Goal: Task Accomplishment & Management: Manage account settings

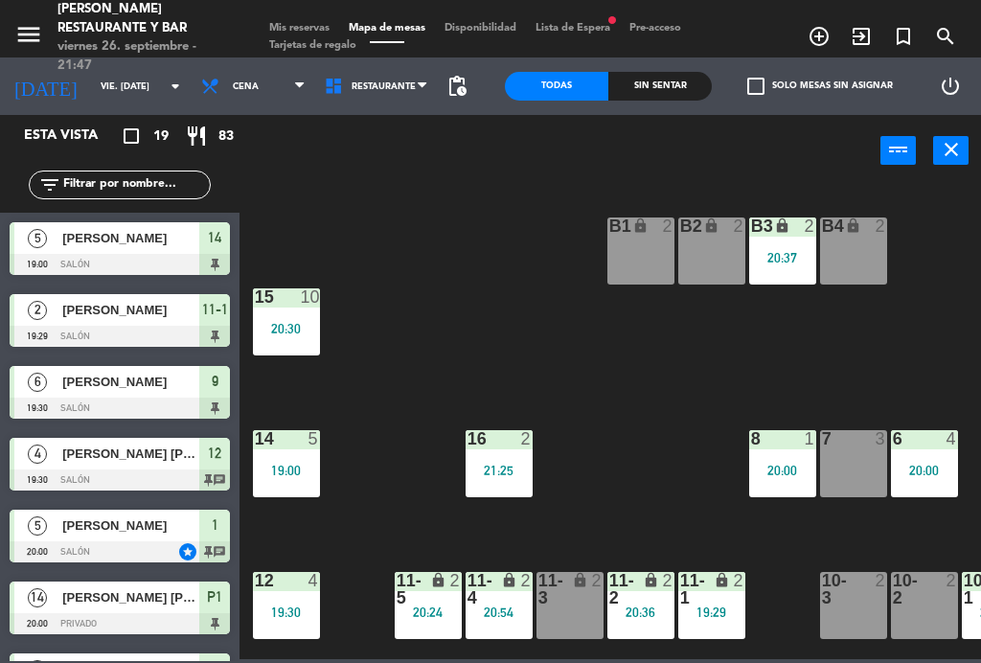
click at [854, 460] on div "7 3" at bounding box center [853, 463] width 67 height 67
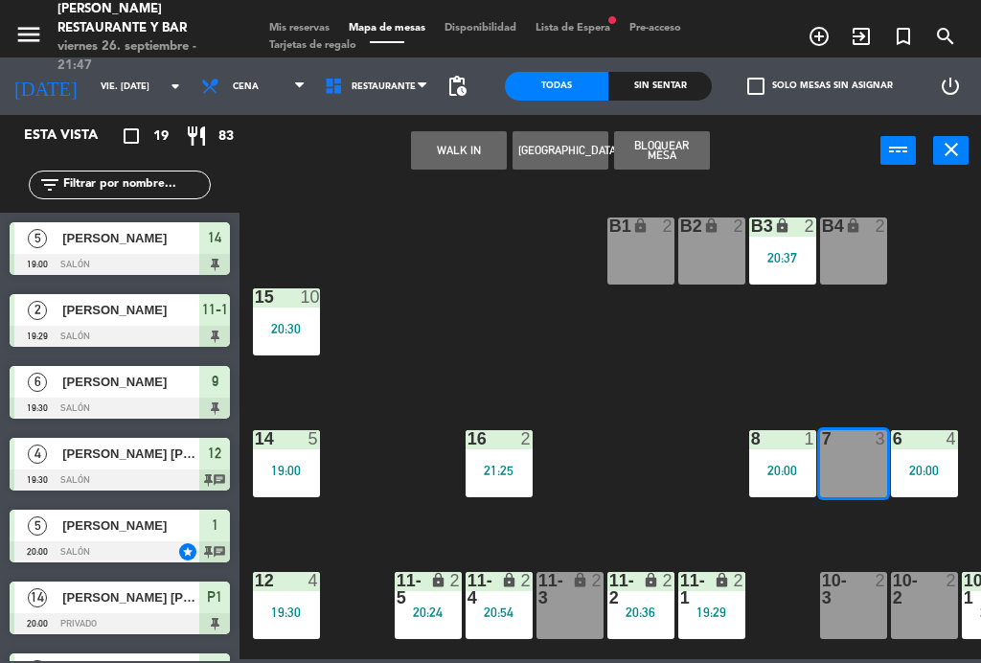
click at [467, 149] on button "WALK IN" at bounding box center [459, 150] width 96 height 38
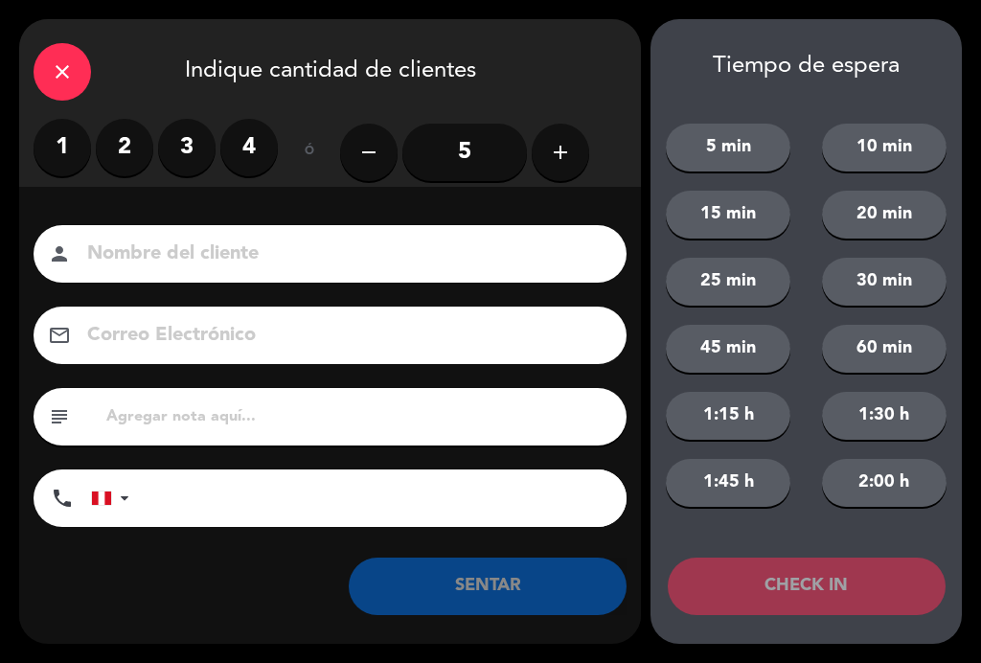
click at [139, 135] on label "2" at bounding box center [125, 148] width 58 height 58
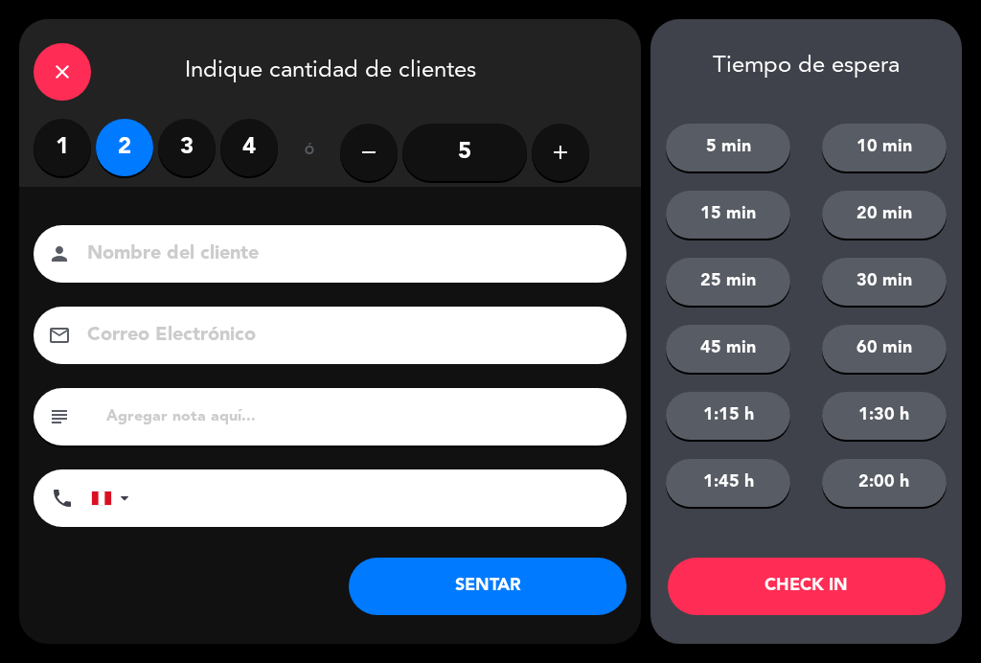
click at [186, 250] on input at bounding box center [343, 255] width 517 height 34
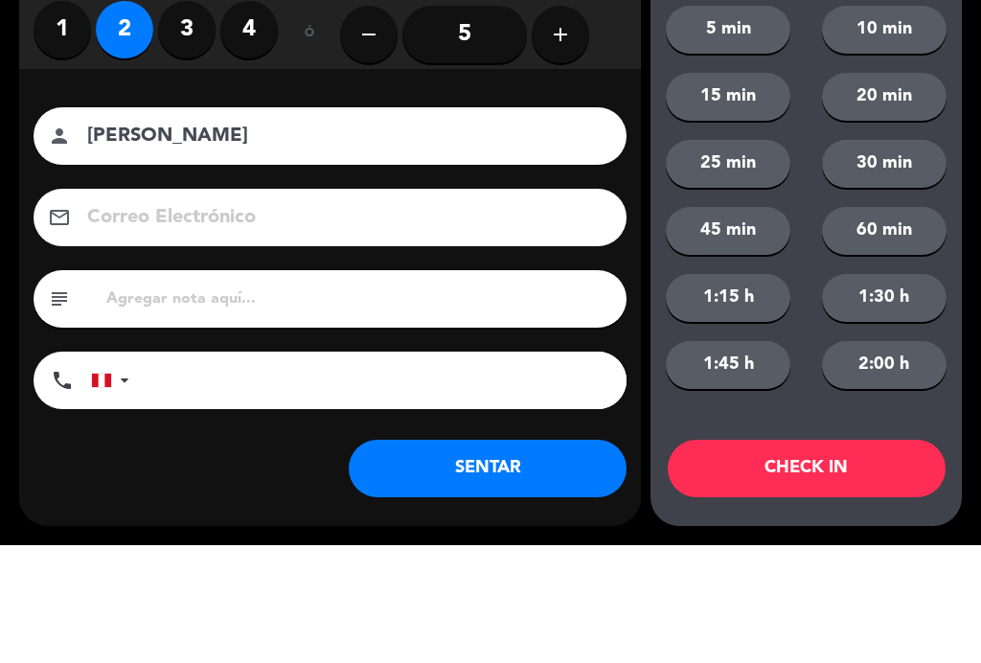
type input "[PERSON_NAME]"
click at [23, 225] on div "Nombre del cliente person [PERSON_NAME] Electrónico email subject phone [GEOGRA…" at bounding box center [330, 379] width 622 height 308
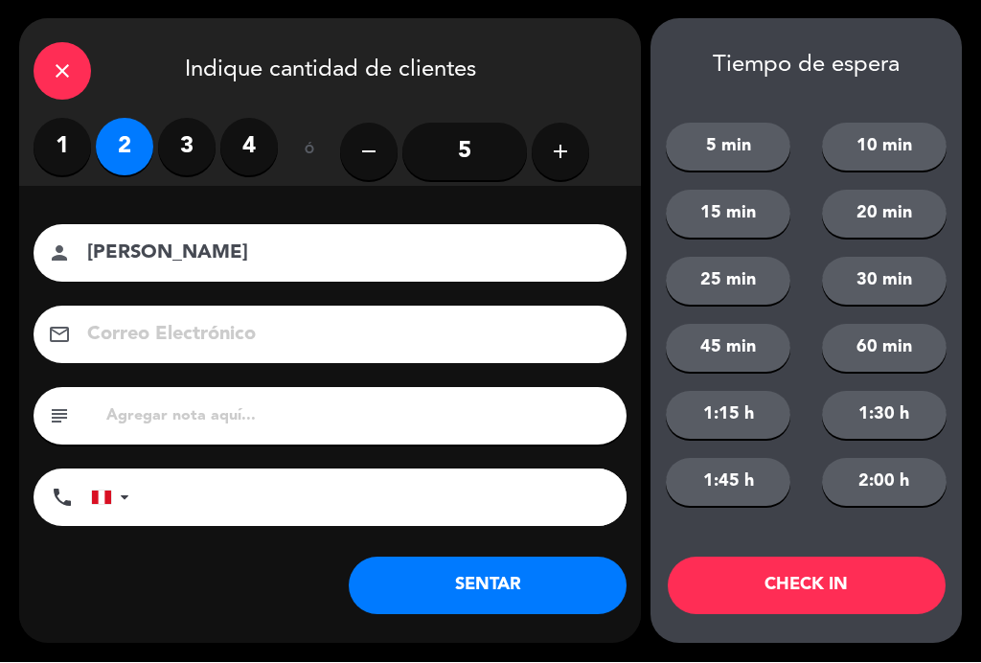
click at [534, 592] on button "SENTAR" at bounding box center [488, 587] width 278 height 58
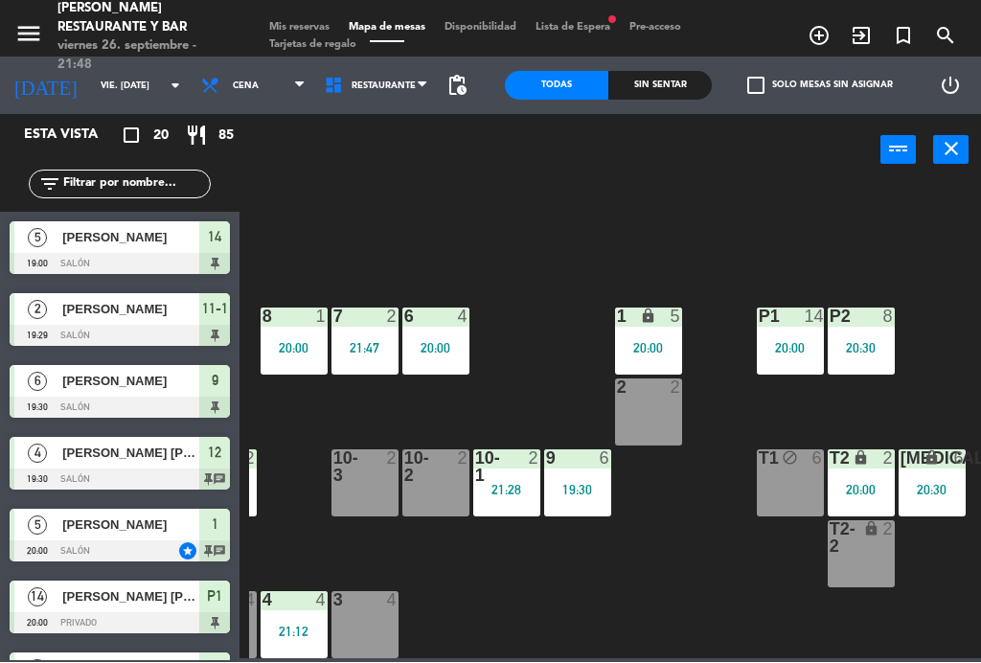
scroll to position [122, 488]
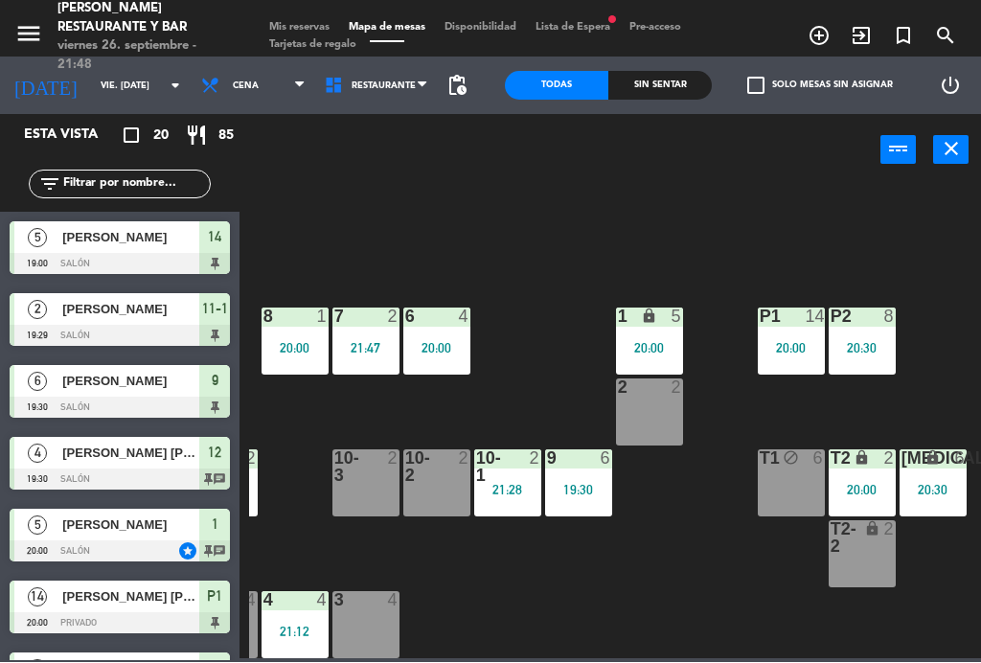
click at [670, 422] on div "2 2" at bounding box center [649, 413] width 67 height 67
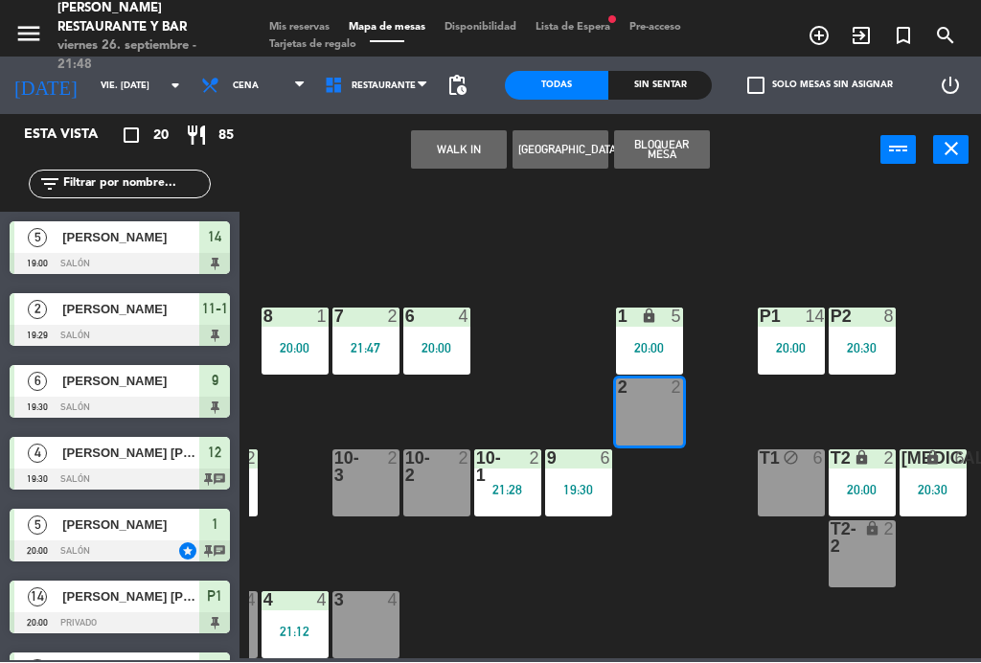
click at [473, 163] on button "WALK IN" at bounding box center [459, 150] width 96 height 38
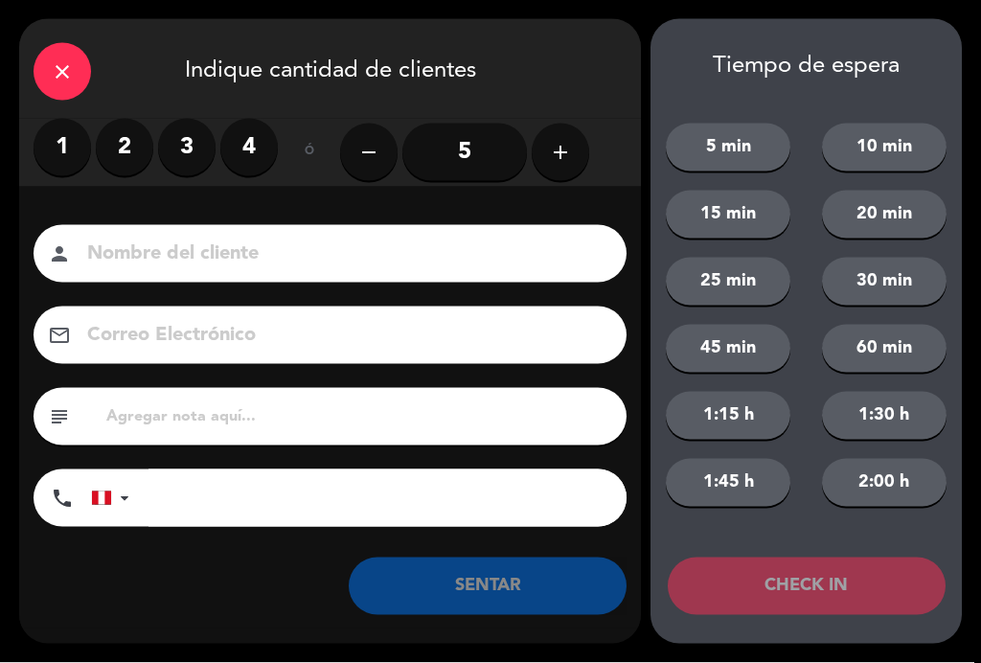
click at [54, 161] on label "1" at bounding box center [63, 148] width 58 height 58
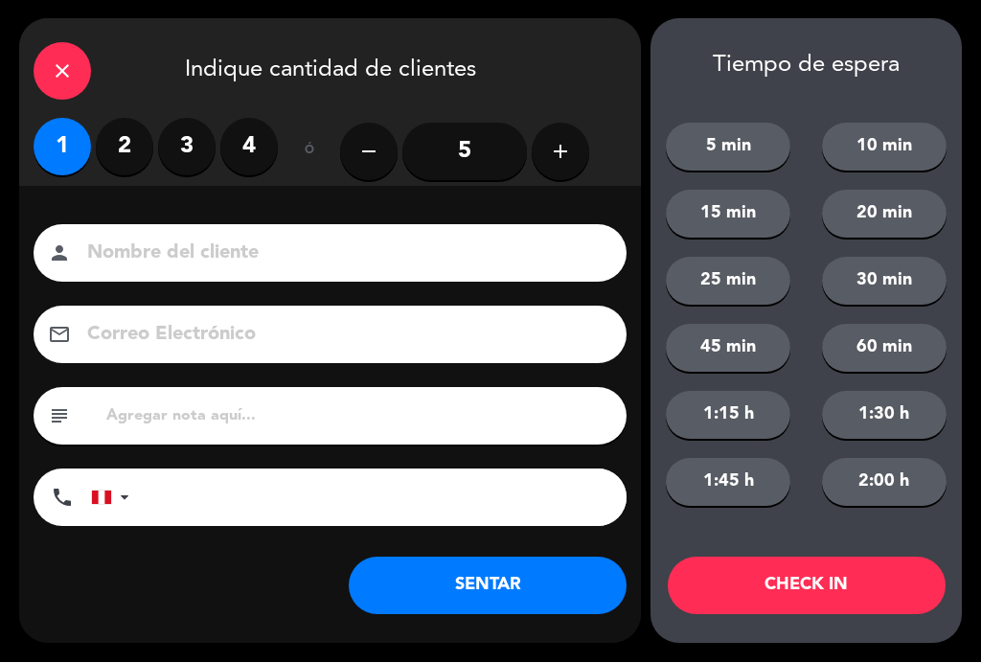
click at [179, 249] on input at bounding box center [343, 255] width 517 height 34
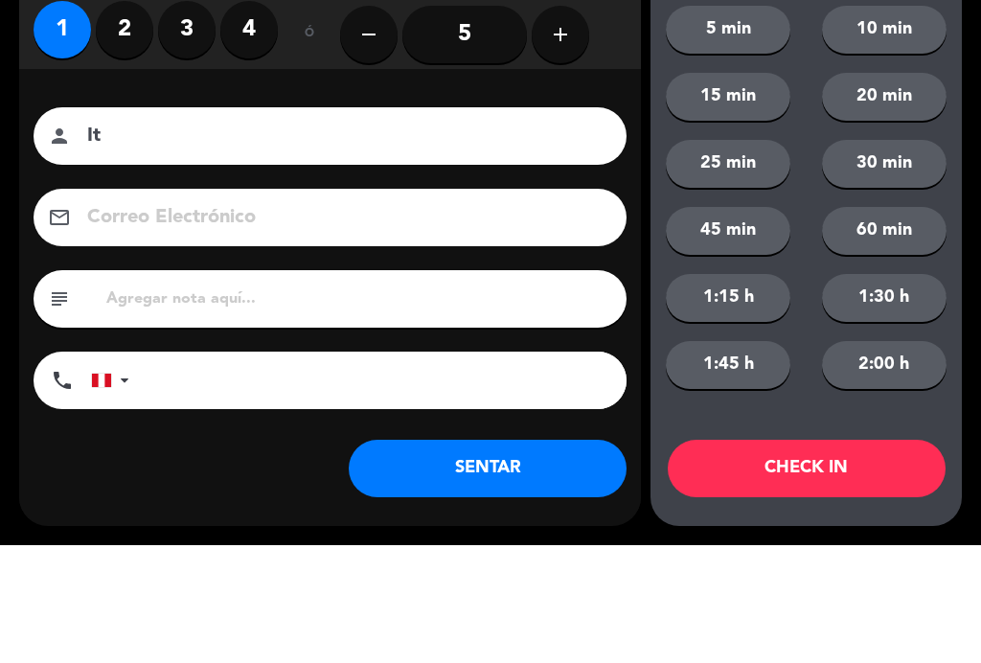
type input "I"
type input "A"
click at [644, 48] on div "close Indique cantidad de clientes 1 2 3 4 ó remove 5 add Nombre del cliente pe…" at bounding box center [490, 331] width 981 height 663
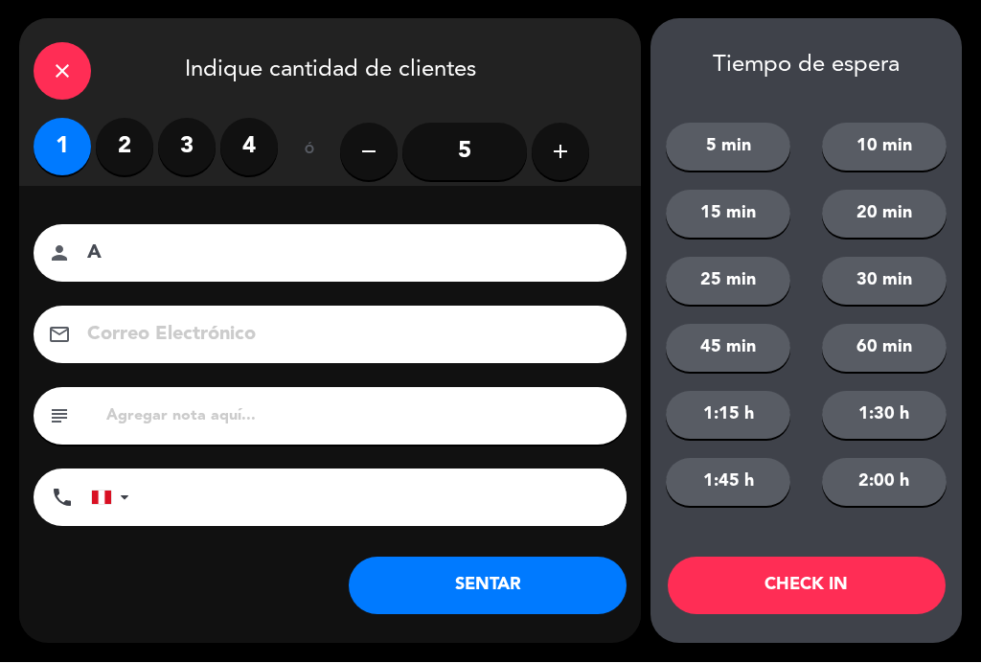
click at [84, 61] on div "close" at bounding box center [63, 72] width 58 height 58
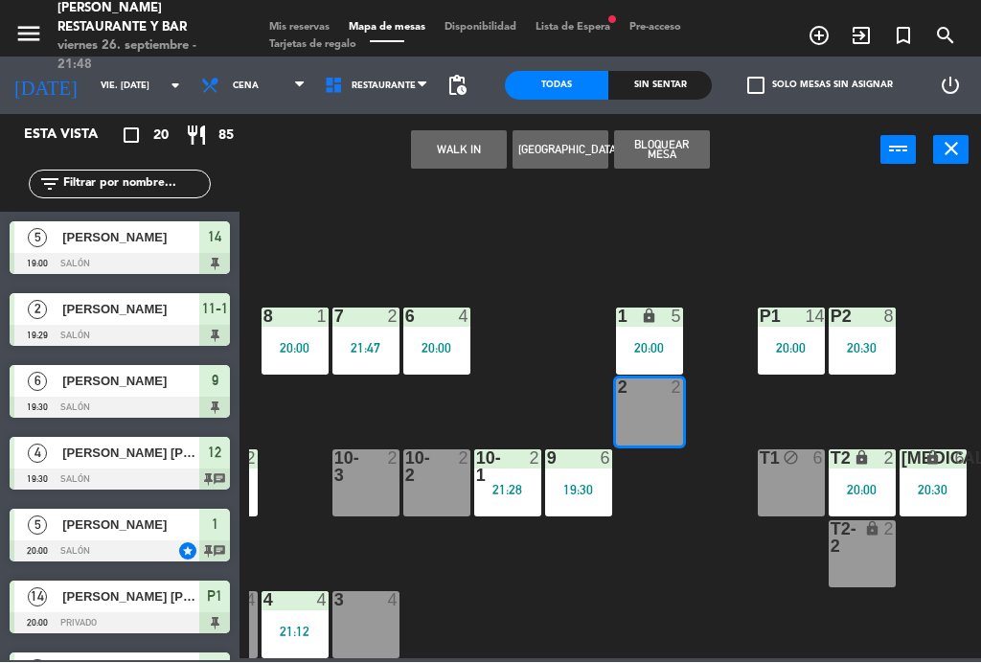
click at [556, 572] on div "B1 lock 2 B2 lock 2 B3 lock 2 20:37 B4 lock 2 15 10 20:30 14 5 19:00 8 1 20:00 …" at bounding box center [615, 421] width 732 height 476
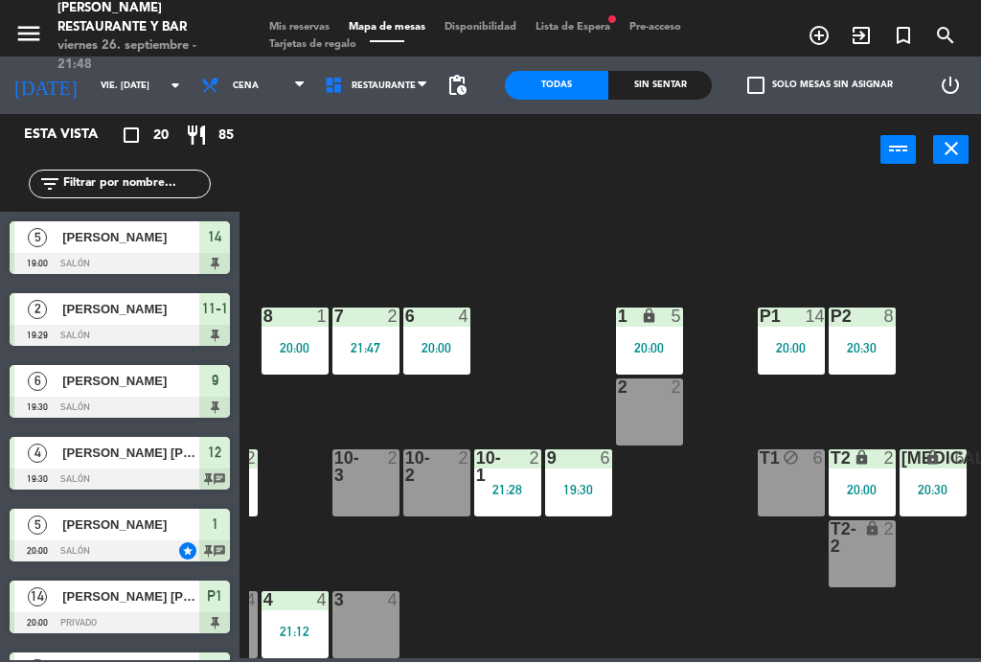
click at [357, 469] on div at bounding box center [366, 467] width 32 height 35
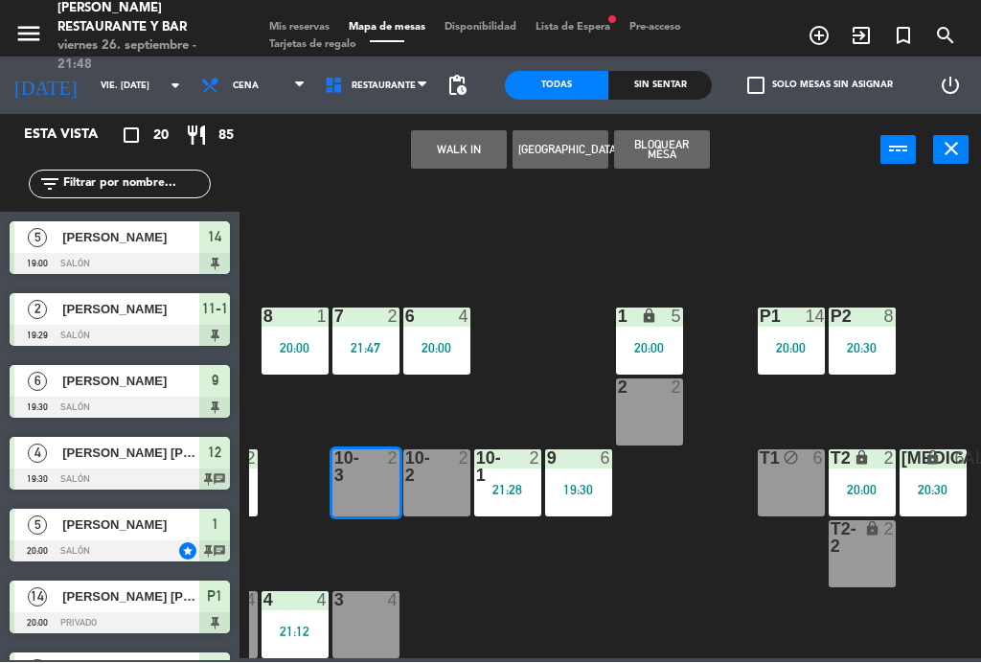
click at [466, 155] on button "WALK IN" at bounding box center [459, 150] width 96 height 38
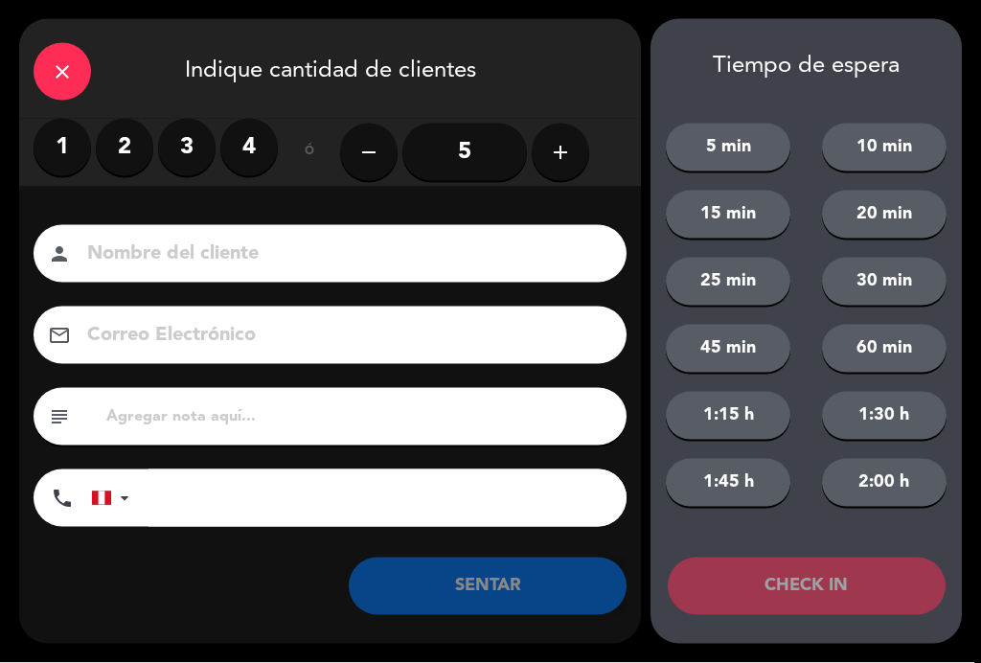
click at [122, 149] on label "2" at bounding box center [125, 148] width 58 height 58
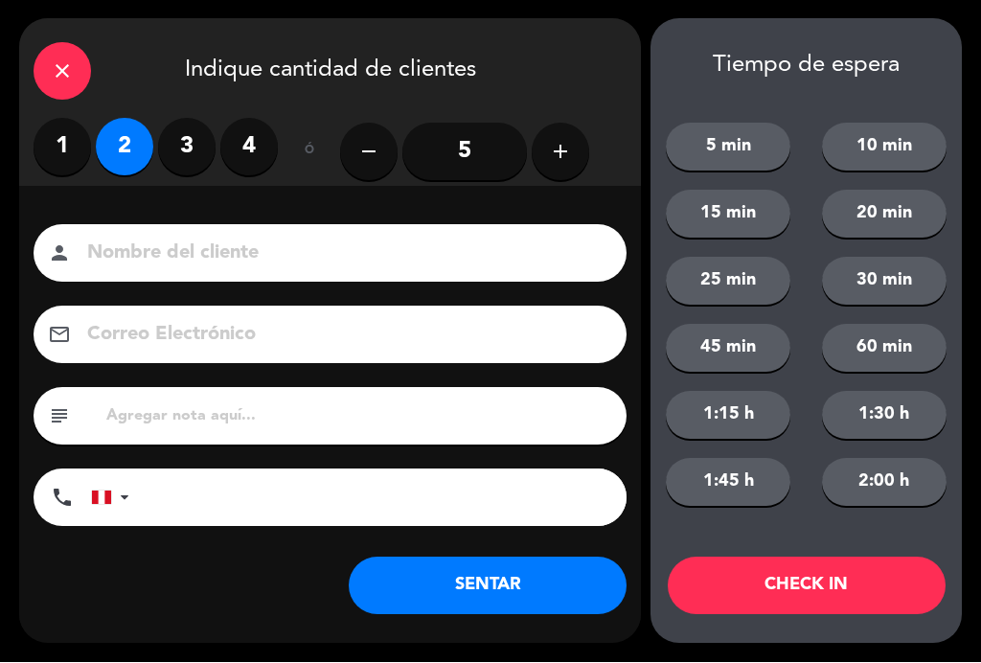
click at [231, 245] on input at bounding box center [343, 255] width 517 height 34
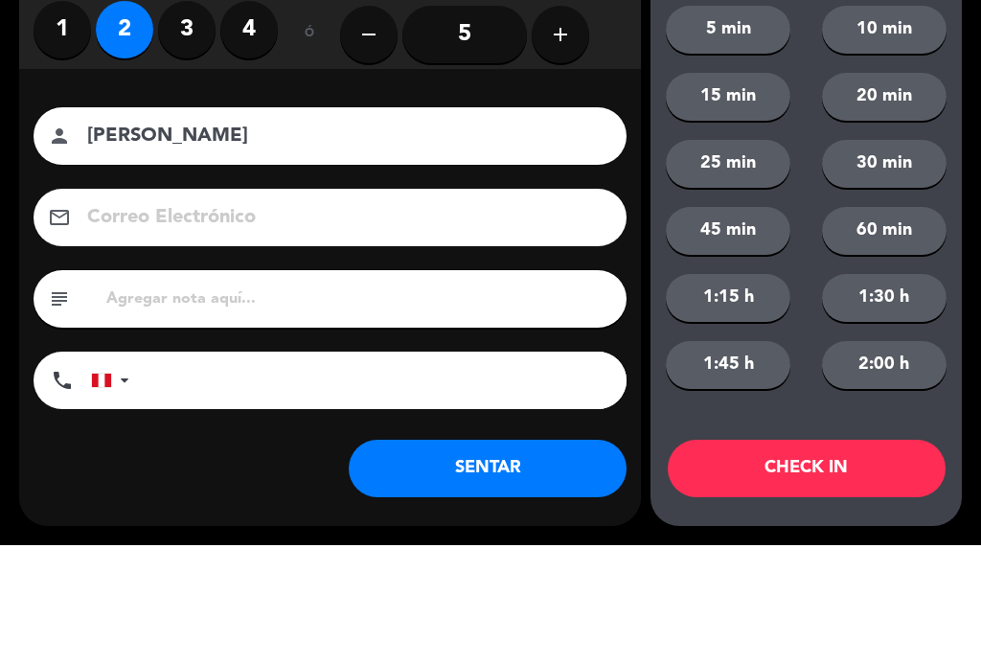
type input "[PERSON_NAME]"
click at [723, 124] on button "5 min" at bounding box center [728, 148] width 125 height 48
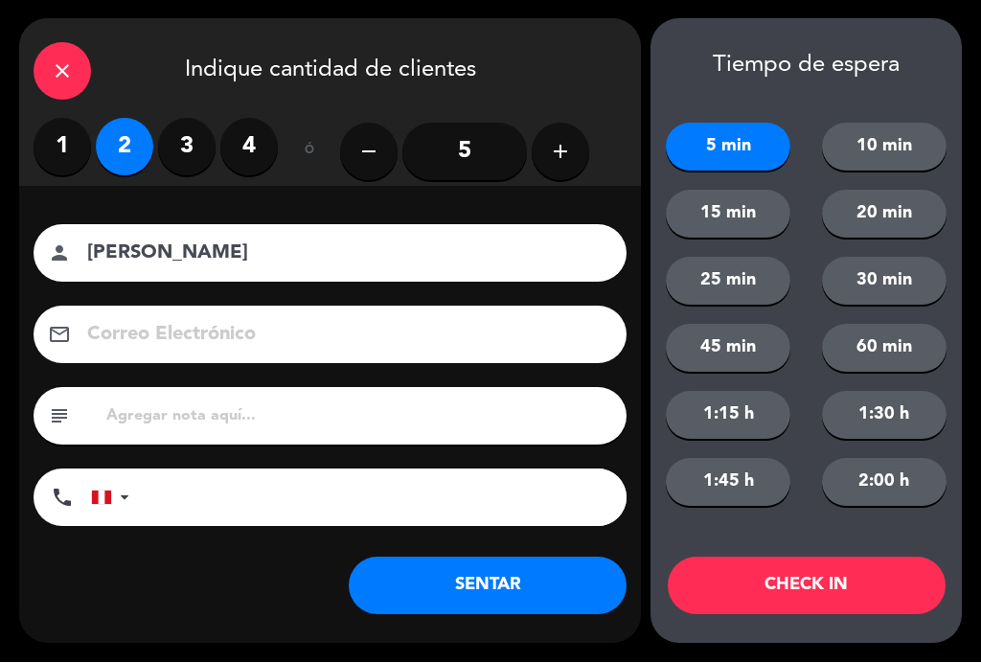
click at [552, 565] on button "SENTAR" at bounding box center [488, 587] width 278 height 58
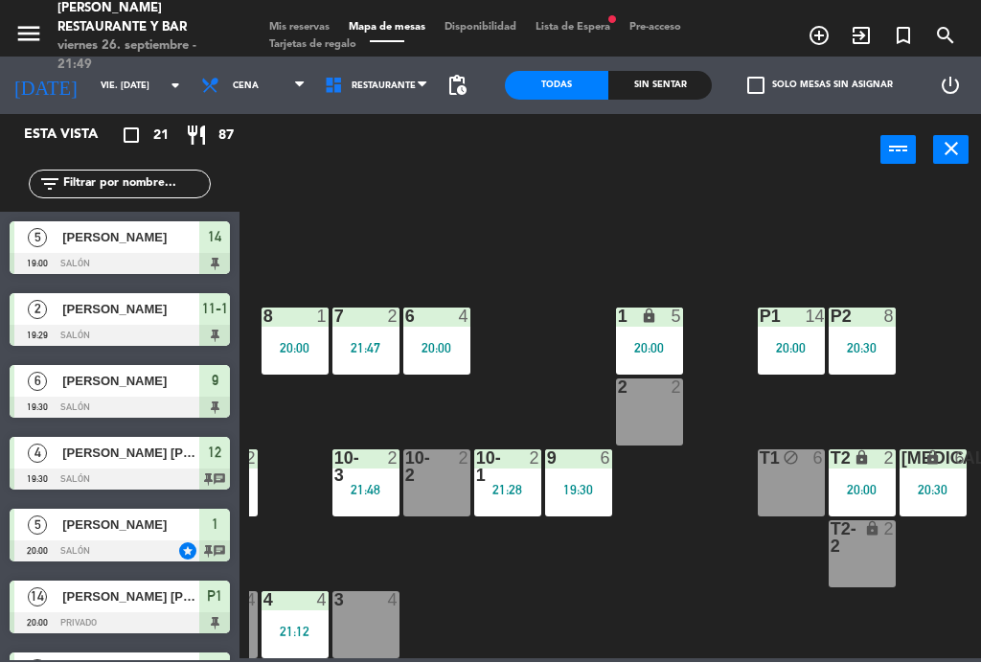
click at [694, 605] on div "B1 lock 2 B2 lock 2 B3 lock 2 20:37 B4 lock 2 15 10 20:30 14 5 19:00 8 1 20:00 …" at bounding box center [615, 421] width 732 height 476
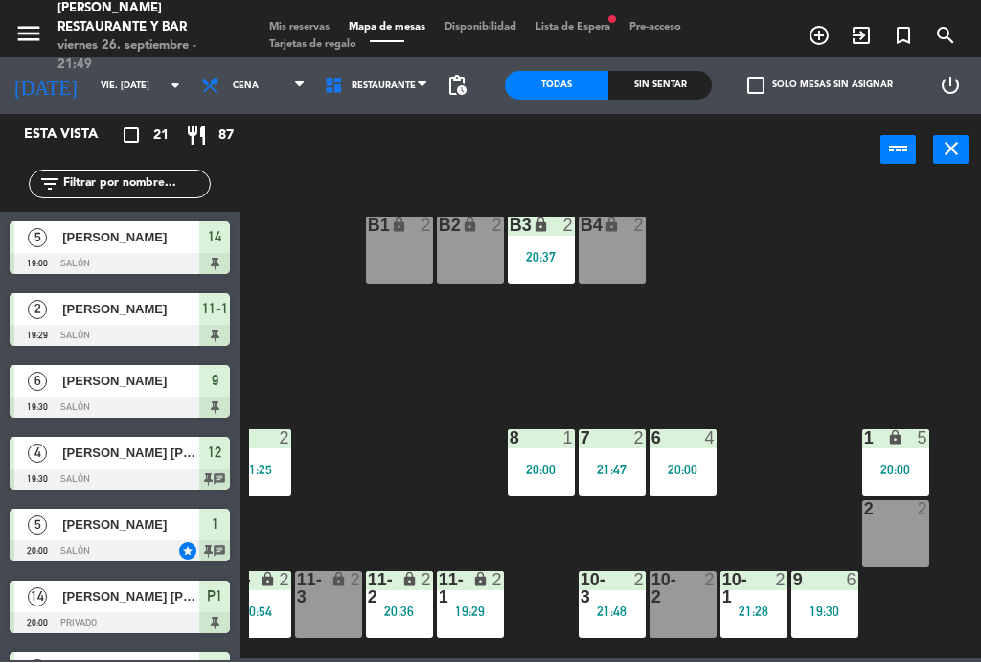
scroll to position [0, 242]
click at [547, 233] on div "lock" at bounding box center [541, 227] width 32 height 18
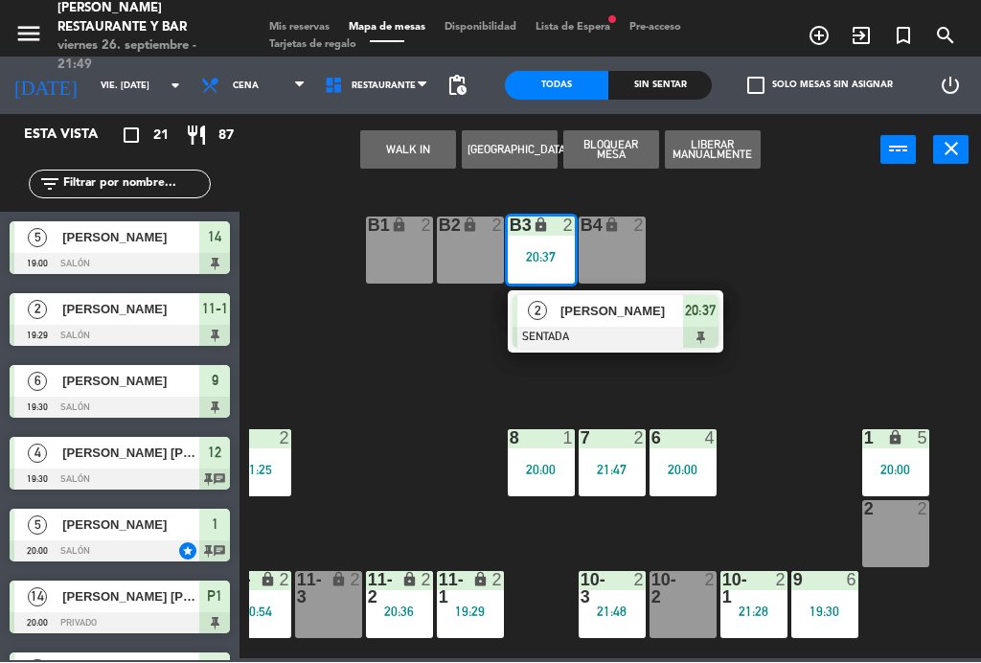
click at [647, 317] on span "[PERSON_NAME]" at bounding box center [622, 312] width 123 height 20
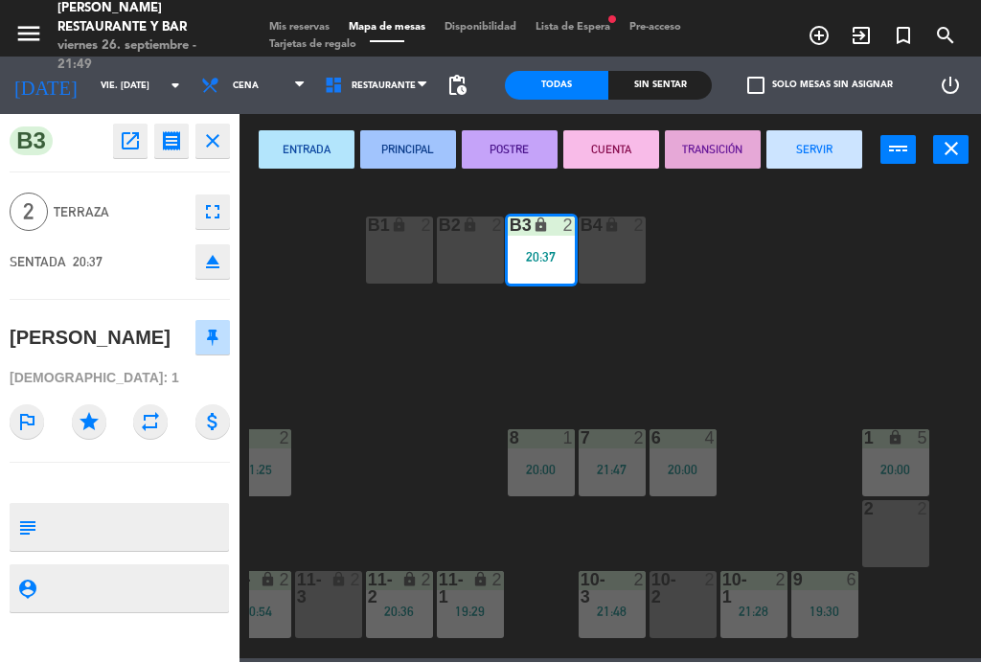
click at [823, 150] on button "SERVIR" at bounding box center [815, 150] width 96 height 38
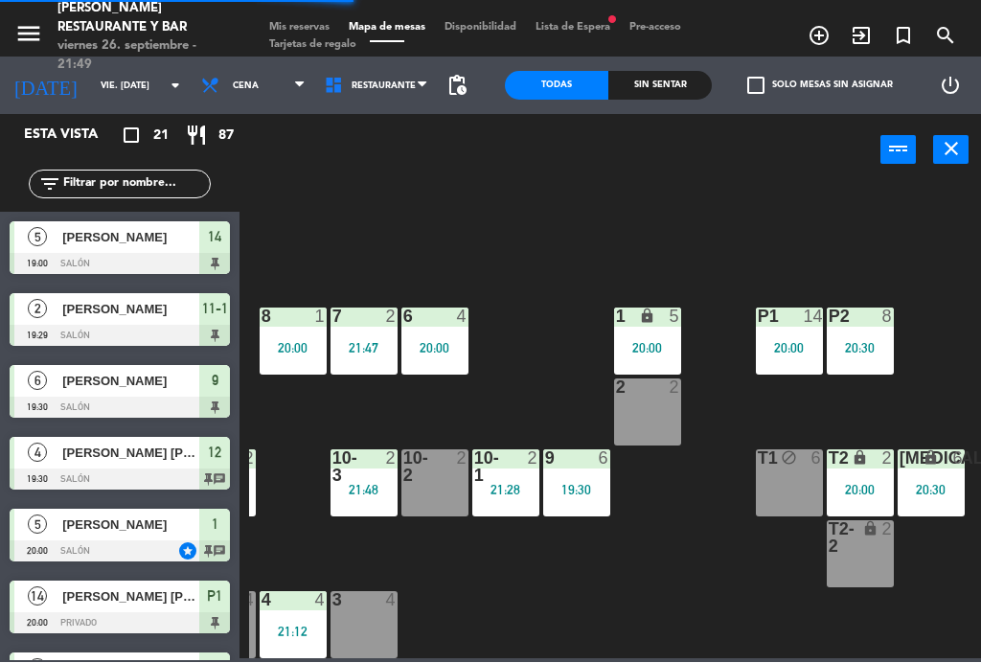
scroll to position [122, 488]
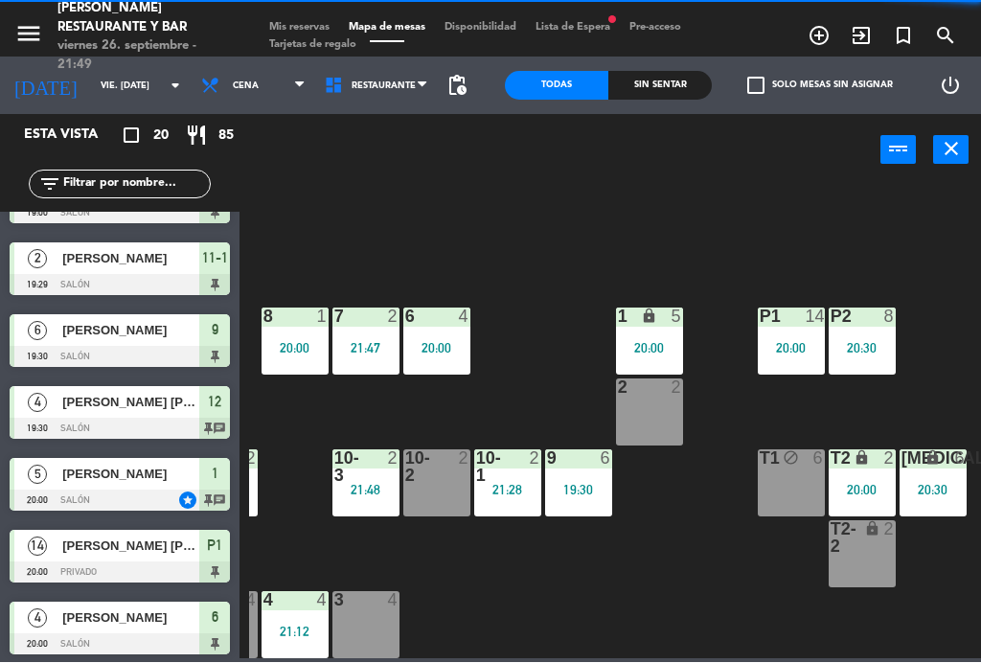
click at [661, 411] on div "2 2" at bounding box center [649, 413] width 67 height 67
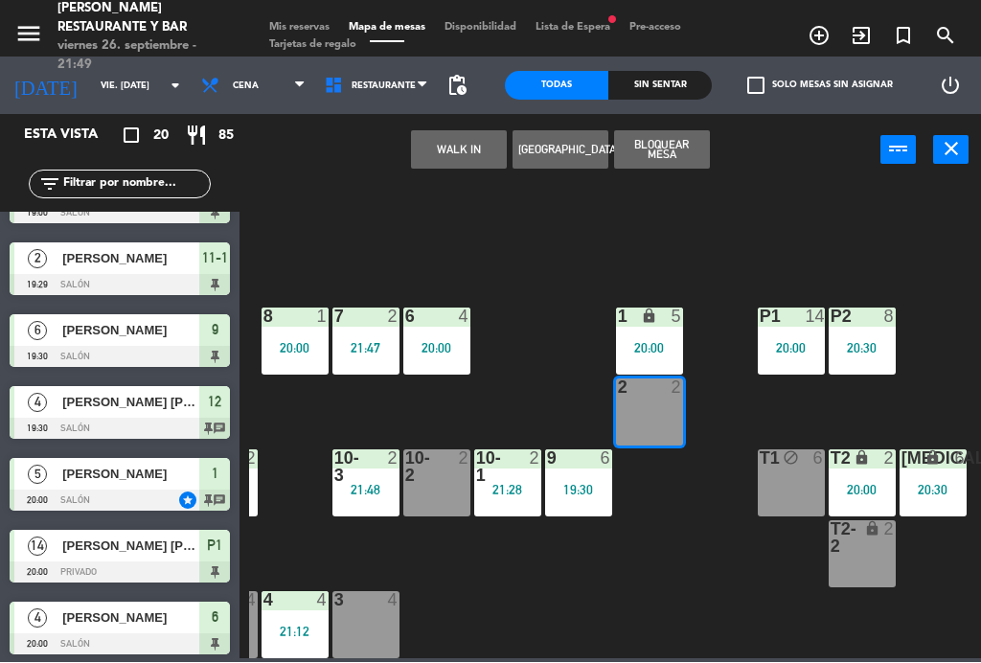
click at [472, 136] on button "WALK IN" at bounding box center [459, 150] width 96 height 38
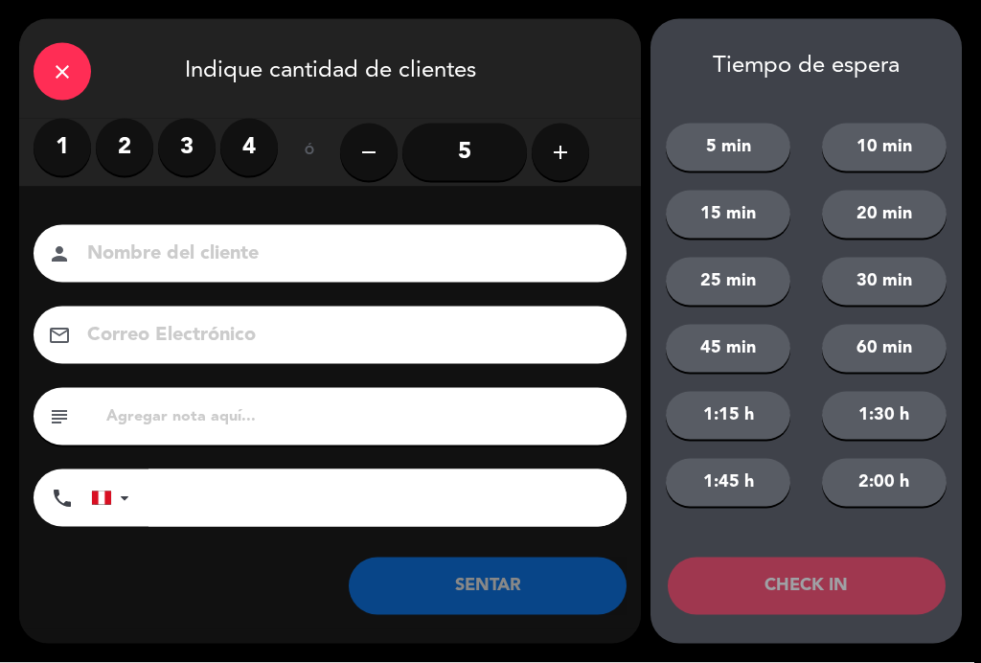
click at [119, 150] on label "2" at bounding box center [125, 148] width 58 height 58
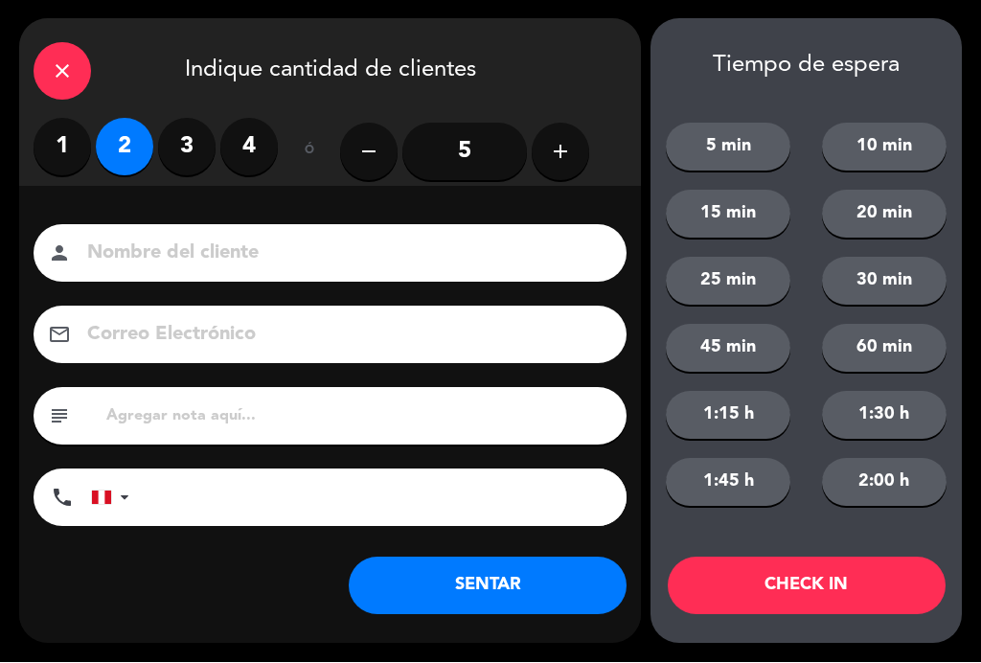
click at [212, 238] on input at bounding box center [343, 255] width 517 height 34
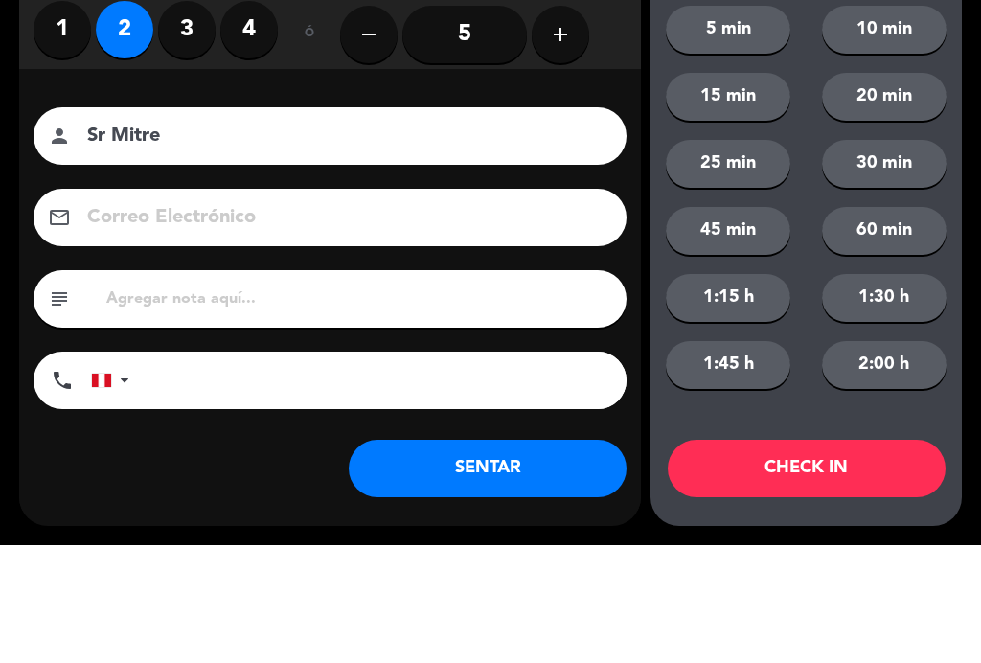
type input "Sr Mitre"
click at [12, 175] on div "close Indique cantidad de clientes 1 2 3 4 ó remove 5 add Nombre del cliente pe…" at bounding box center [490, 331] width 981 height 663
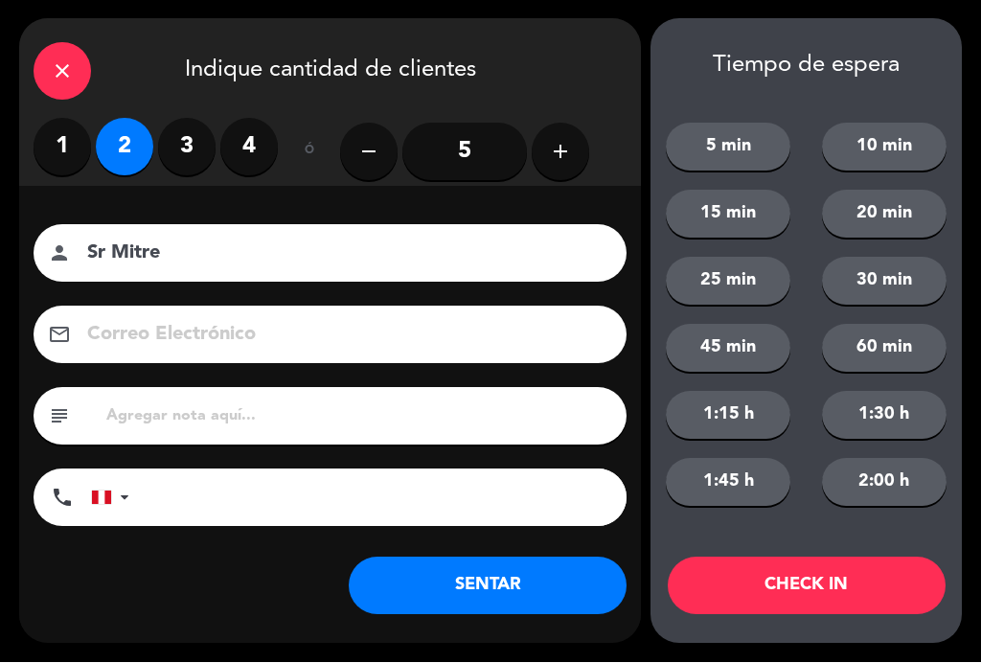
click at [518, 568] on button "SENTAR" at bounding box center [488, 587] width 278 height 58
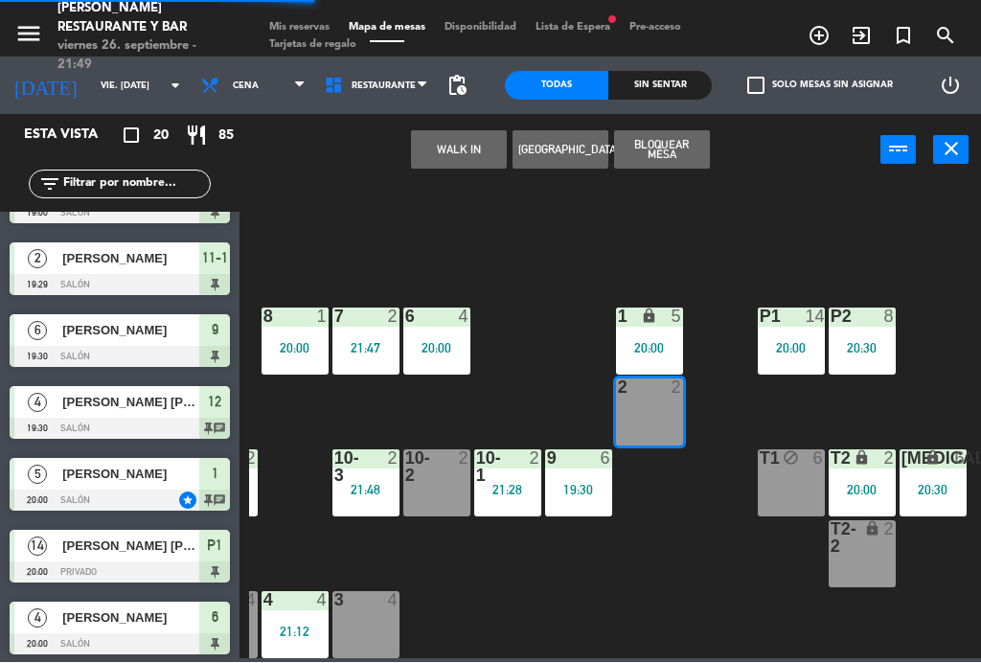
click at [517, 580] on div "B1 lock 2 B2 lock 2 B3 lock 2 B4 lock 2 15 10 20:30 14 5 19:00 8 1 20:00 7 2 21…" at bounding box center [615, 421] width 732 height 476
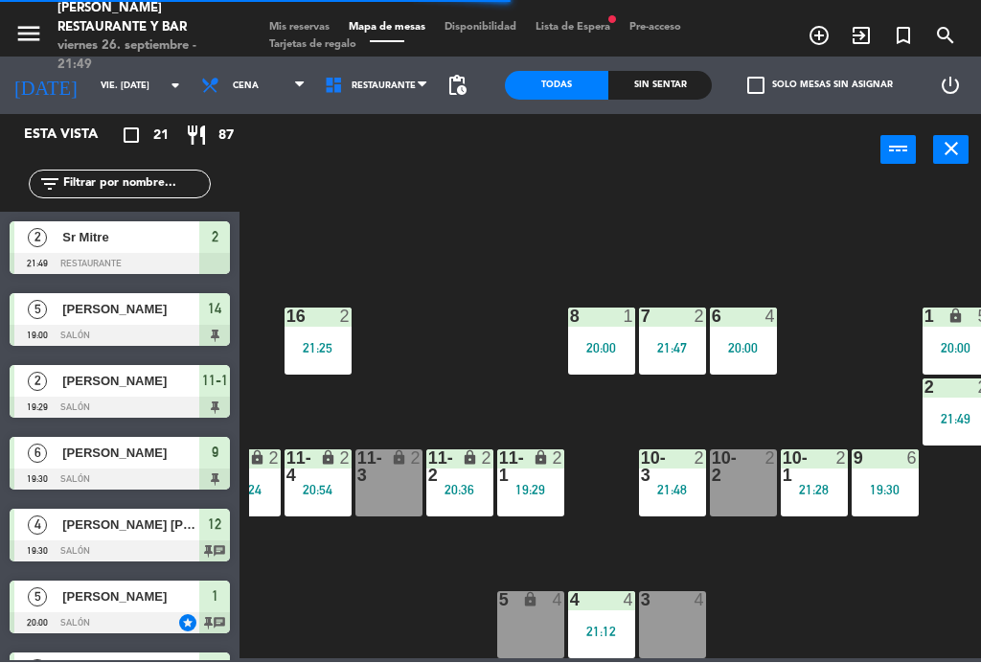
scroll to position [122, 181]
click at [677, 616] on div "3 4" at bounding box center [672, 625] width 67 height 67
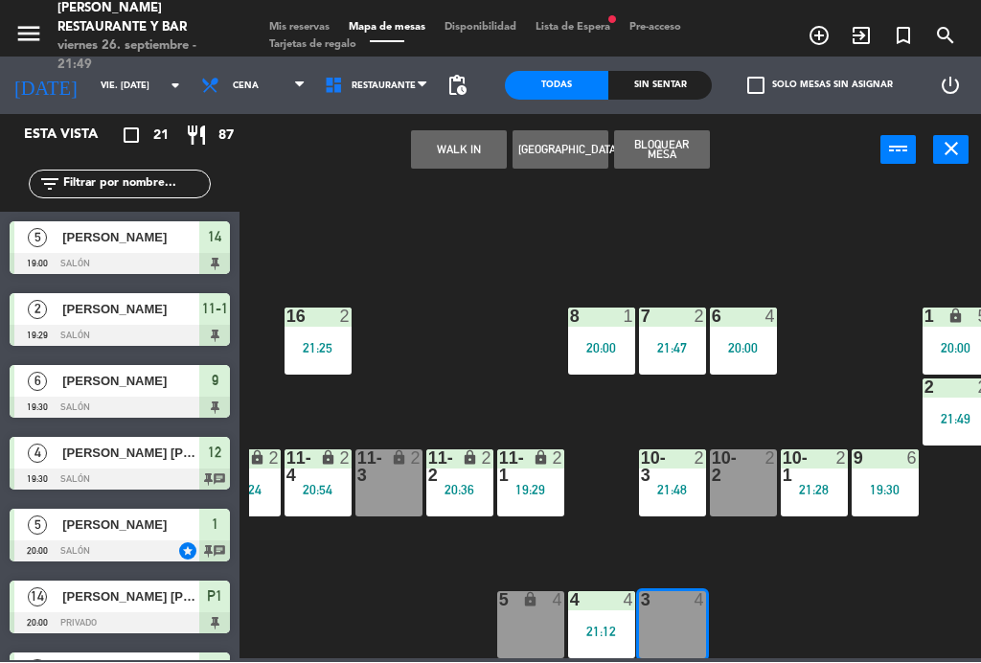
click at [469, 181] on div "WALK IN [GEOGRAPHIC_DATA] Bloquear Mesa power_input close" at bounding box center [560, 151] width 641 height 73
click at [467, 147] on button "WALK IN" at bounding box center [459, 150] width 96 height 38
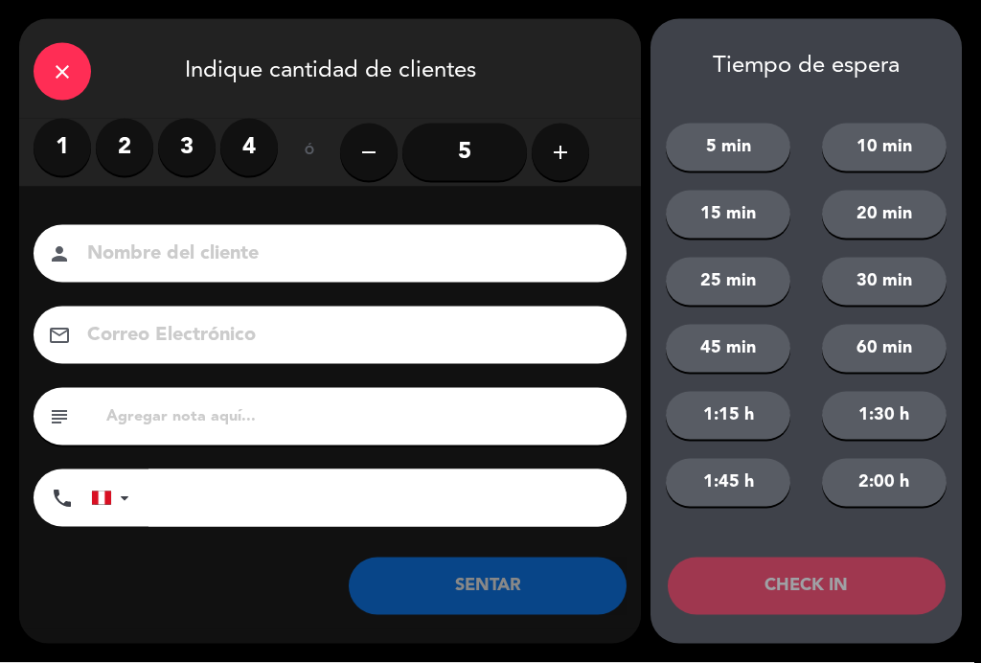
click at [262, 127] on label "4" at bounding box center [249, 148] width 58 height 58
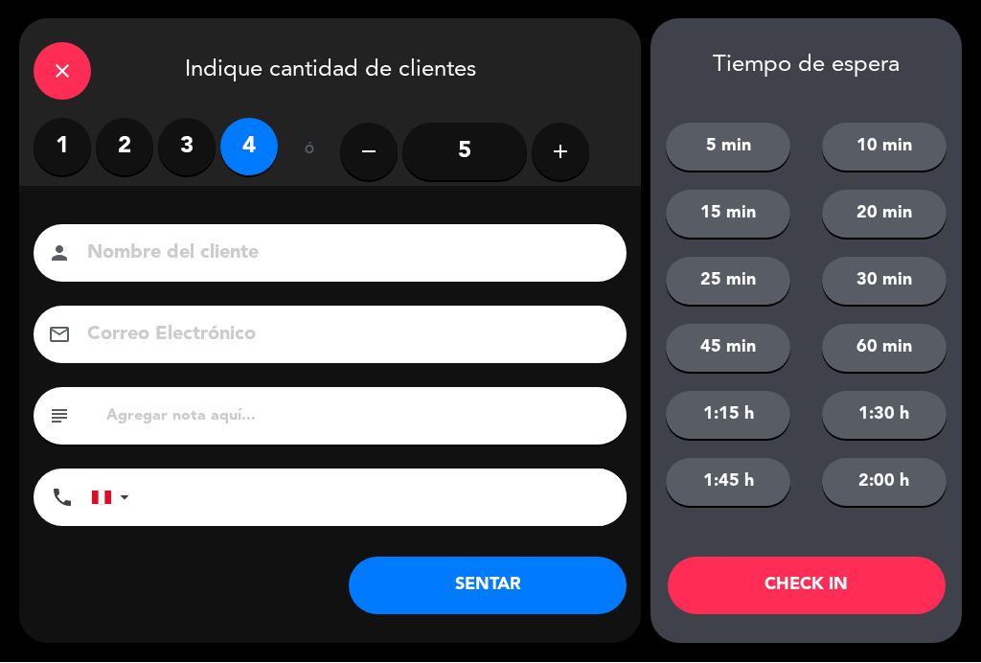
click at [242, 262] on input at bounding box center [343, 255] width 517 height 34
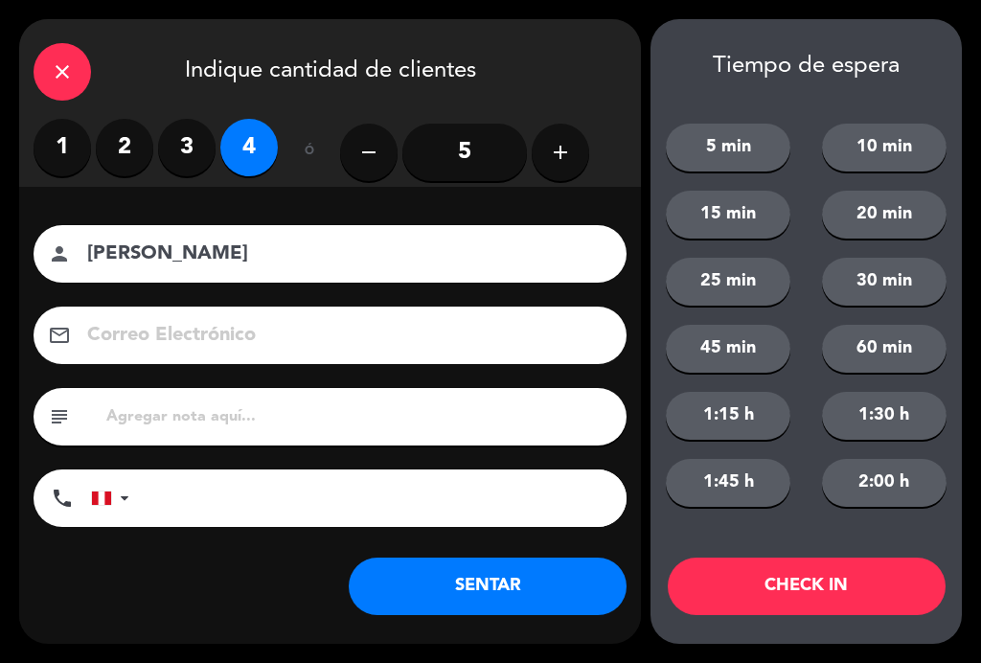
type input "[PERSON_NAME]"
click at [64, 71] on icon "close" at bounding box center [62, 71] width 23 height 23
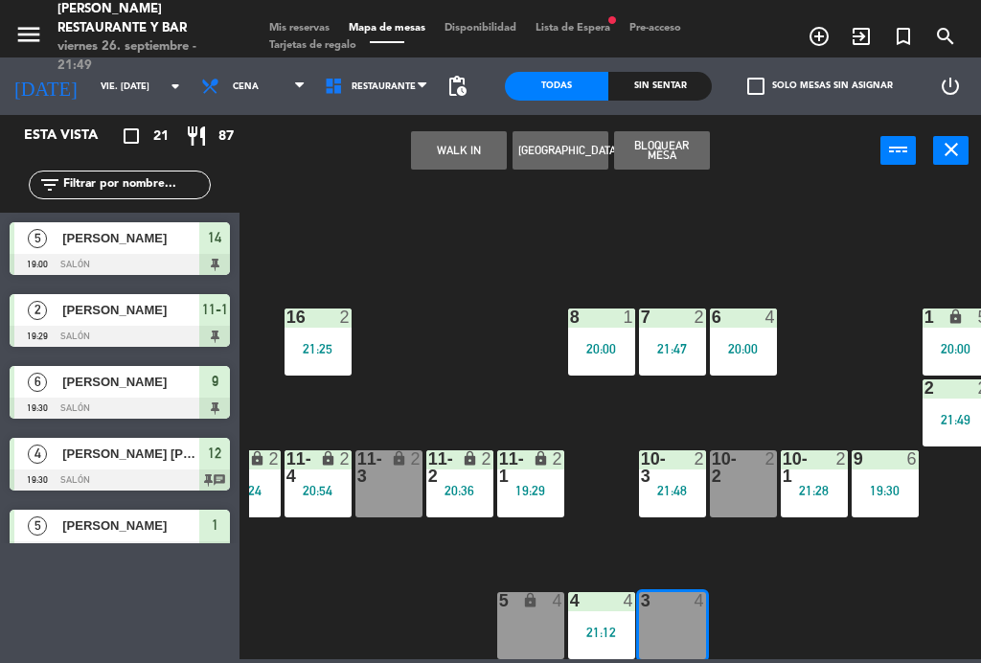
click at [621, 616] on div "4 4 21:12" at bounding box center [601, 625] width 67 height 67
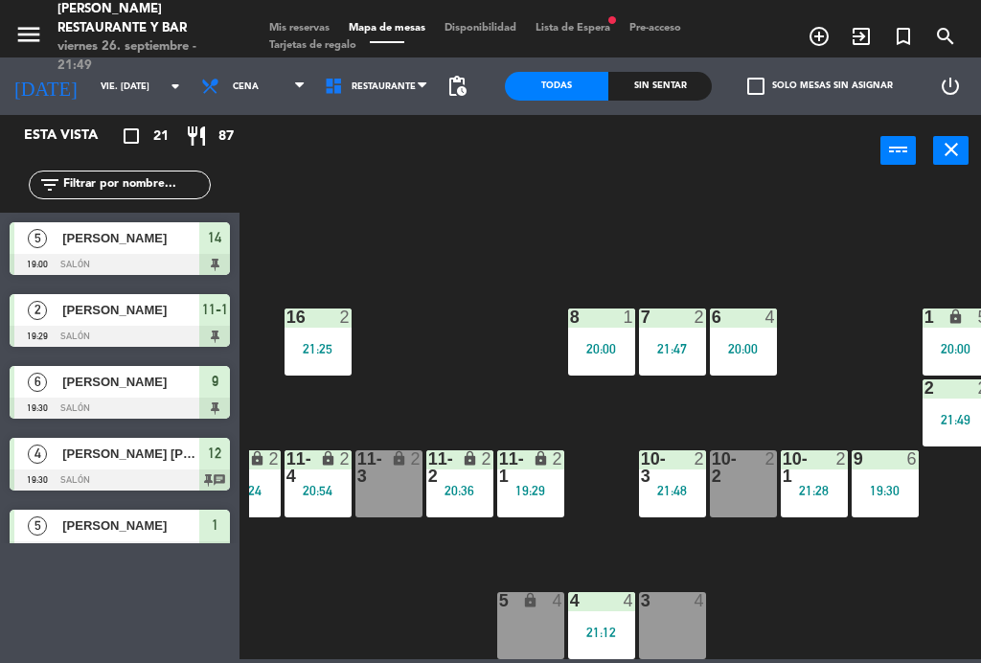
click at [806, 589] on div "B1 lock 2 B2 lock 2 B3 lock 2 B4 lock 2 15 10 20:30 14 5 19:00 8 1 20:00 7 2 21…" at bounding box center [615, 421] width 732 height 476
click at [611, 610] on div "4 4" at bounding box center [601, 601] width 67 height 19
click at [871, 621] on div "B1 lock 2 B2 lock 2 B3 lock 2 B4 lock 2 15 10 20:30 14 5 19:00 8 1 20:00 7 2 21…" at bounding box center [615, 421] width 732 height 476
click at [680, 634] on div "3 4" at bounding box center [672, 625] width 67 height 67
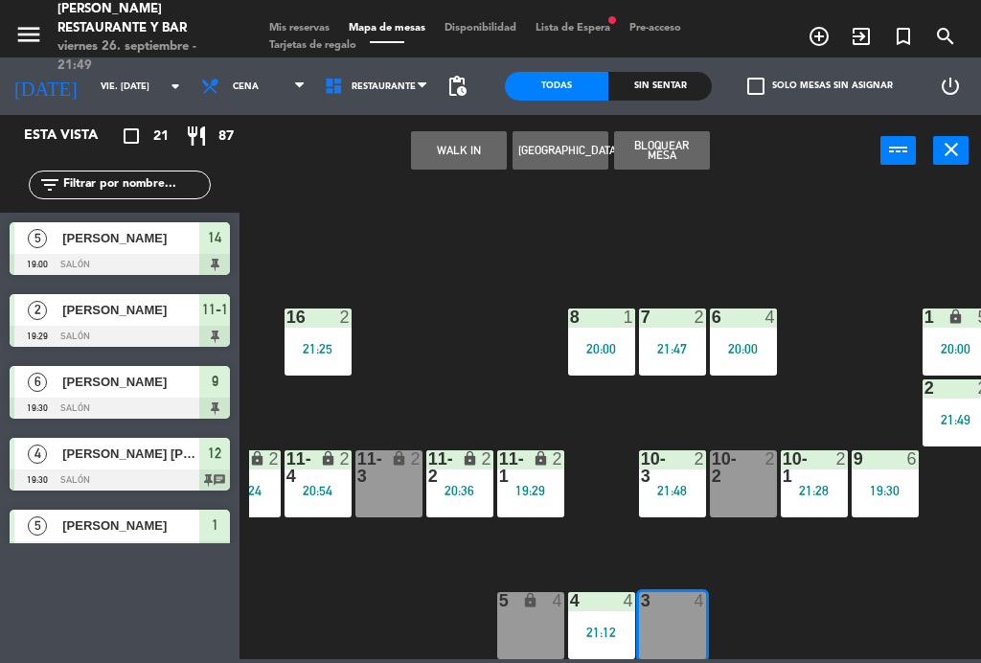
click at [463, 145] on button "WALK IN" at bounding box center [459, 150] width 96 height 38
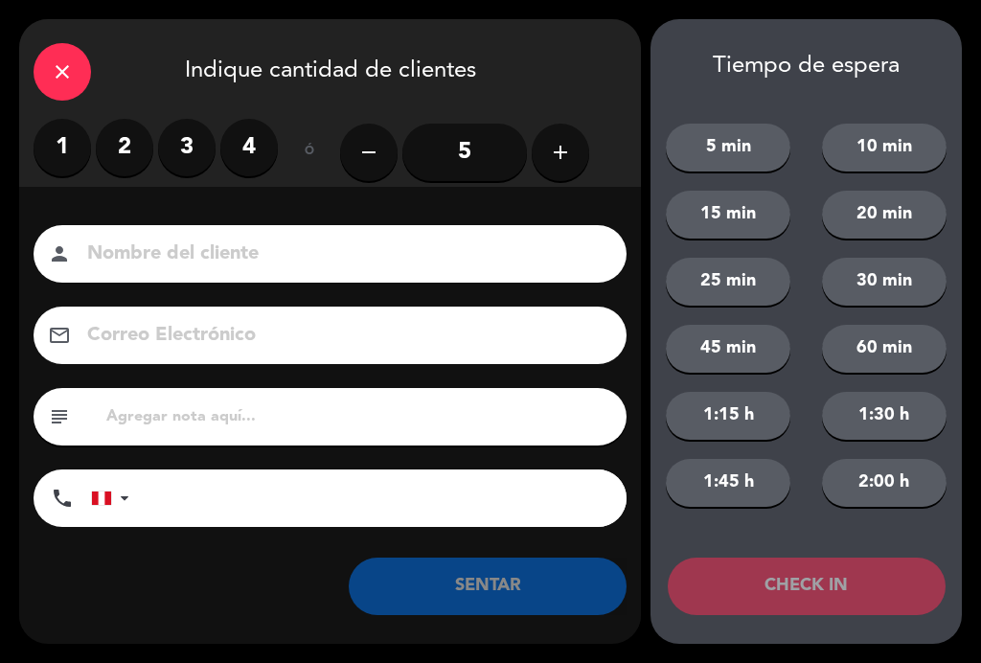
click at [257, 148] on label "4" at bounding box center [249, 148] width 58 height 58
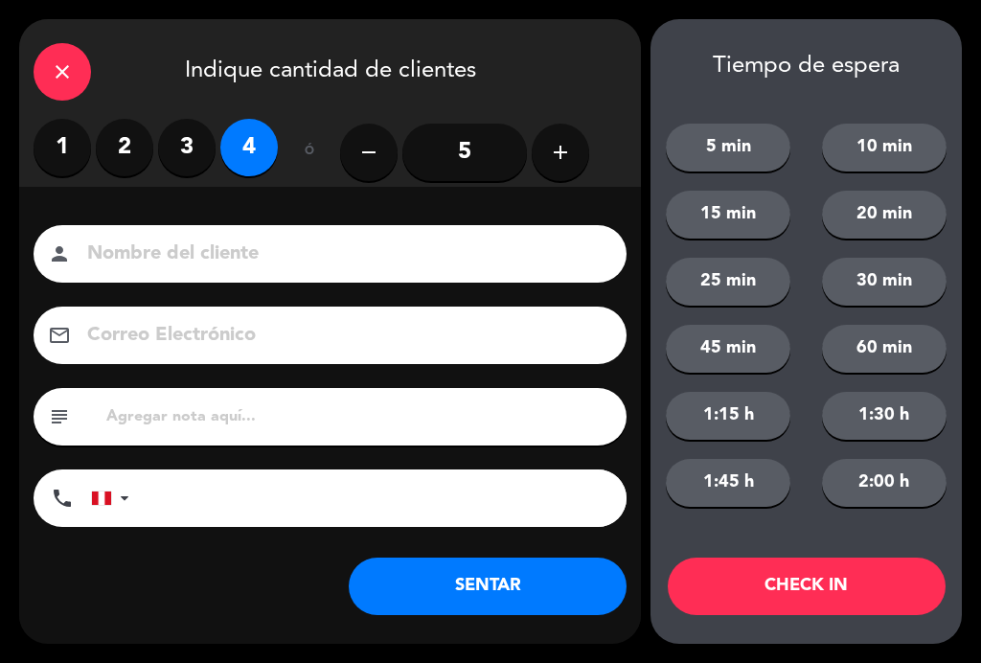
click at [246, 262] on input at bounding box center [343, 255] width 517 height 34
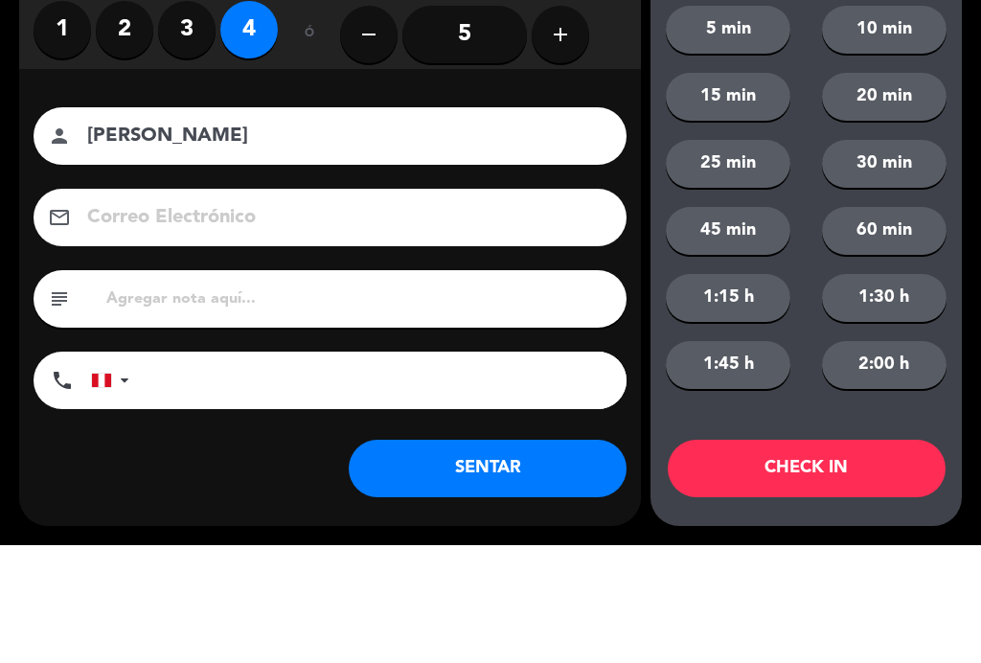
type input "[PERSON_NAME]"
click at [28, 307] on div "Correo Electrónico email" at bounding box center [330, 336] width 622 height 58
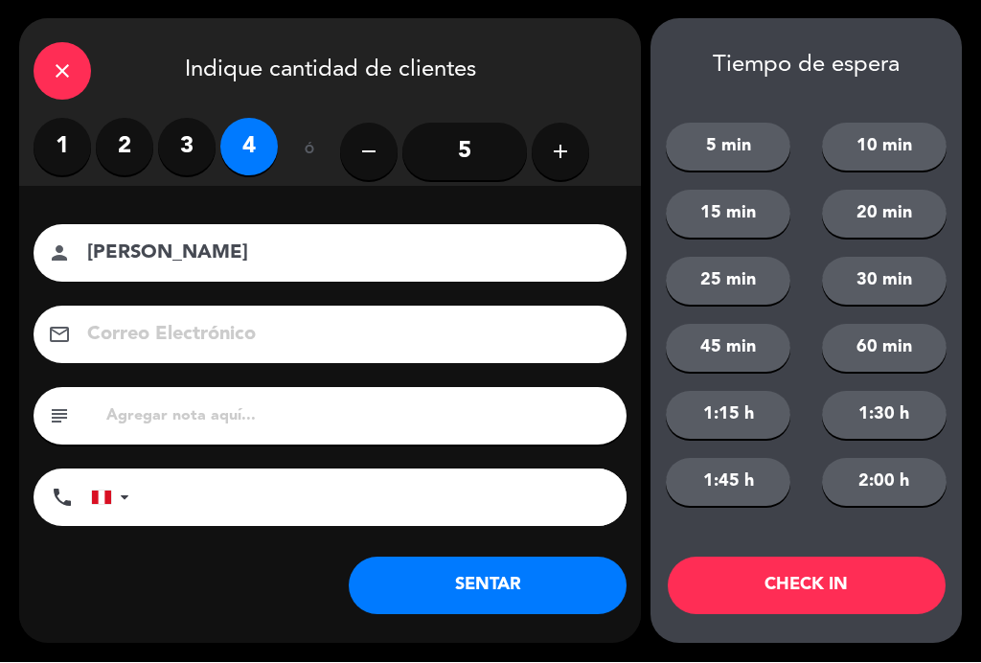
click at [530, 568] on button "SENTAR" at bounding box center [488, 587] width 278 height 58
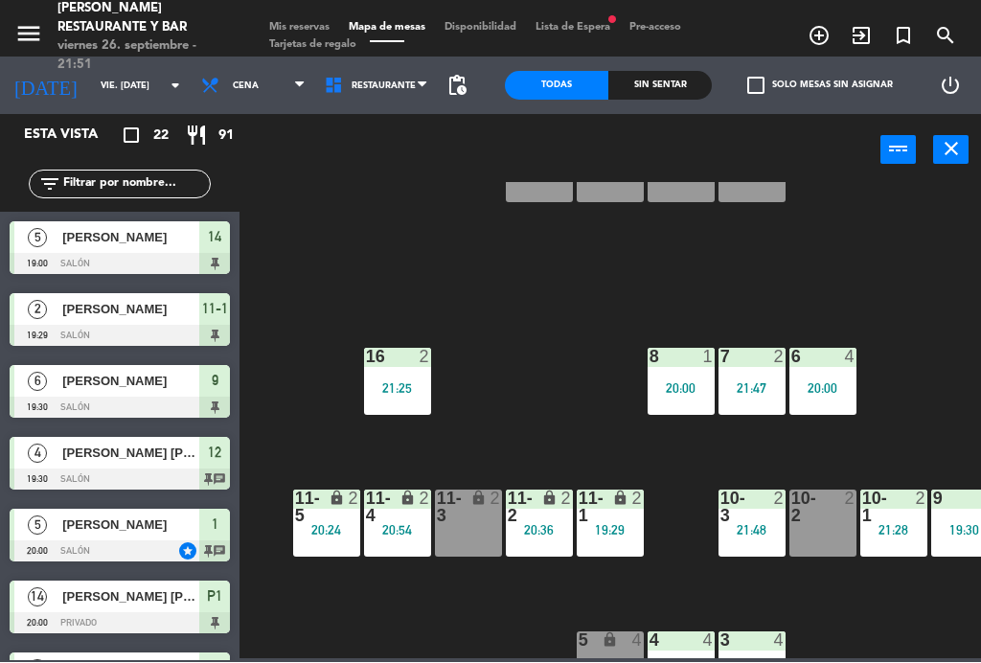
scroll to position [81, 103]
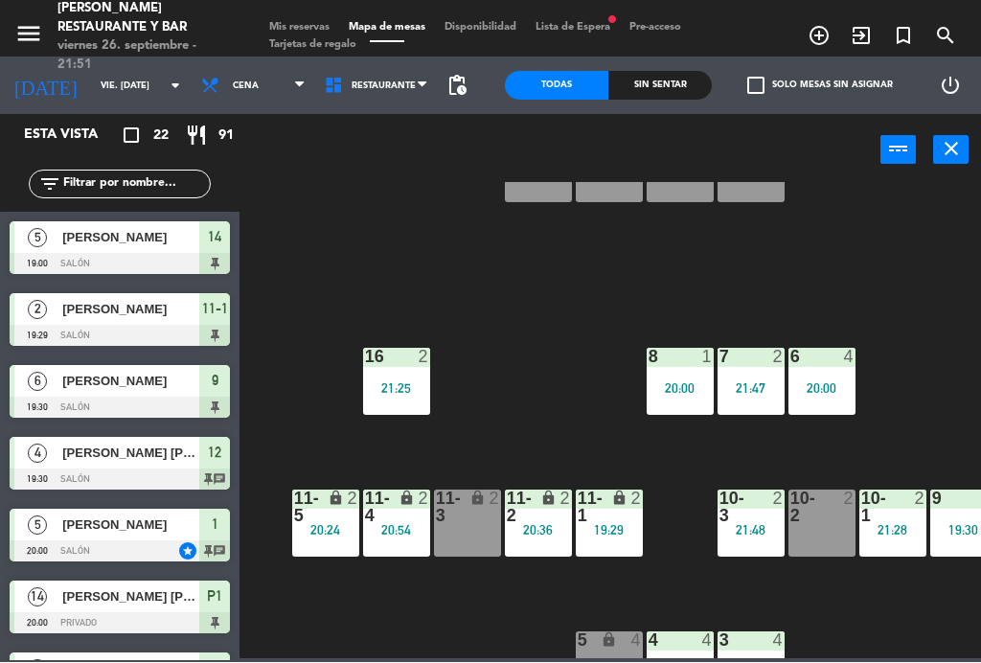
click at [762, 650] on div "3 4" at bounding box center [751, 642] width 67 height 19
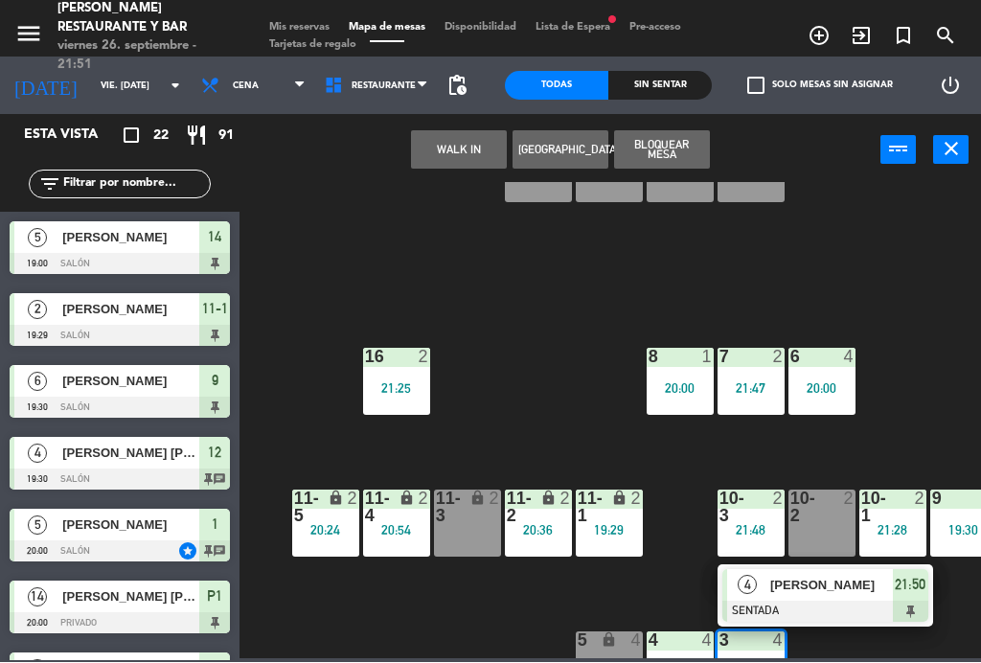
click at [759, 191] on div "B4 lock 2" at bounding box center [751, 169] width 67 height 67
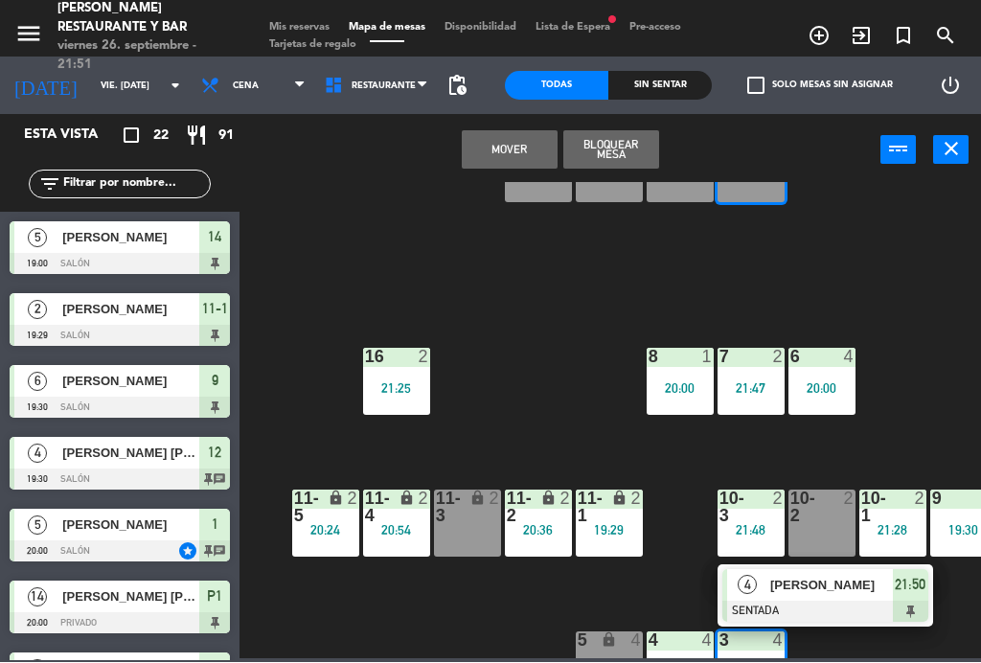
click at [699, 185] on div "B3 lock 2" at bounding box center [680, 169] width 67 height 67
click at [536, 149] on button "Mover y Unir" at bounding box center [510, 150] width 96 height 38
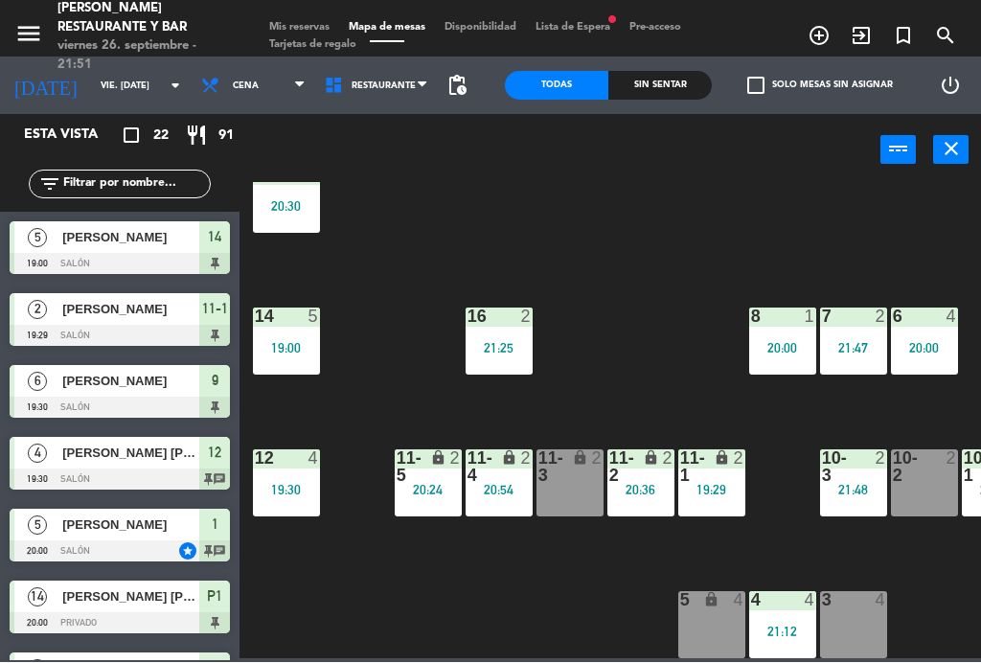
scroll to position [122, 0]
click at [105, 94] on input "vie. [DATE]" at bounding box center [154, 87] width 126 height 30
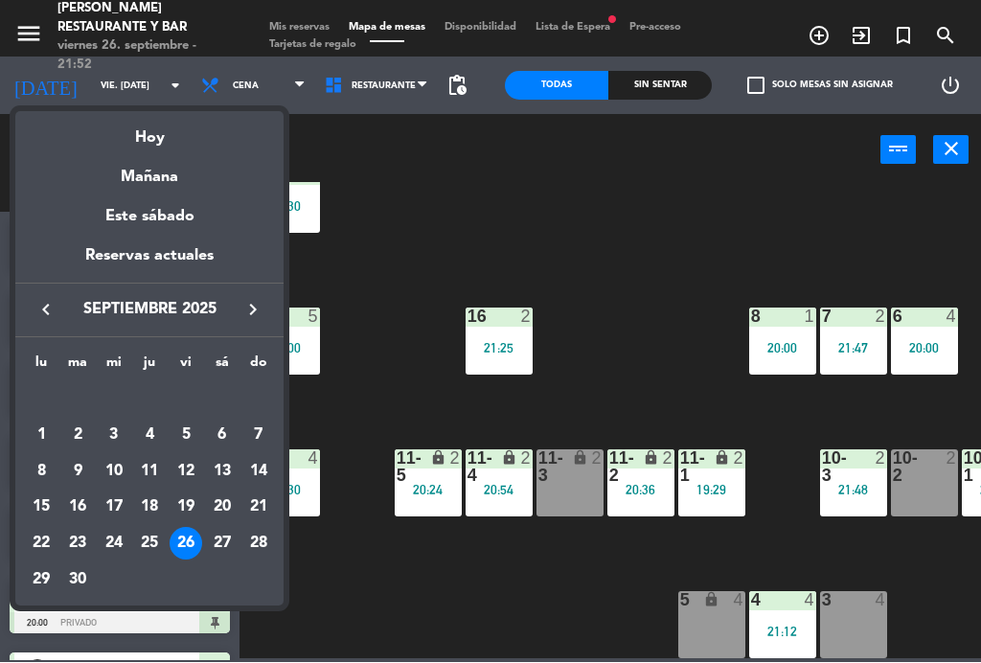
click at [577, 188] on div at bounding box center [490, 331] width 981 height 663
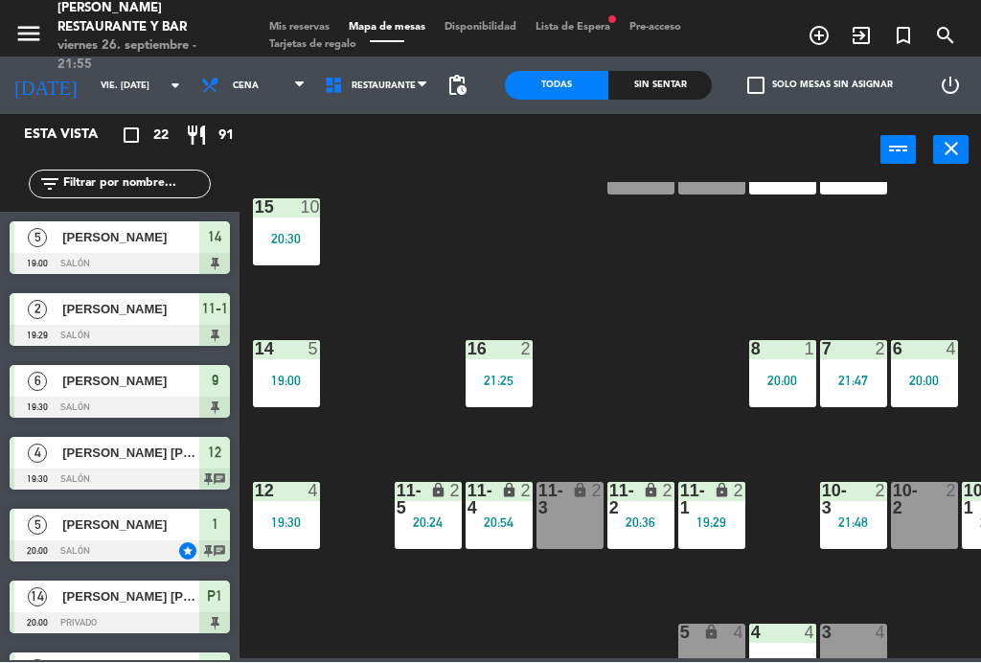
scroll to position [88, 0]
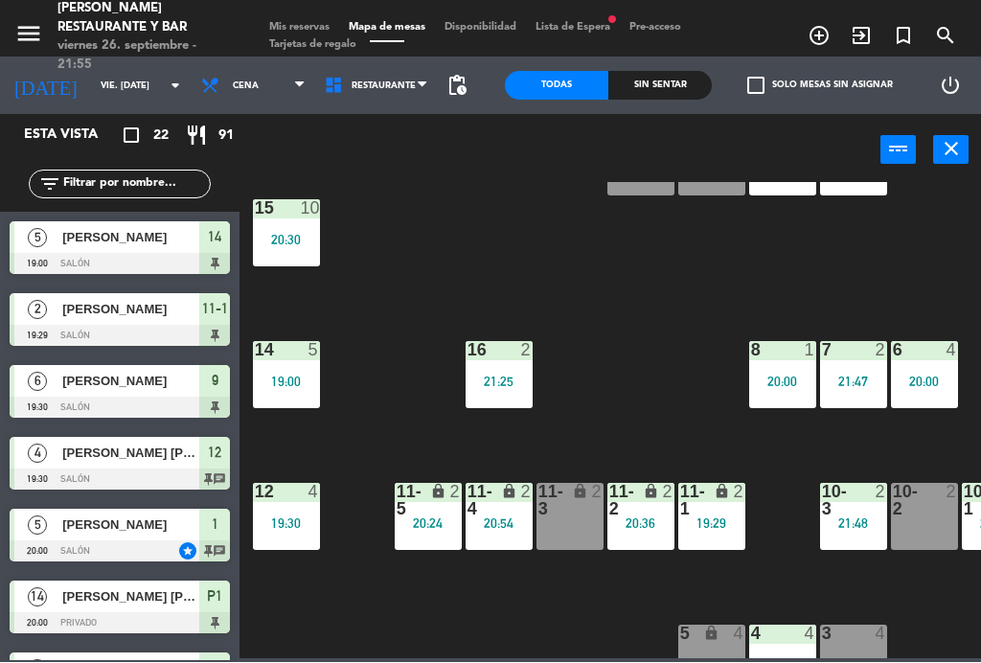
click at [289, 376] on div "19:00" at bounding box center [286, 382] width 67 height 13
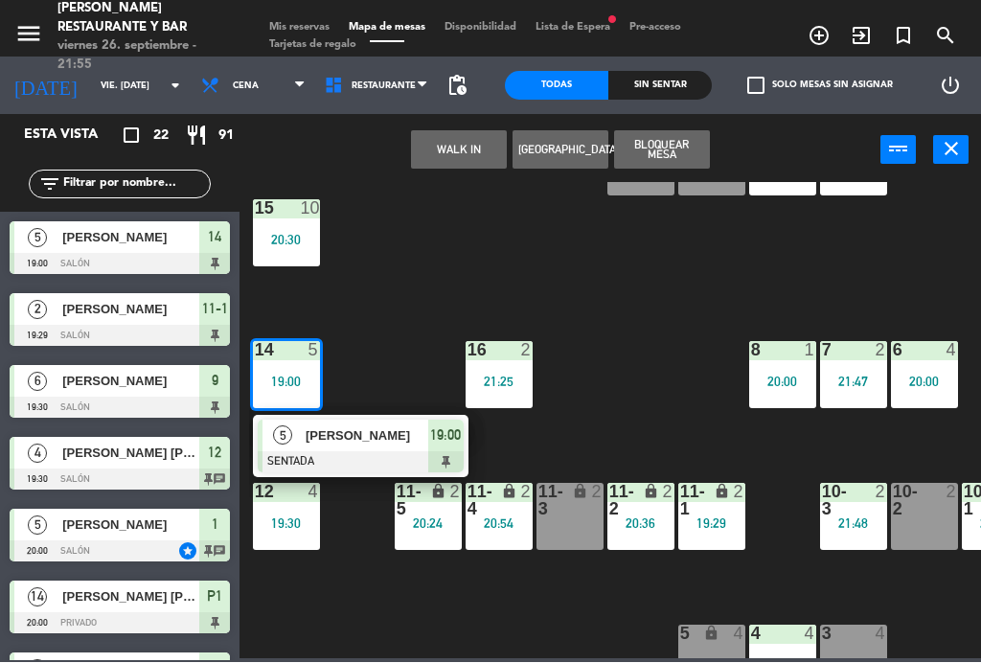
click at [375, 448] on div "[PERSON_NAME]" at bounding box center [366, 437] width 125 height 32
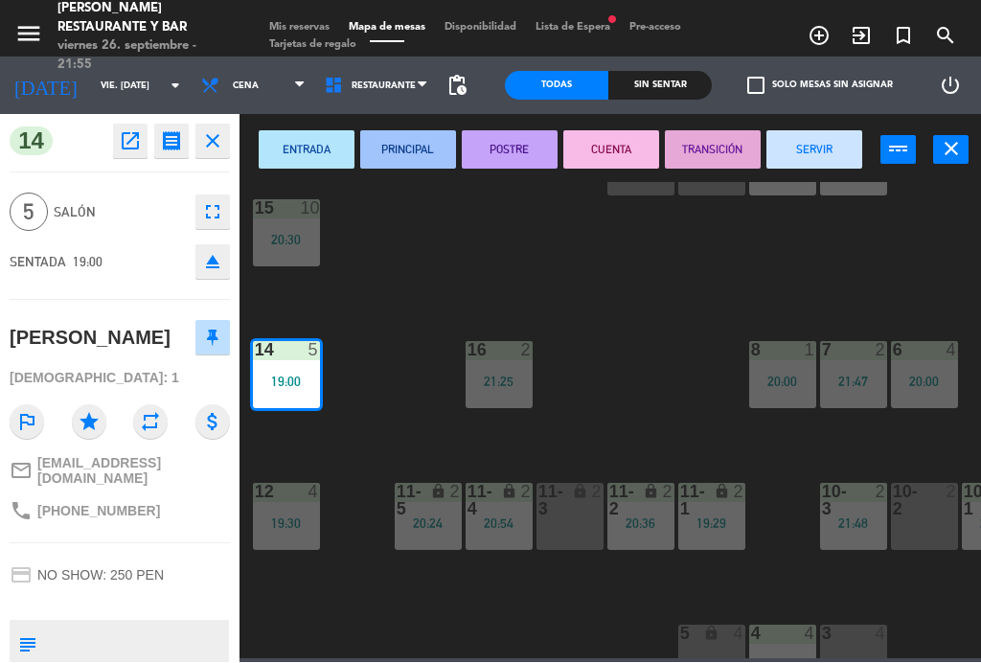
click at [816, 159] on button "SERVIR" at bounding box center [815, 150] width 96 height 38
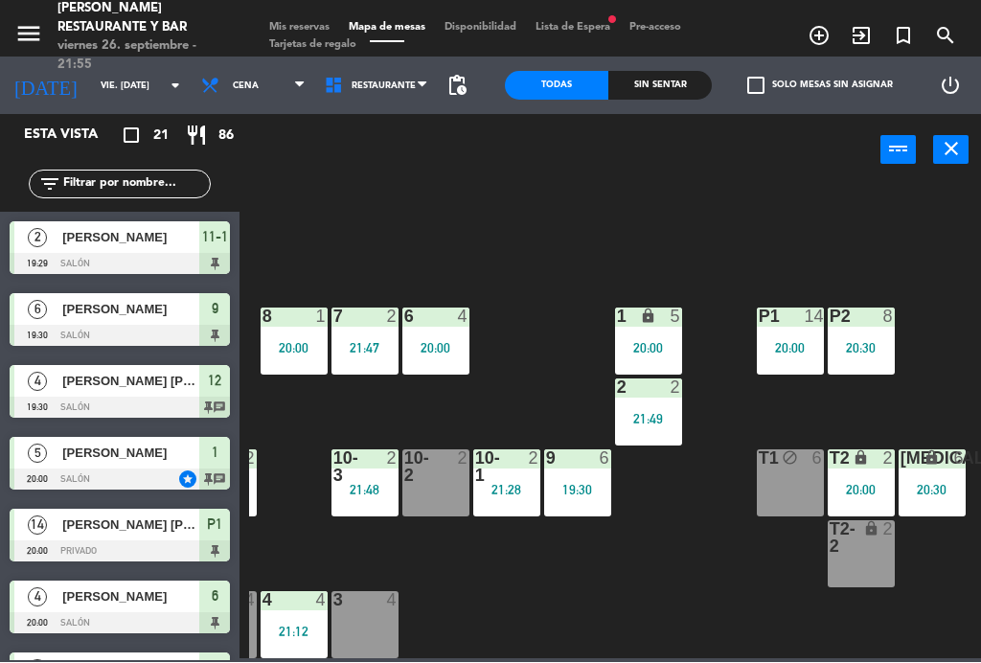
scroll to position [122, 488]
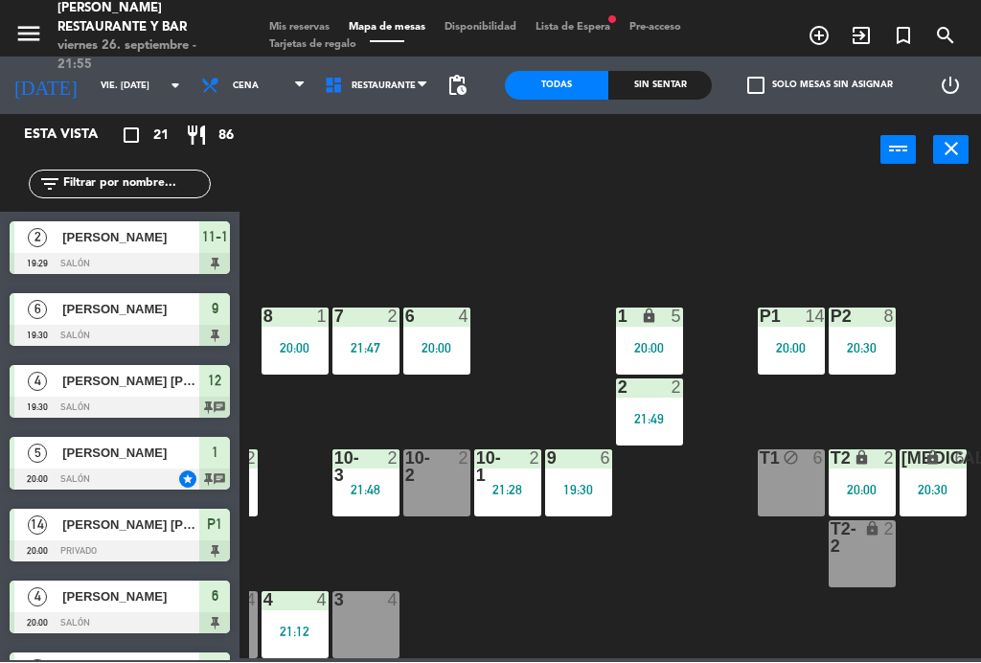
click at [650, 327] on div "1 lock 5 20:00" at bounding box center [649, 342] width 67 height 67
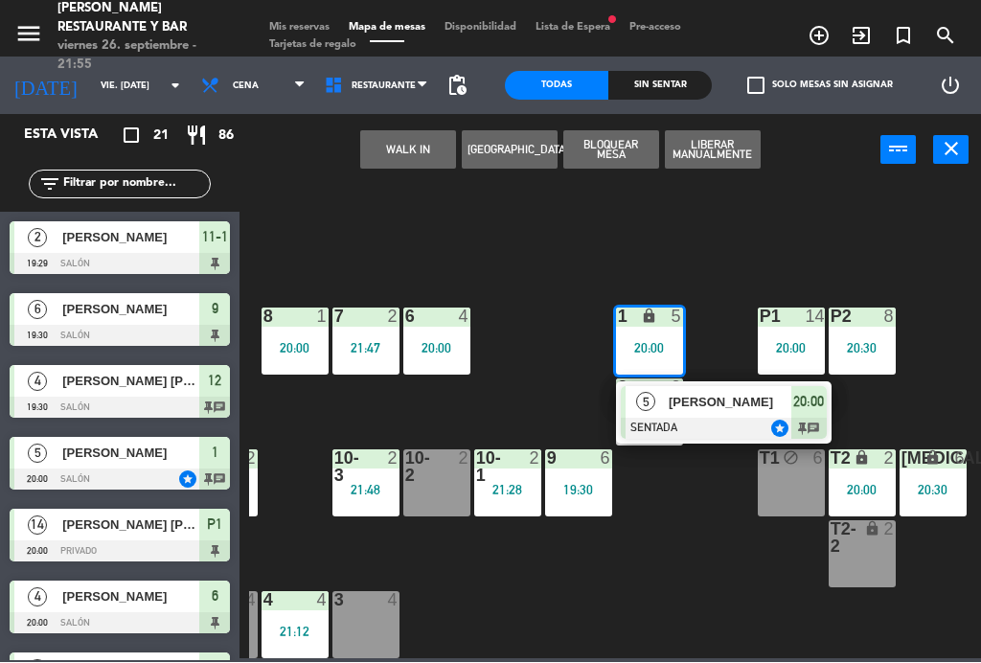
click at [745, 419] on div at bounding box center [724, 429] width 206 height 21
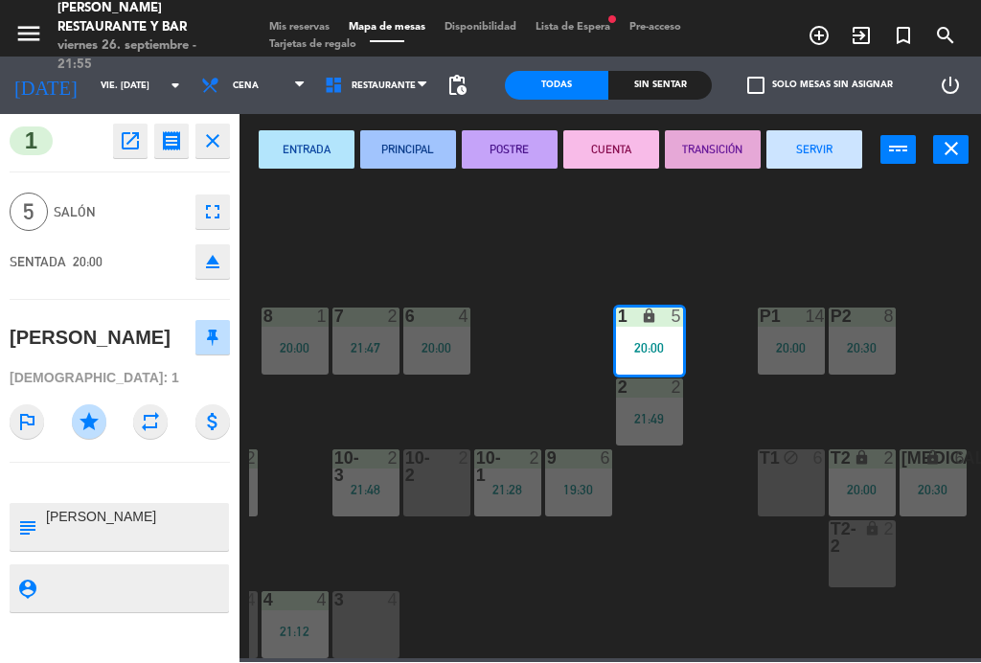
click at [832, 150] on button "SERVIR" at bounding box center [815, 150] width 96 height 38
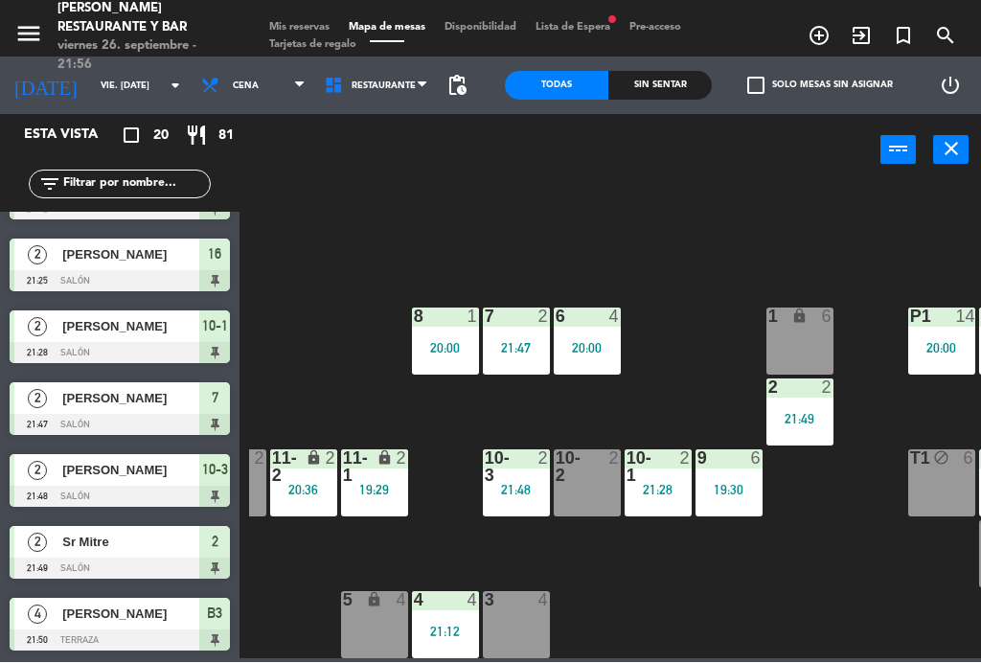
scroll to position [122, 337]
click at [461, 616] on div "4 4 21:12" at bounding box center [445, 625] width 67 height 67
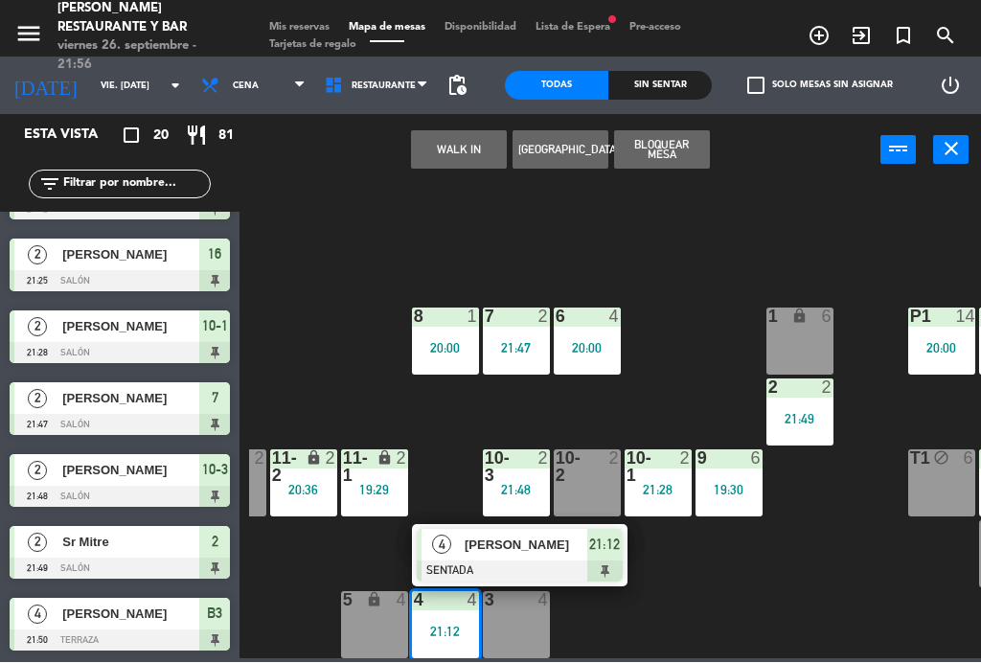
click at [458, 620] on div "4 4 21:12" at bounding box center [445, 625] width 67 height 67
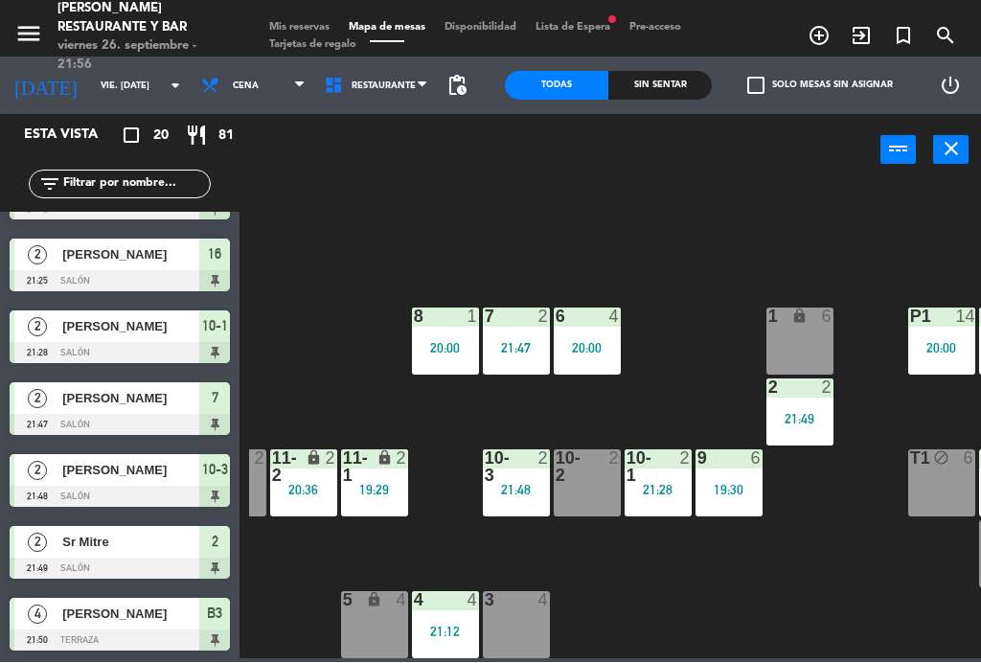
click at [698, 592] on div "B1 lock 2 B2 lock 2 B3 lock 4 21:50 B4 lock 4 21:50 15 10 20:30 14 5 8 1 20:00 …" at bounding box center [615, 421] width 732 height 476
click at [445, 635] on div "21:12" at bounding box center [445, 632] width 67 height 13
click at [703, 590] on div "B1 lock 2 B2 lock 2 B3 lock 4 21:50 B4 lock 4 21:50 15 10 20:30 14 5 8 1 20:00 …" at bounding box center [615, 421] width 732 height 476
click at [736, 304] on div "B1 lock 2 B2 lock 2 B3 lock 4 21:50 B4 lock 4 21:50 15 10 20:30 14 5 8 1 20:00 …" at bounding box center [615, 421] width 732 height 476
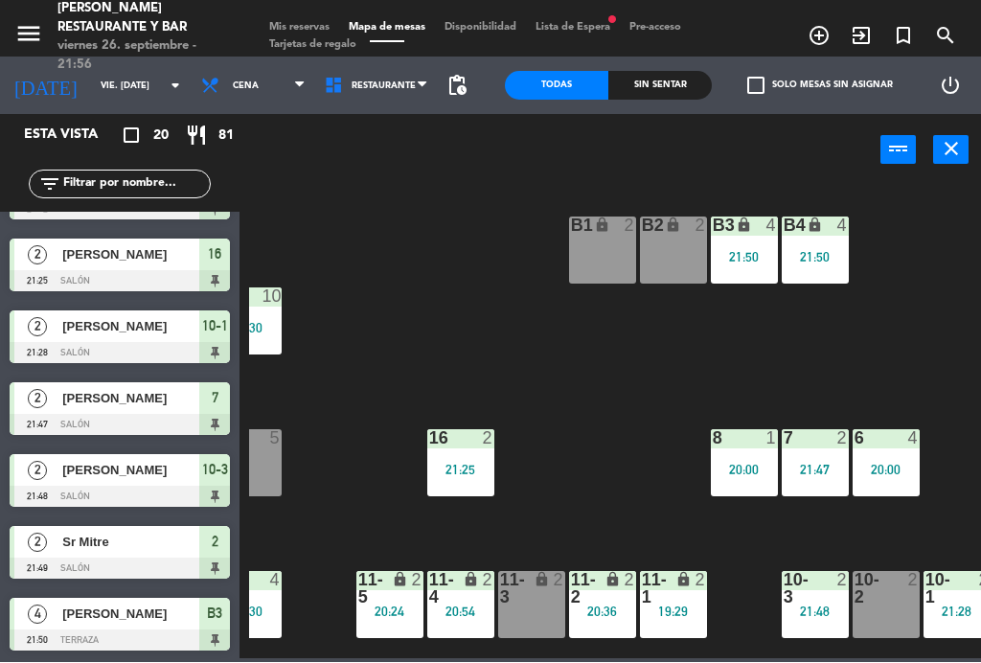
scroll to position [0, 38]
click at [610, 248] on div "B1 lock 2" at bounding box center [602, 251] width 67 height 67
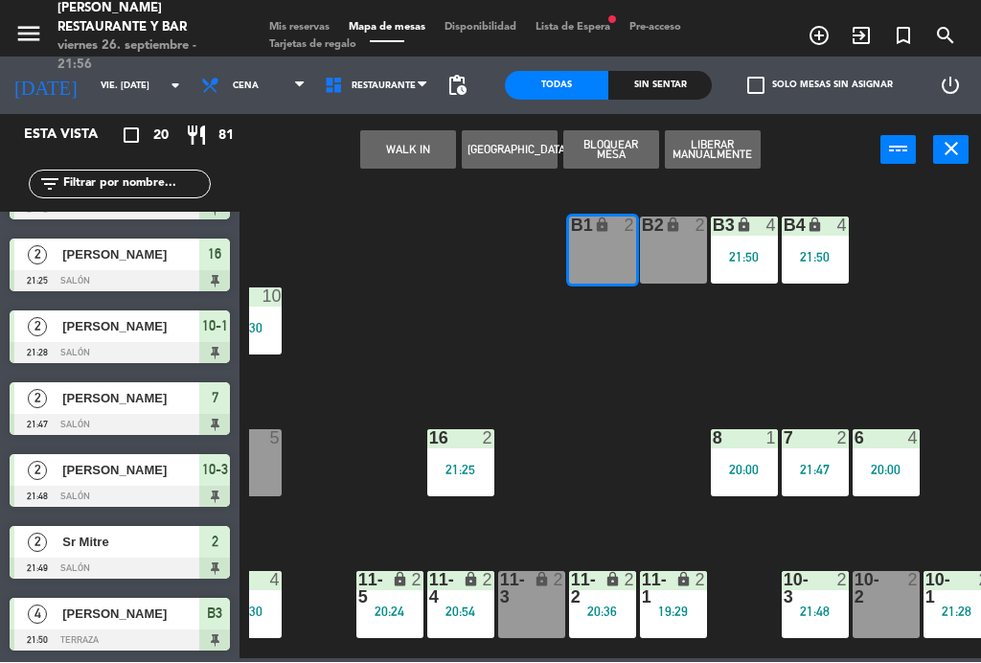
click at [400, 153] on button "WALK IN" at bounding box center [408, 150] width 96 height 38
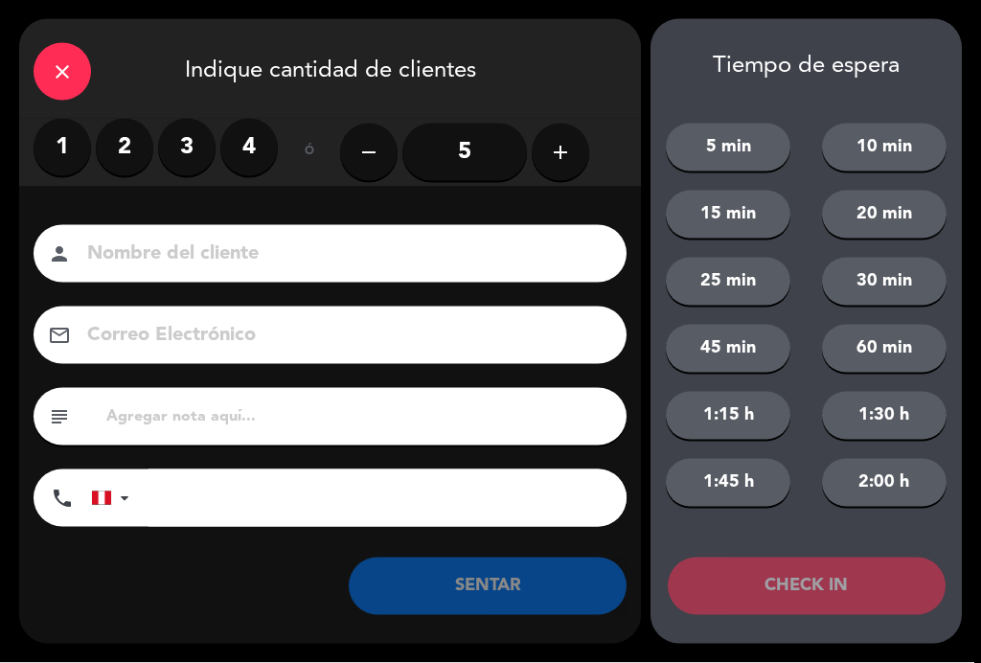
click at [140, 150] on label "2" at bounding box center [125, 148] width 58 height 58
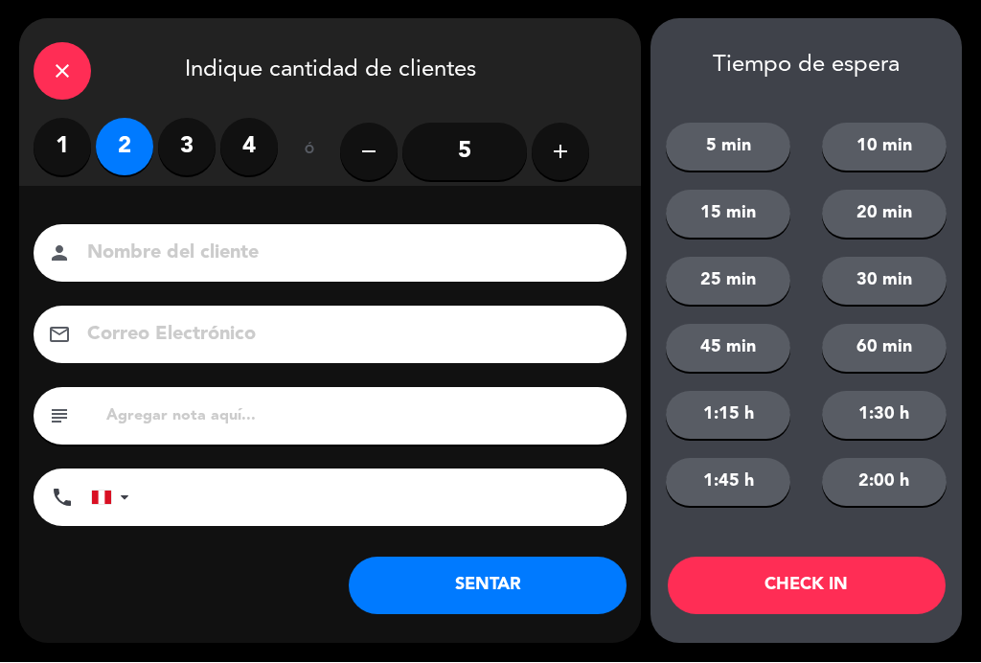
click at [218, 260] on input at bounding box center [343, 255] width 517 height 34
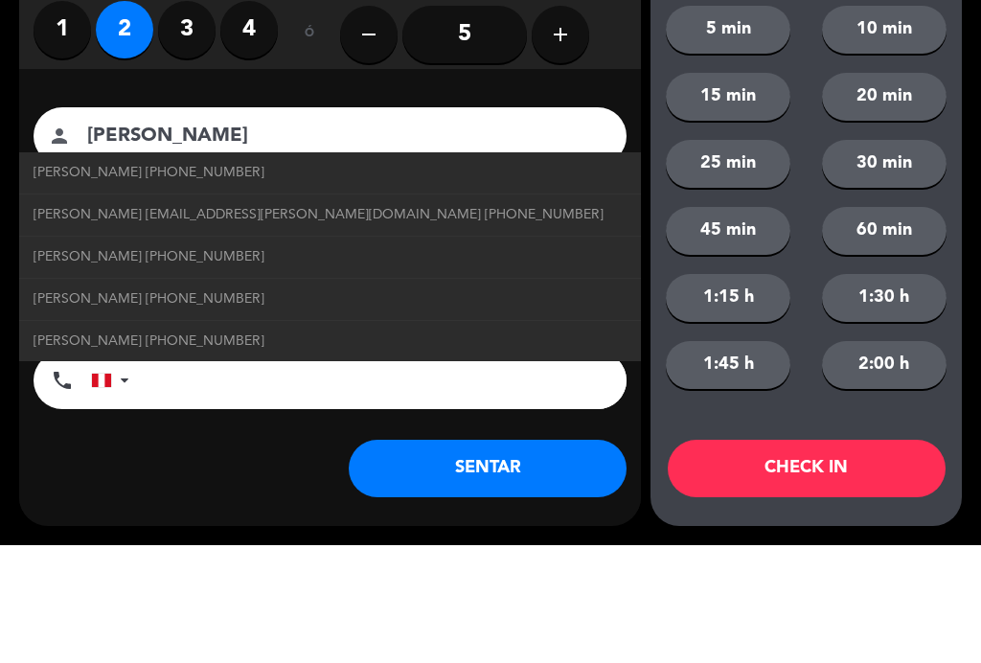
type input "[PERSON_NAME]"
click at [39, 225] on div "Nombre del cliente person [PERSON_NAME] [PERSON_NAME] [PHONE_NUMBER] [PERSON_NA…" at bounding box center [330, 254] width 593 height 58
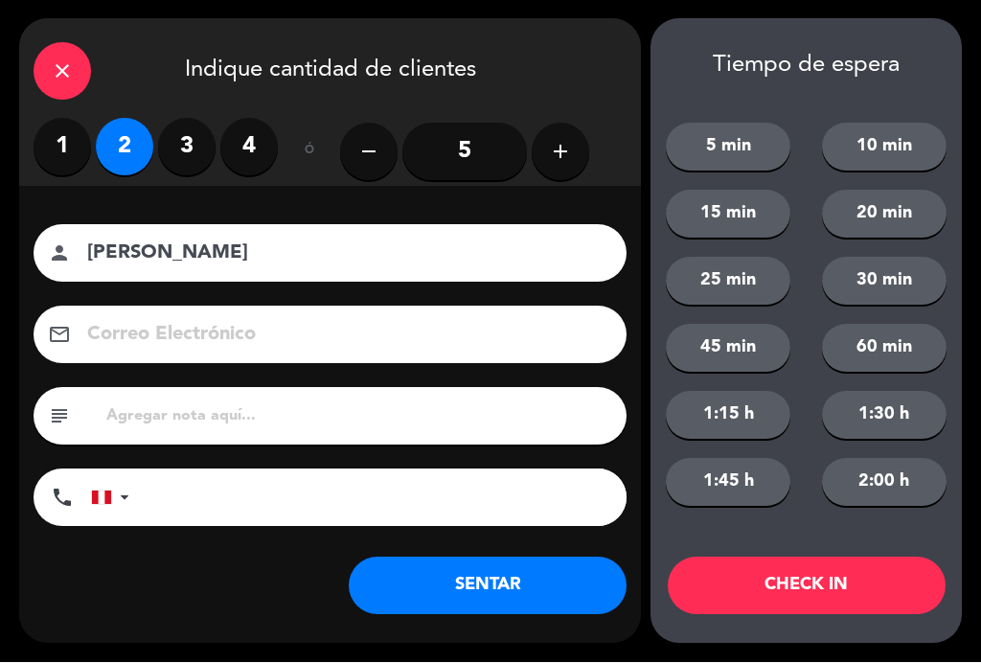
click at [536, 589] on button "SENTAR" at bounding box center [488, 587] width 278 height 58
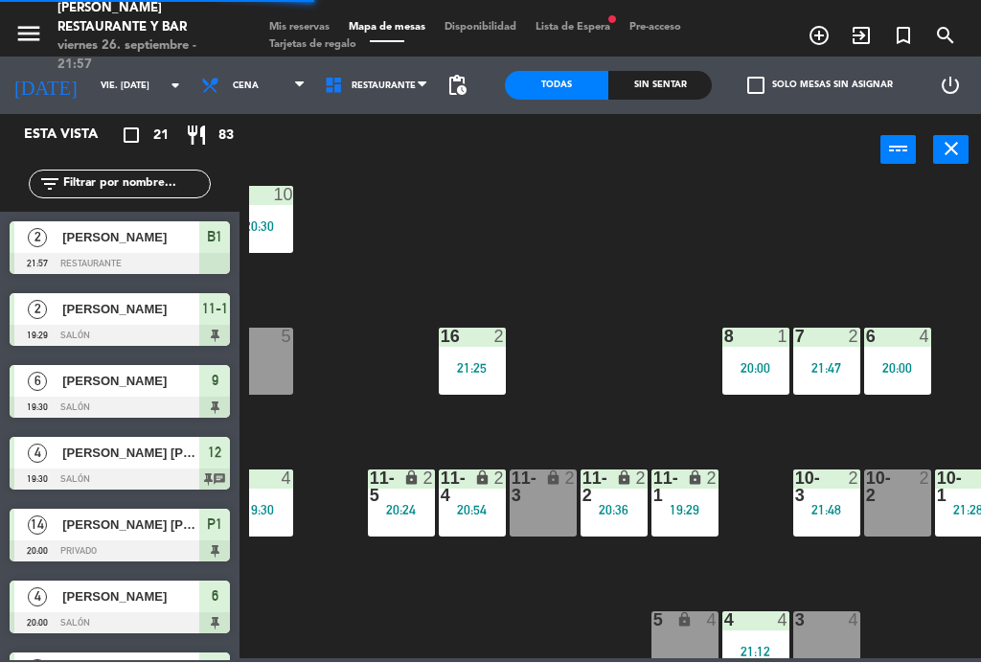
scroll to position [110, 31]
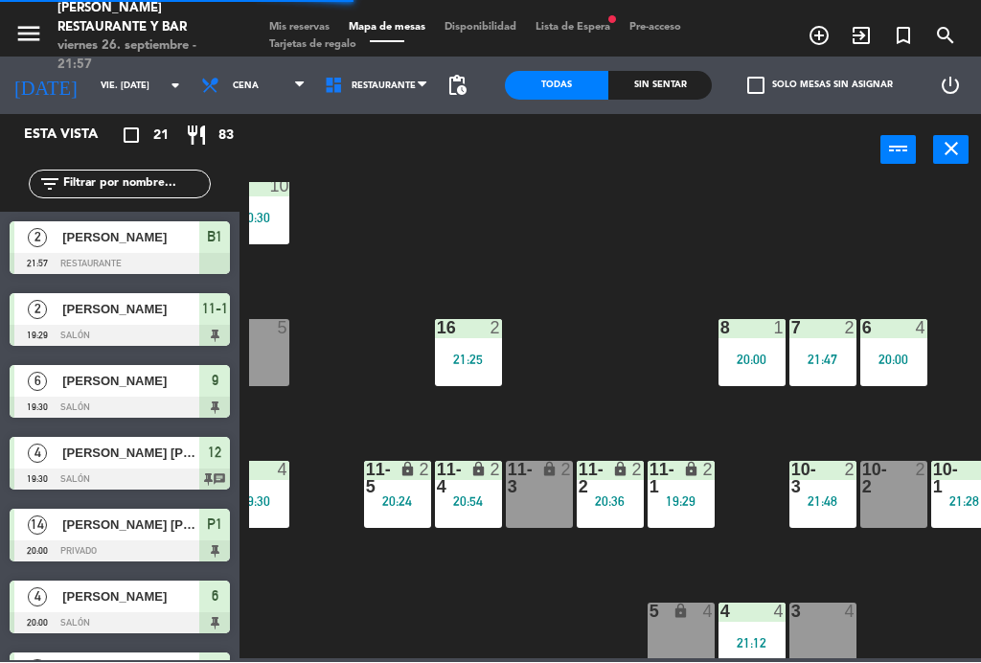
click at [631, 354] on div "B1 lock 2 21:57 B2 lock 2 B3 lock 4 21:50 B4 lock 4 21:50 15 10 20:30 14 5 8 1 …" at bounding box center [615, 421] width 732 height 476
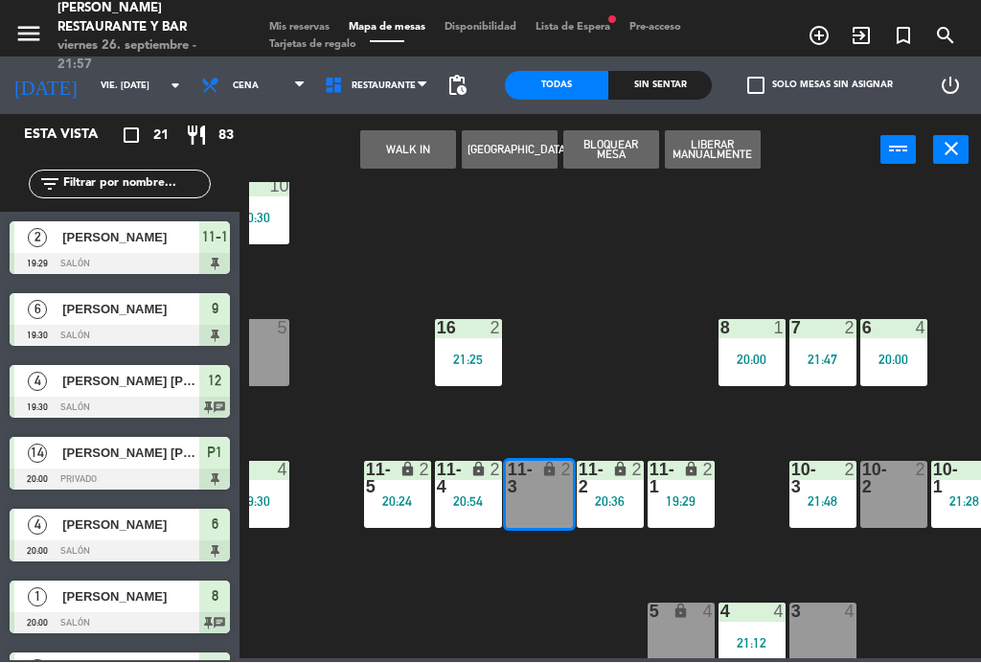
click at [411, 156] on button "WALK IN" at bounding box center [408, 150] width 96 height 38
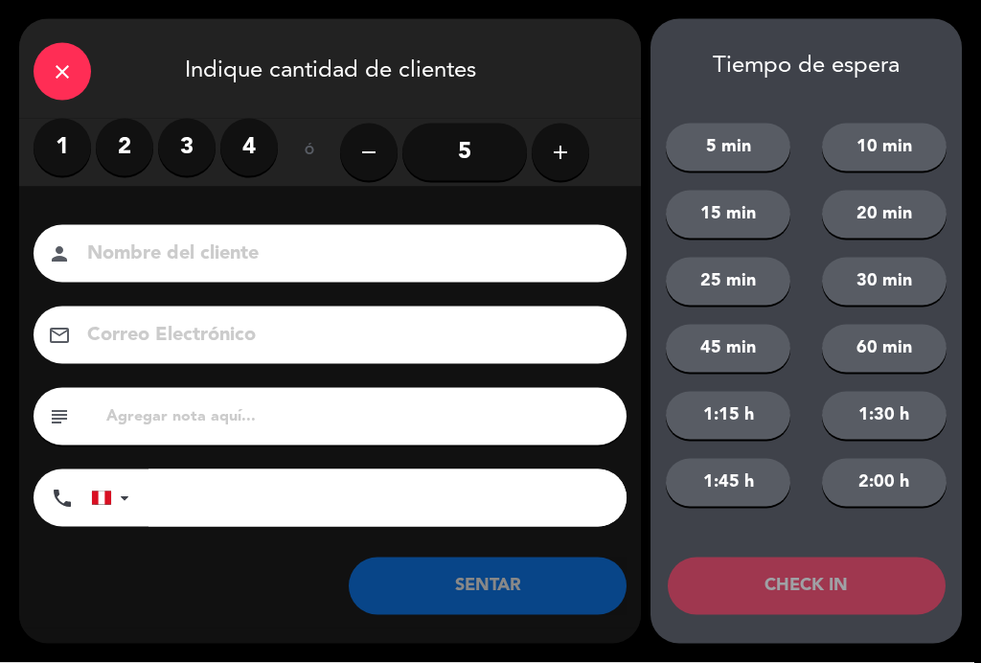
click at [132, 151] on label "2" at bounding box center [125, 148] width 58 height 58
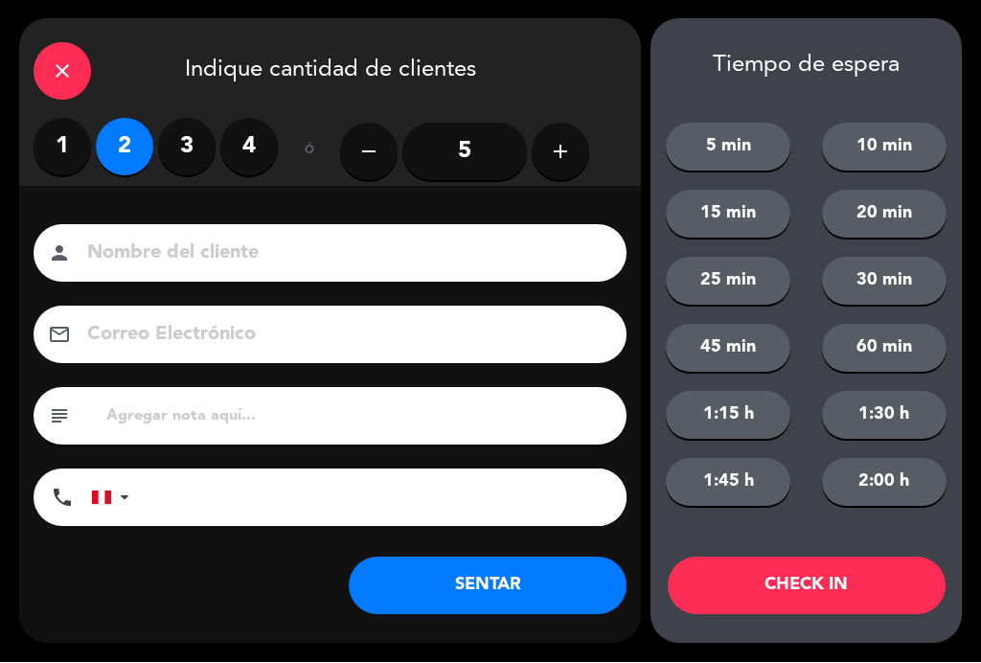
click at [214, 254] on input at bounding box center [343, 255] width 517 height 34
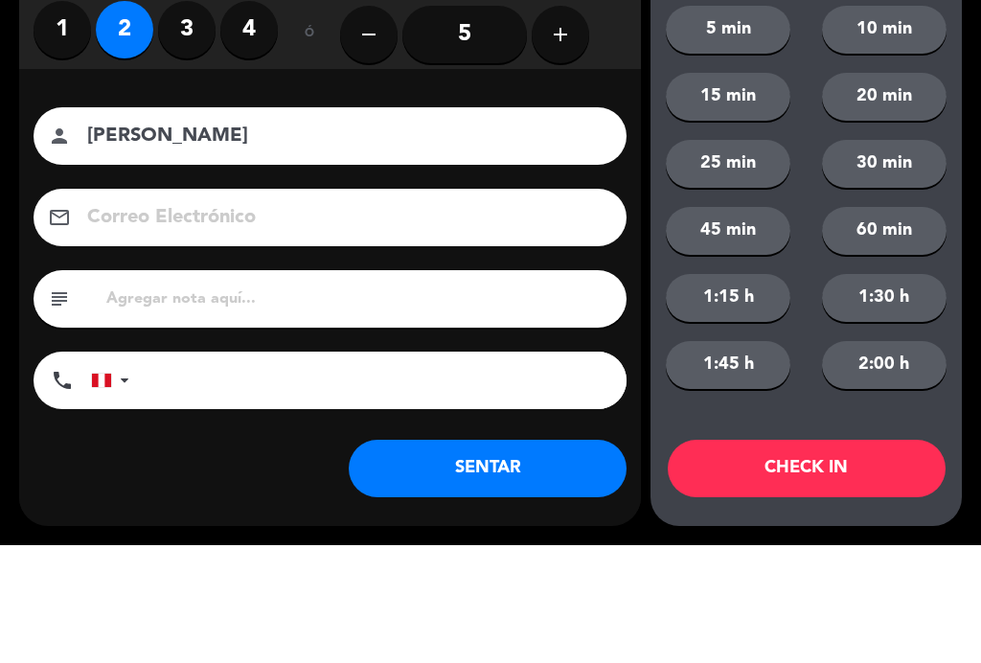
type input "[PERSON_NAME]"
click at [58, 307] on div "email" at bounding box center [330, 336] width 593 height 58
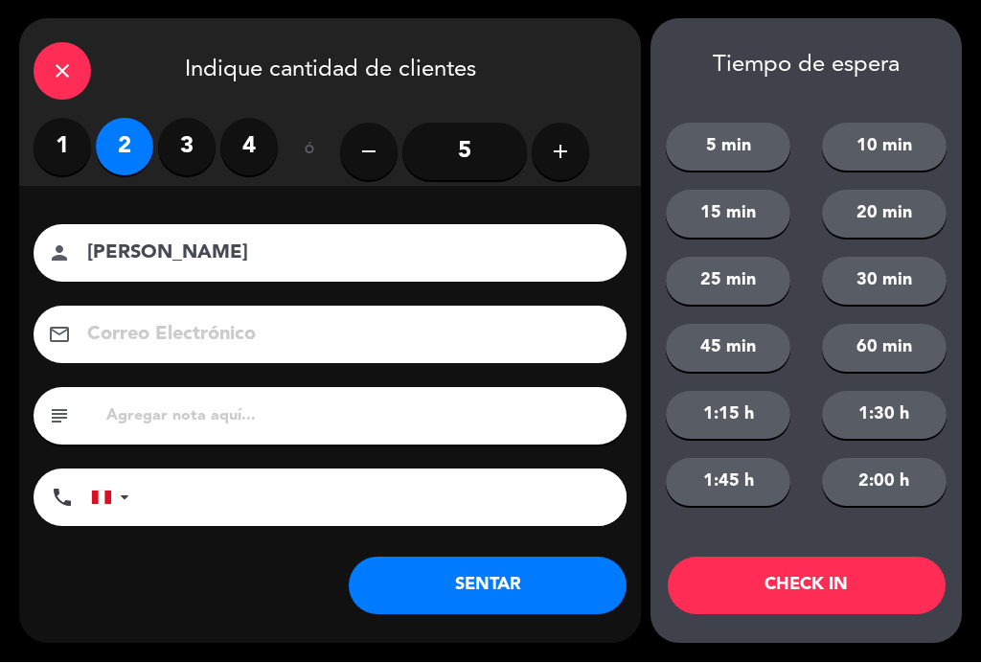
click at [554, 594] on button "SENTAR" at bounding box center [488, 587] width 278 height 58
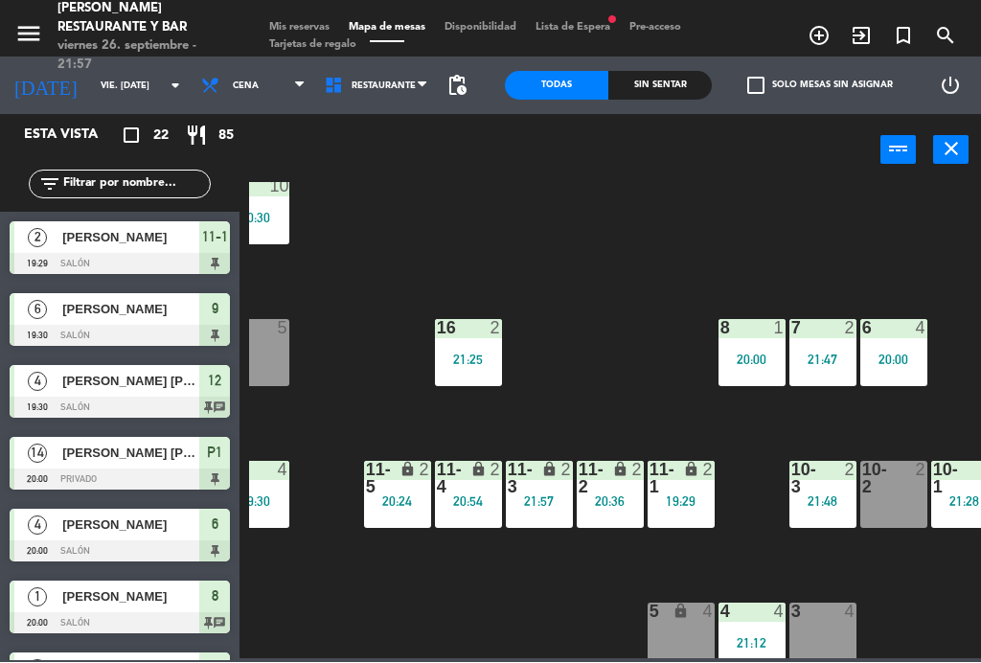
click at [91, 82] on input "vie. [DATE]" at bounding box center [154, 87] width 126 height 30
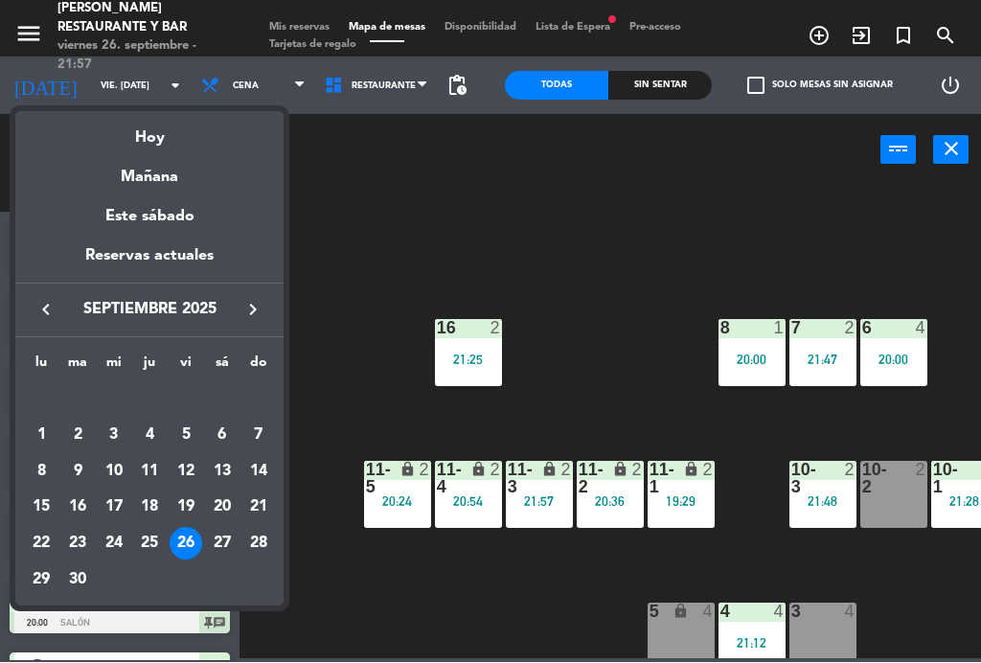
click at [172, 185] on div "Mañana" at bounding box center [149, 170] width 268 height 39
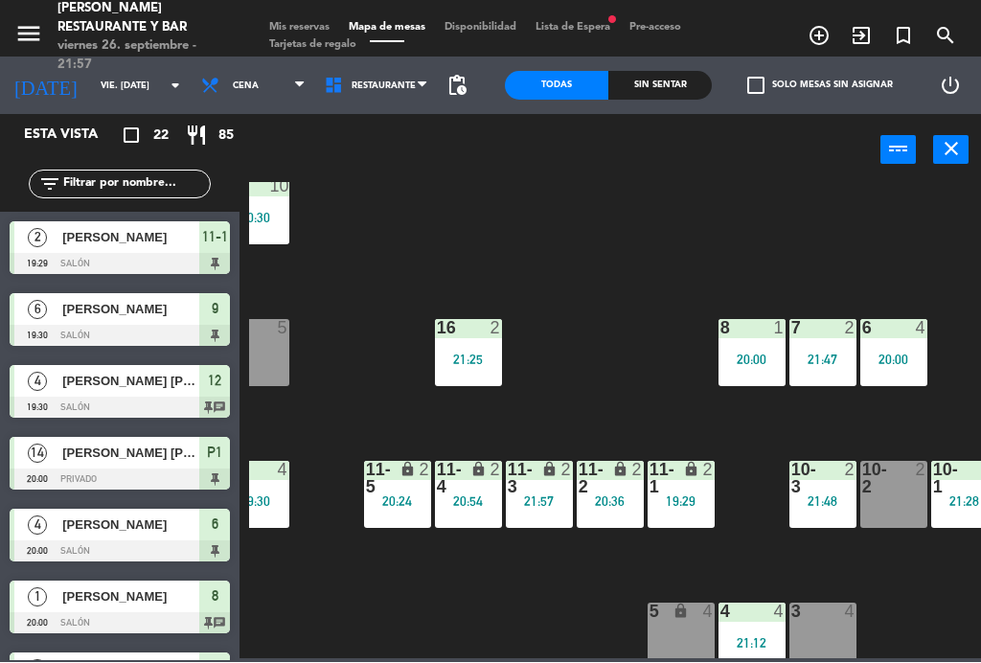
type input "sáb. [DATE]"
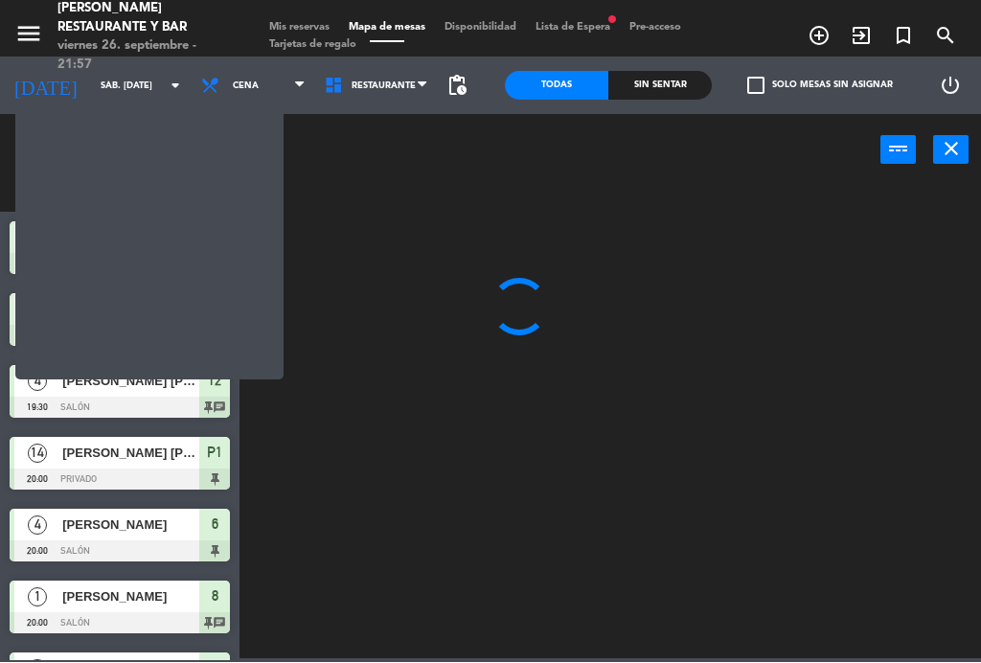
scroll to position [0, 0]
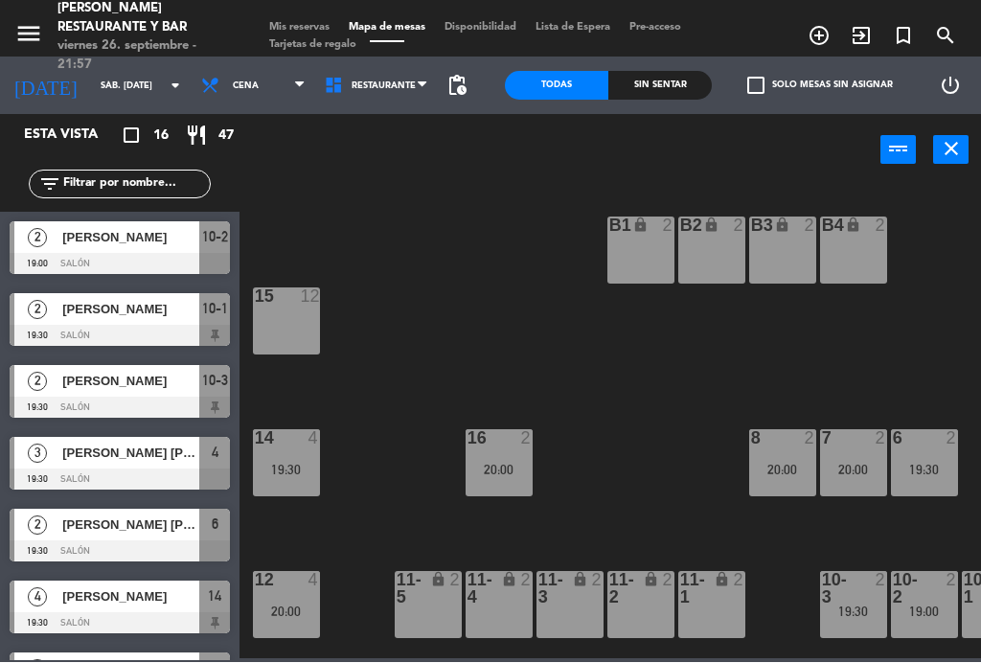
click at [316, 23] on span "Mis reservas" at bounding box center [300, 28] width 80 height 11
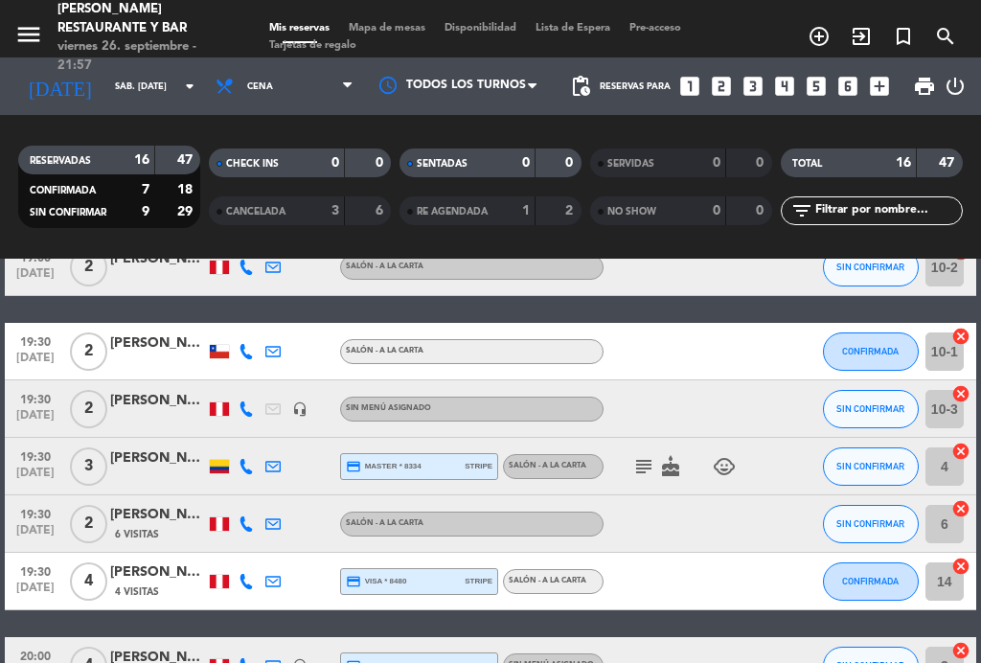
scroll to position [108, 0]
click at [644, 457] on icon "subject" at bounding box center [644, 466] width 23 height 23
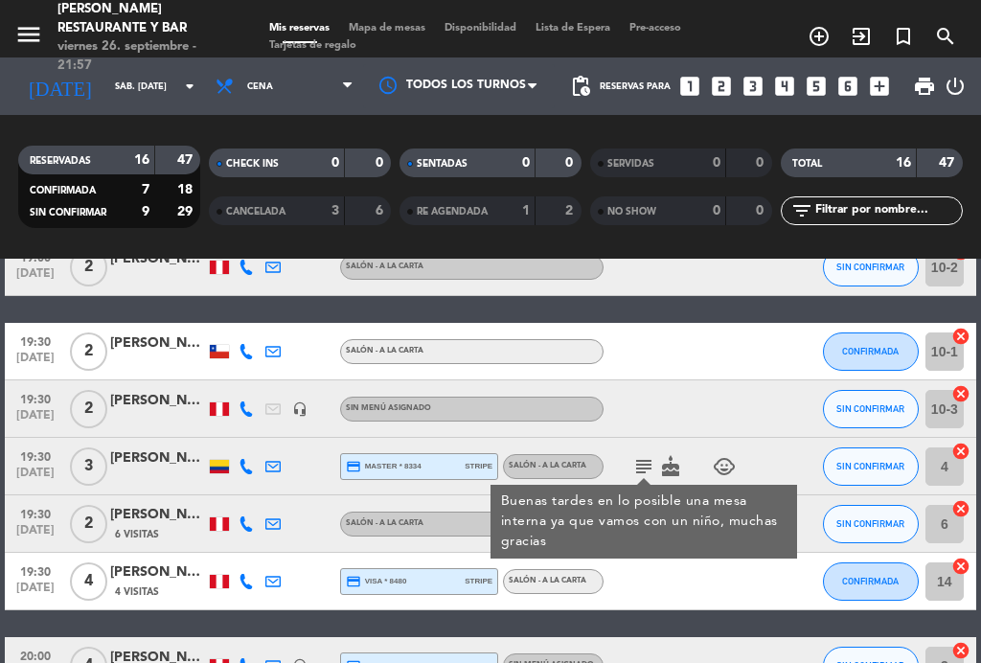
click at [639, 473] on icon "subject" at bounding box center [644, 466] width 23 height 23
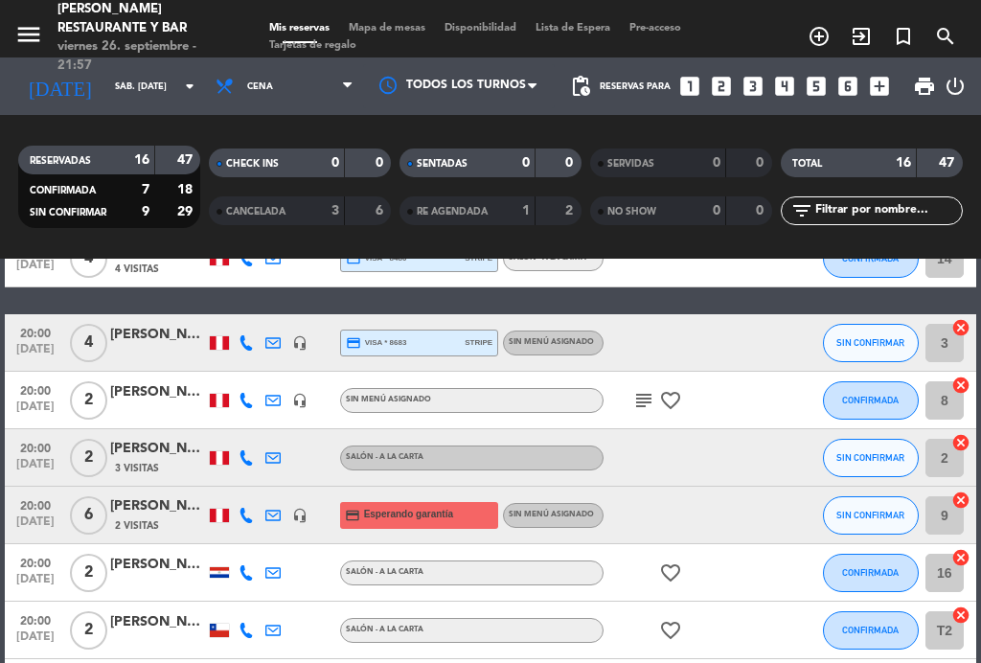
scroll to position [469, 0]
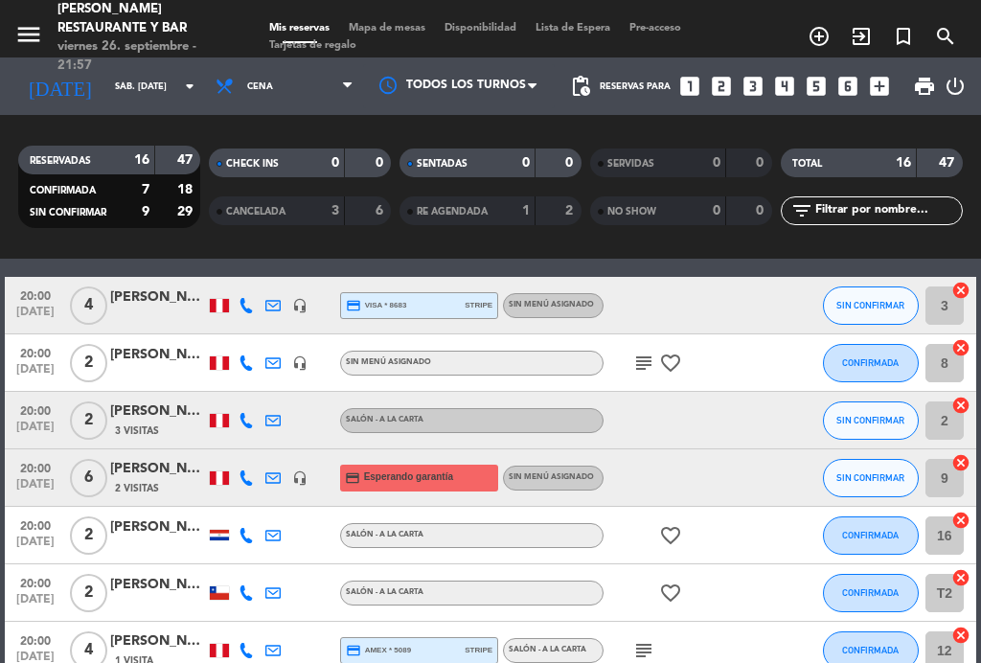
click at [22, 474] on span "20:00" at bounding box center [36, 467] width 48 height 22
click at [29, 478] on span "[DATE]" at bounding box center [36, 489] width 48 height 22
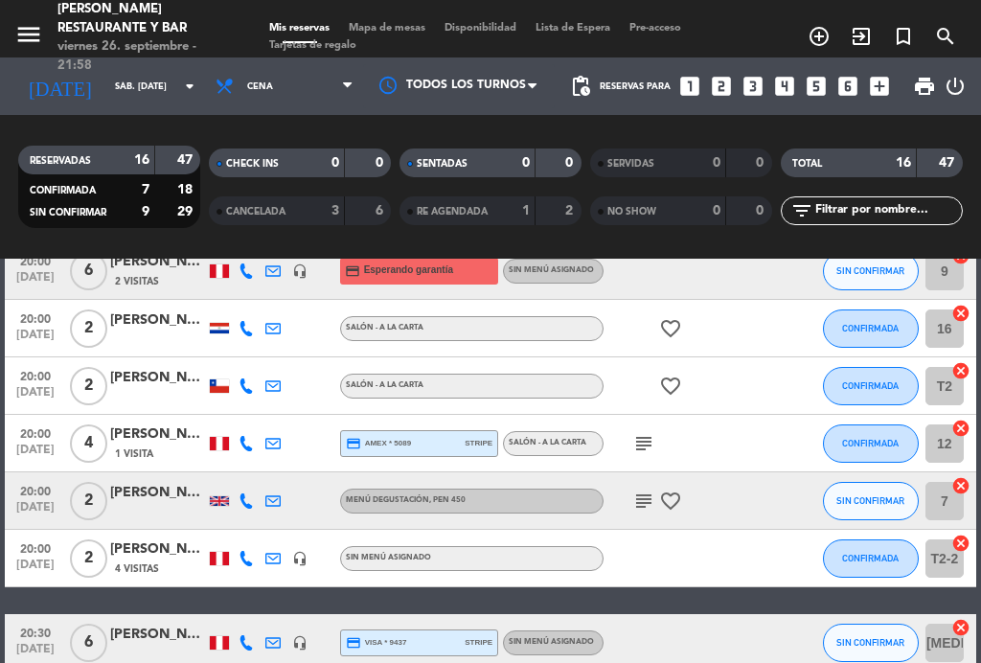
scroll to position [683, 0]
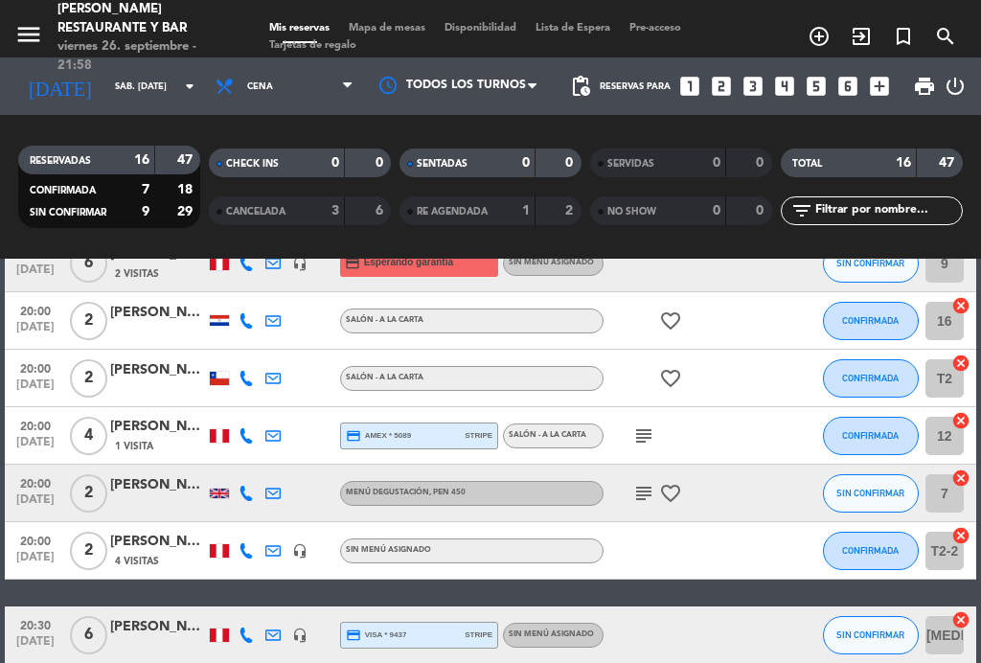
click at [637, 497] on icon "subject" at bounding box center [644, 493] width 23 height 23
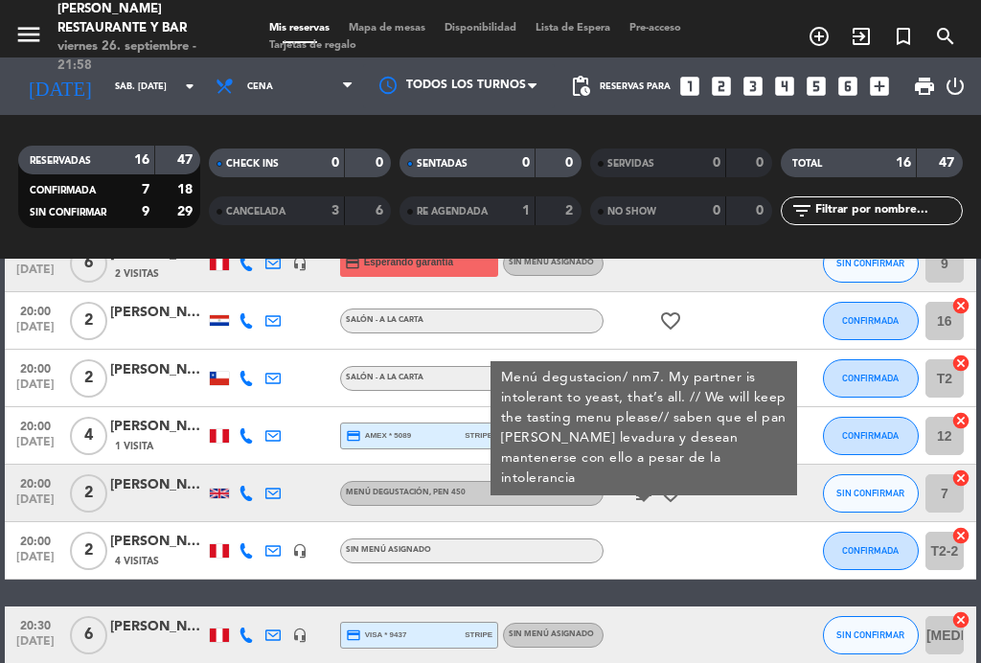
click at [641, 484] on icon "subject" at bounding box center [644, 493] width 23 height 23
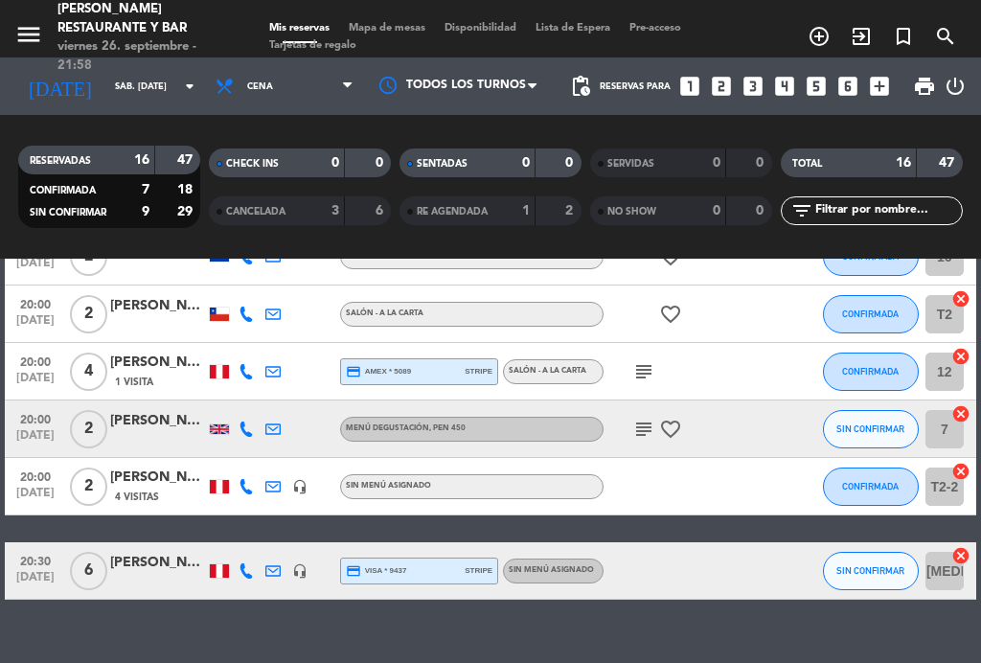
scroll to position [664, 0]
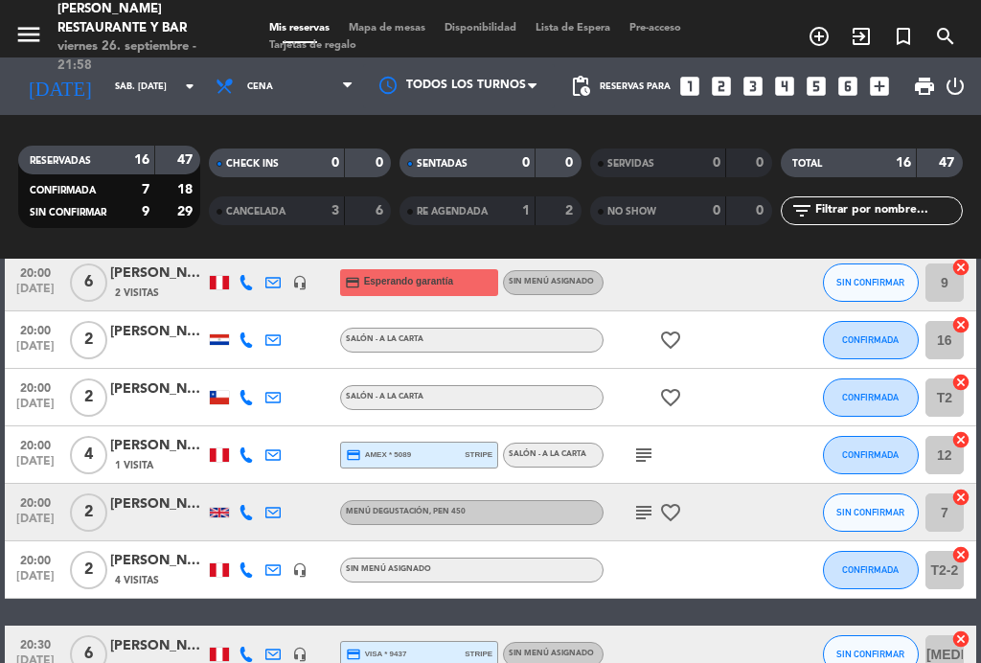
click at [655, 449] on icon "subject" at bounding box center [644, 455] width 23 height 23
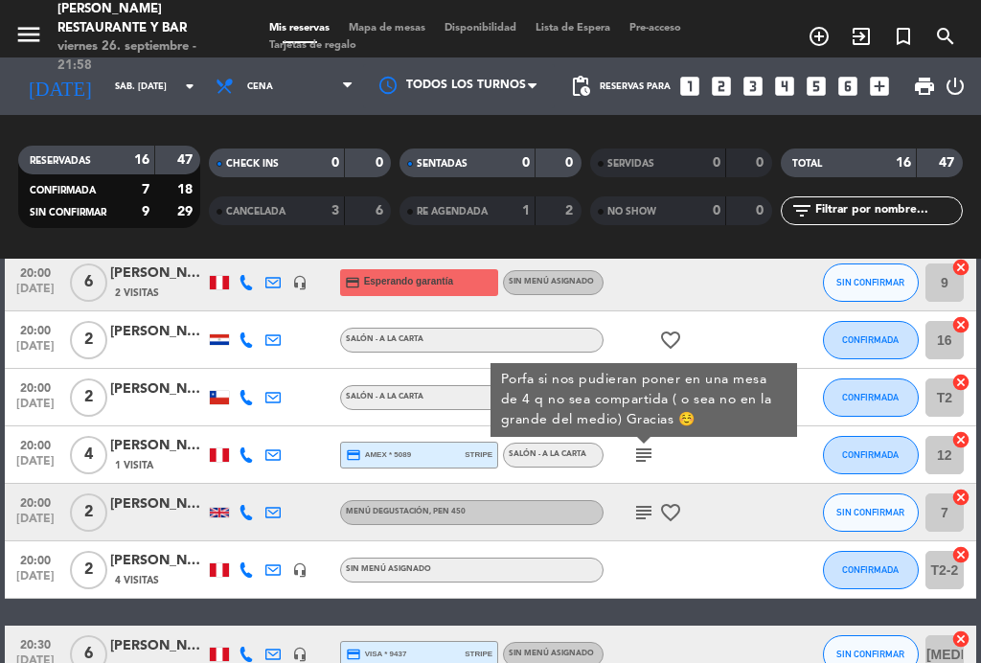
click at [653, 454] on icon "subject" at bounding box center [644, 455] width 23 height 23
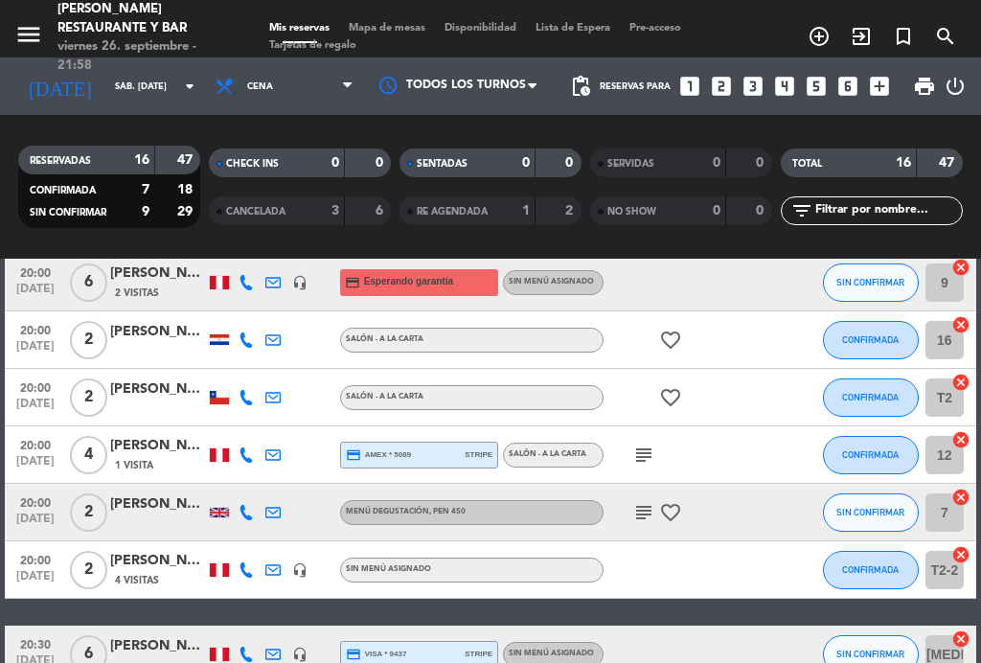
click at [646, 464] on icon "subject" at bounding box center [644, 455] width 23 height 23
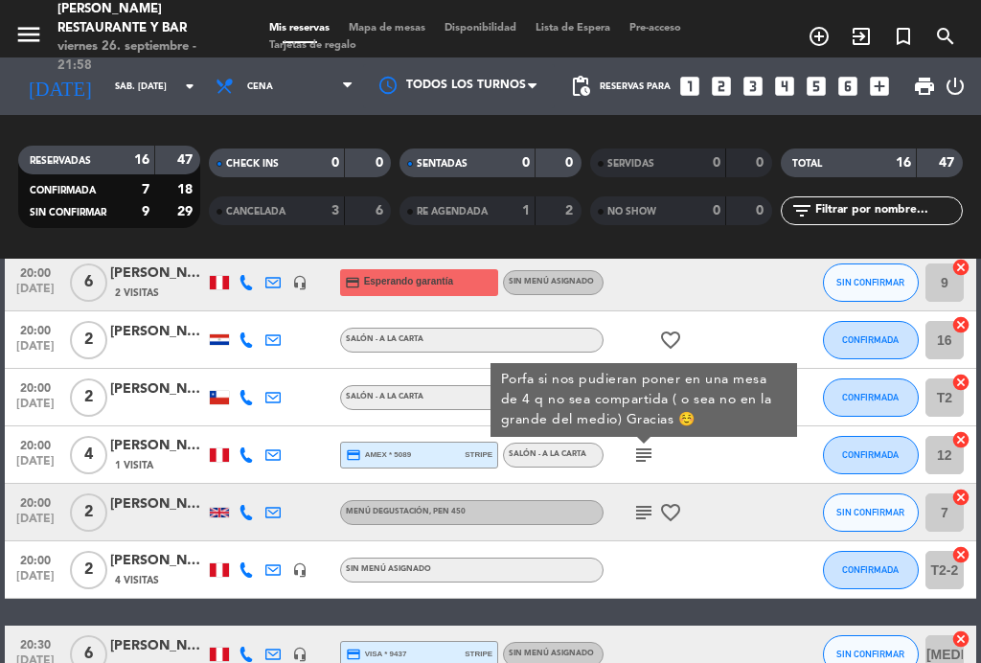
click at [653, 465] on icon "subject" at bounding box center [644, 455] width 23 height 23
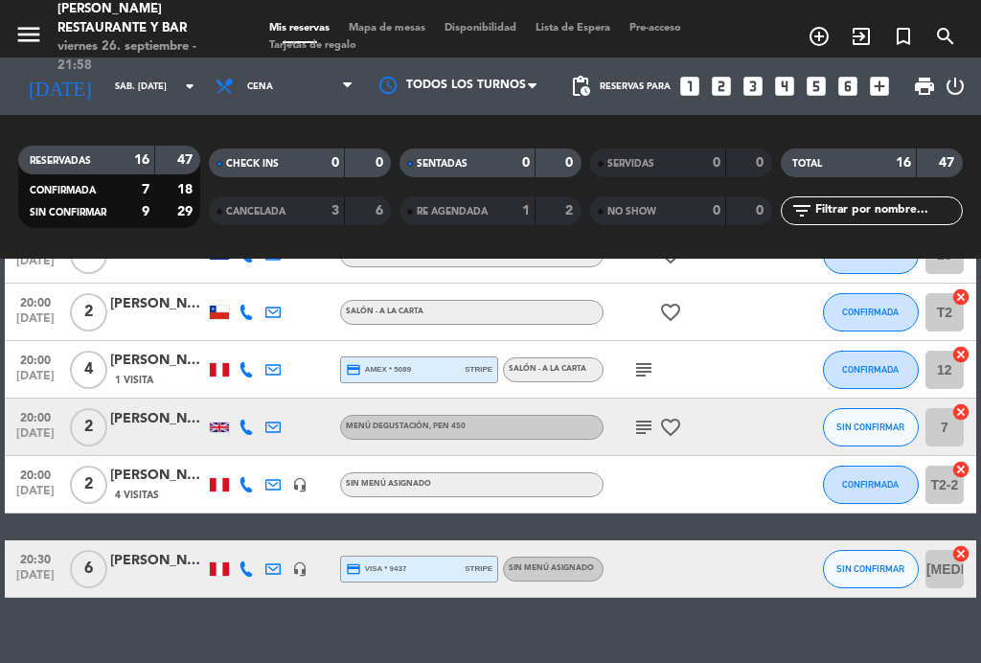
scroll to position [748, 0]
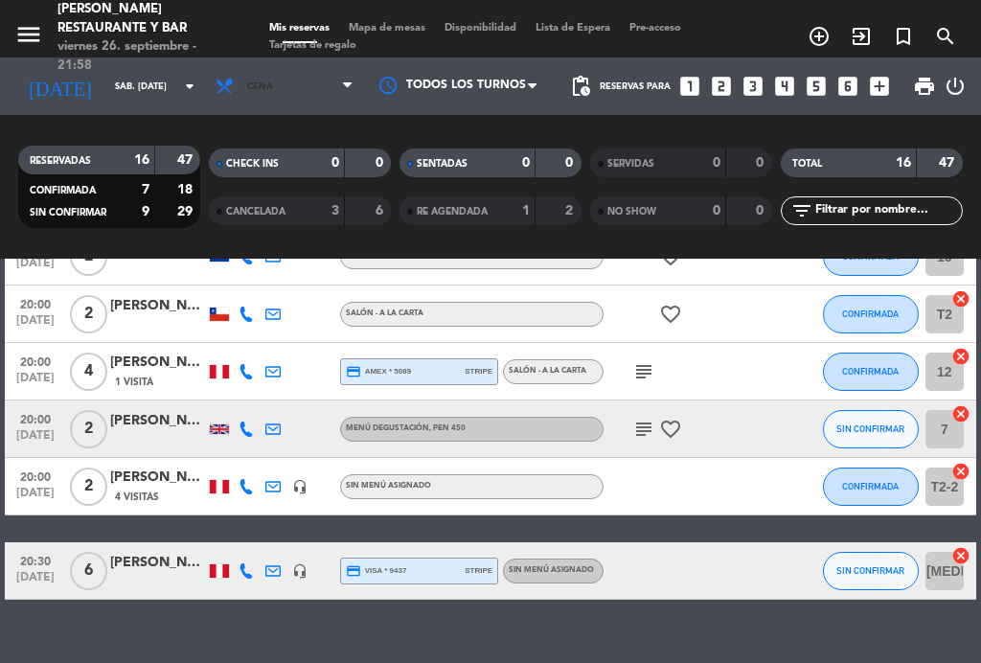
click at [300, 99] on span "Cena" at bounding box center [284, 86] width 157 height 42
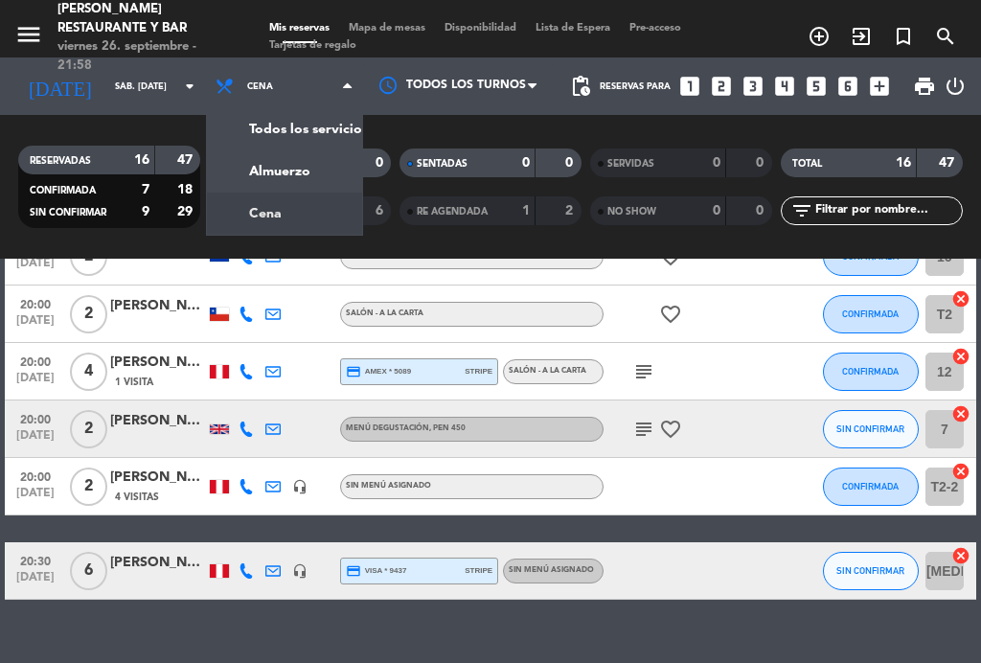
click at [273, 175] on div "menu [PERSON_NAME] Restaurante y Bar viernes 26. septiembre - 21:58 Mis reserva…" at bounding box center [490, 129] width 981 height 259
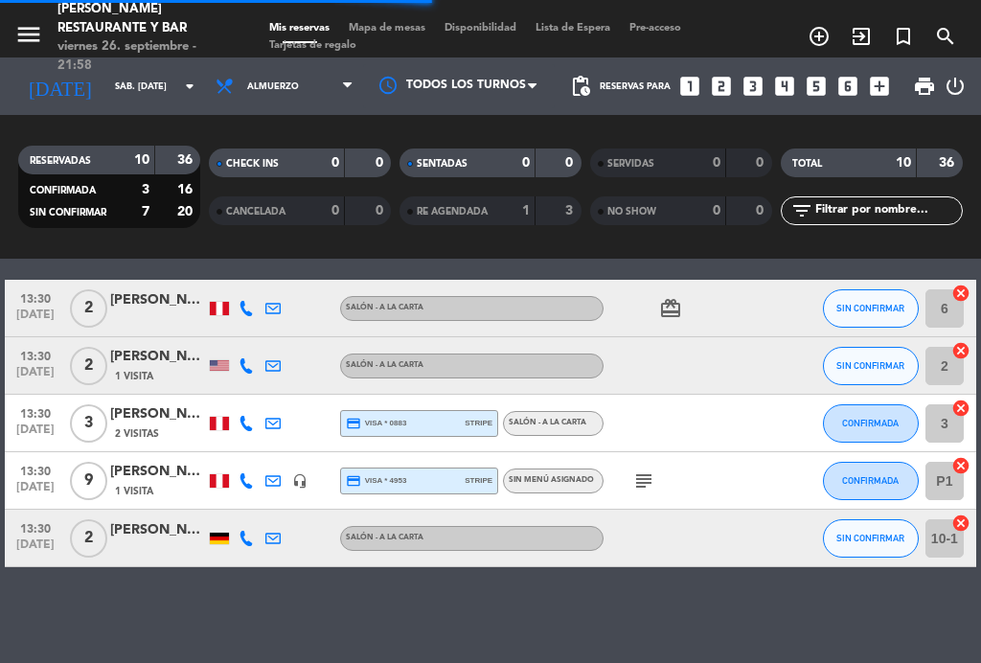
scroll to position [376, 0]
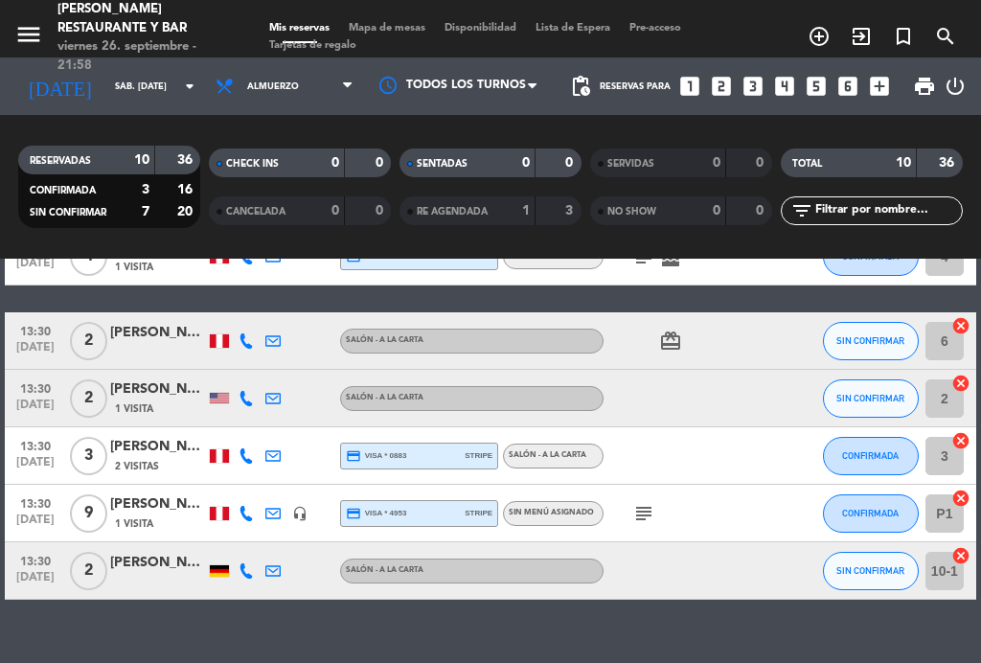
click at [651, 514] on icon "subject" at bounding box center [644, 513] width 23 height 23
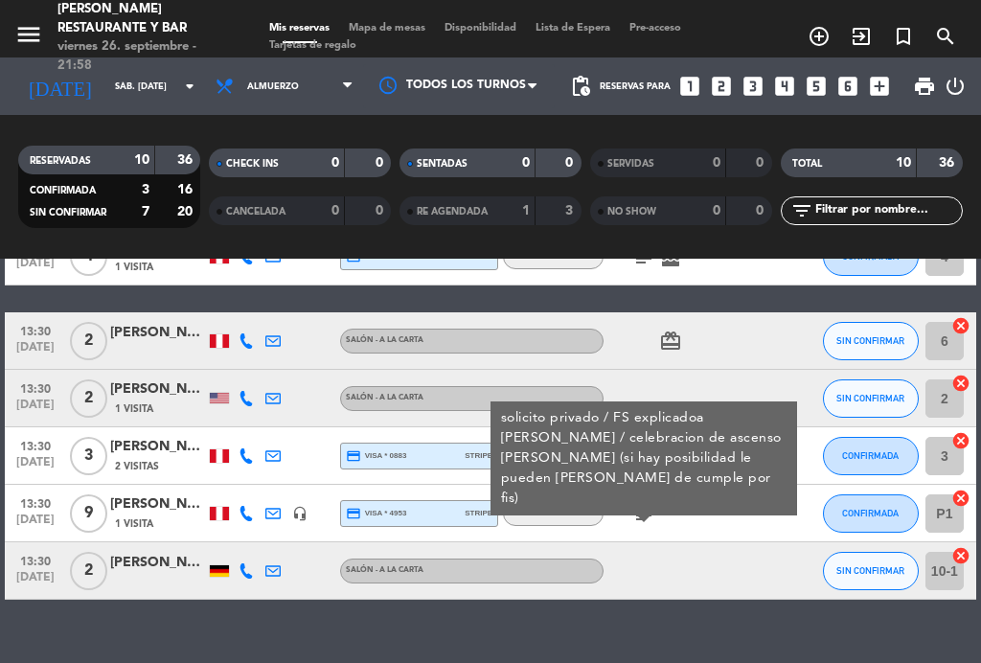
click at [652, 512] on icon "subject" at bounding box center [644, 513] width 23 height 23
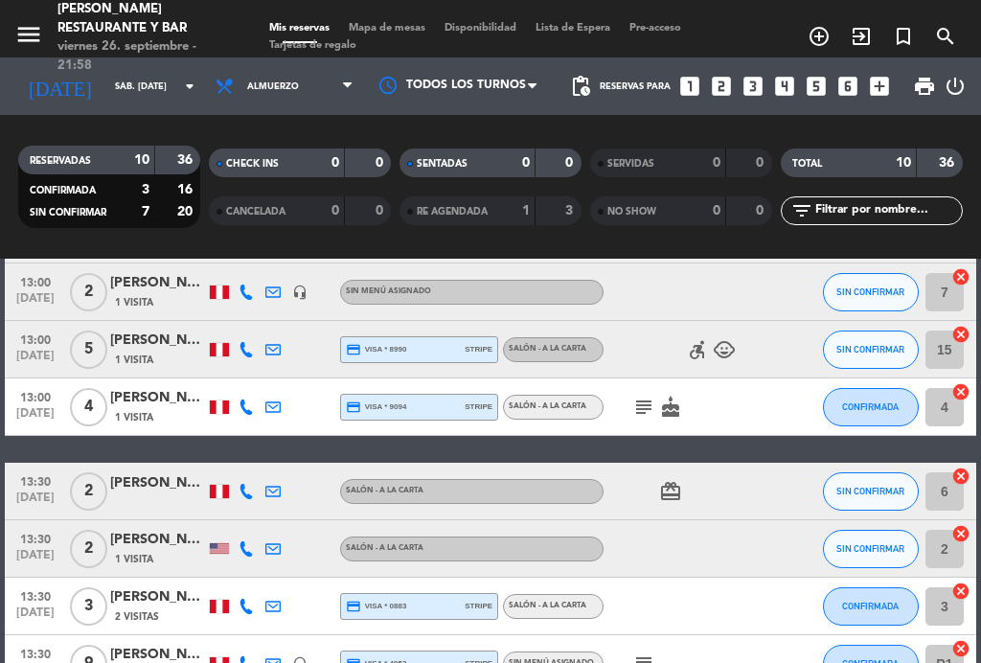
scroll to position [211, 0]
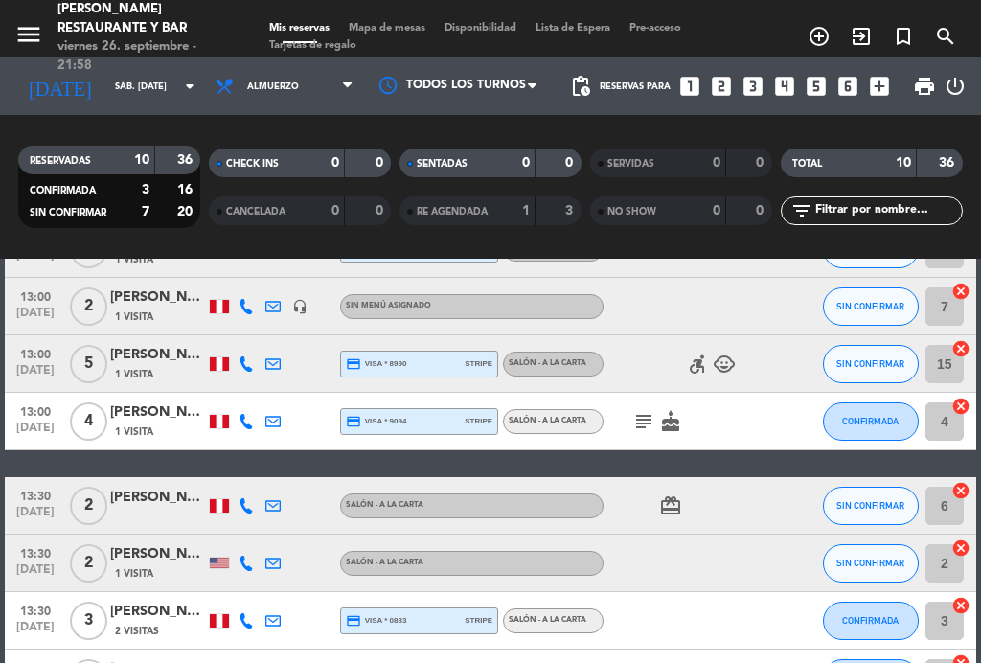
click at [638, 417] on icon "subject" at bounding box center [644, 421] width 23 height 23
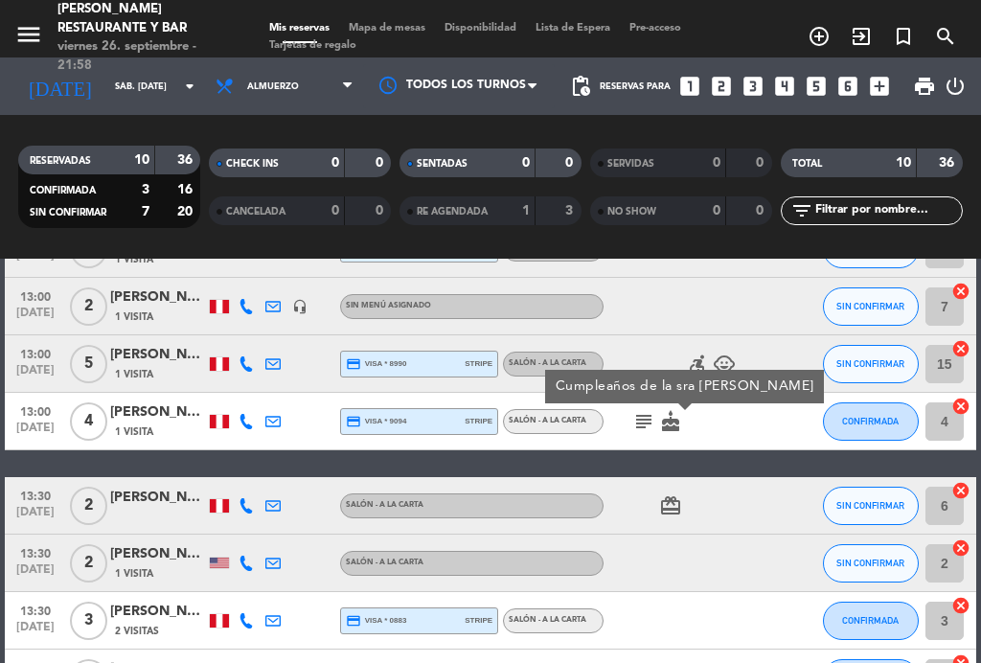
click at [645, 431] on icon "subject" at bounding box center [644, 421] width 23 height 23
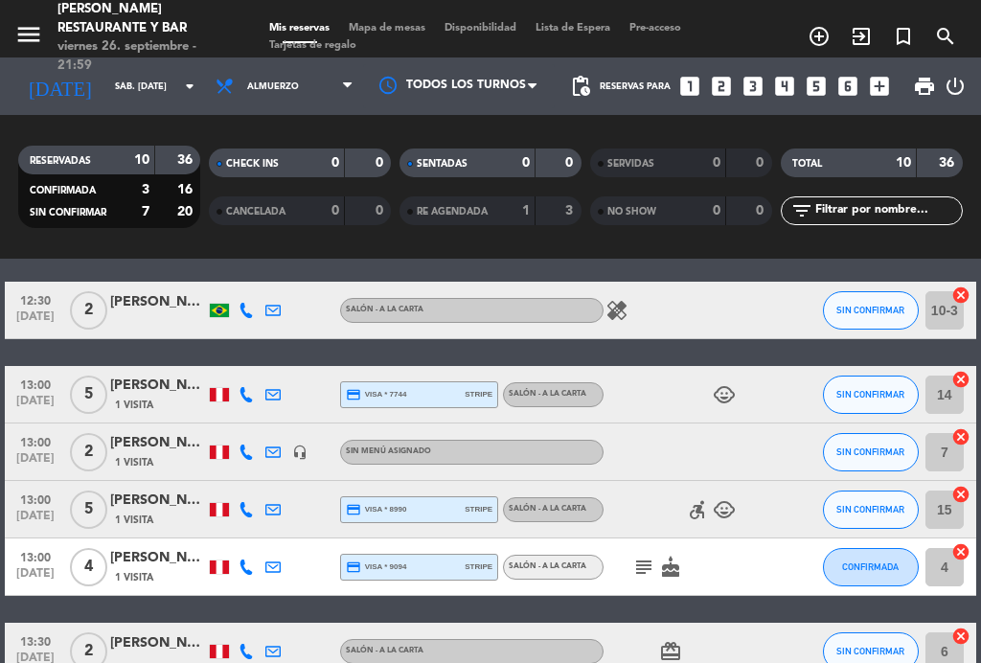
scroll to position [67, 0]
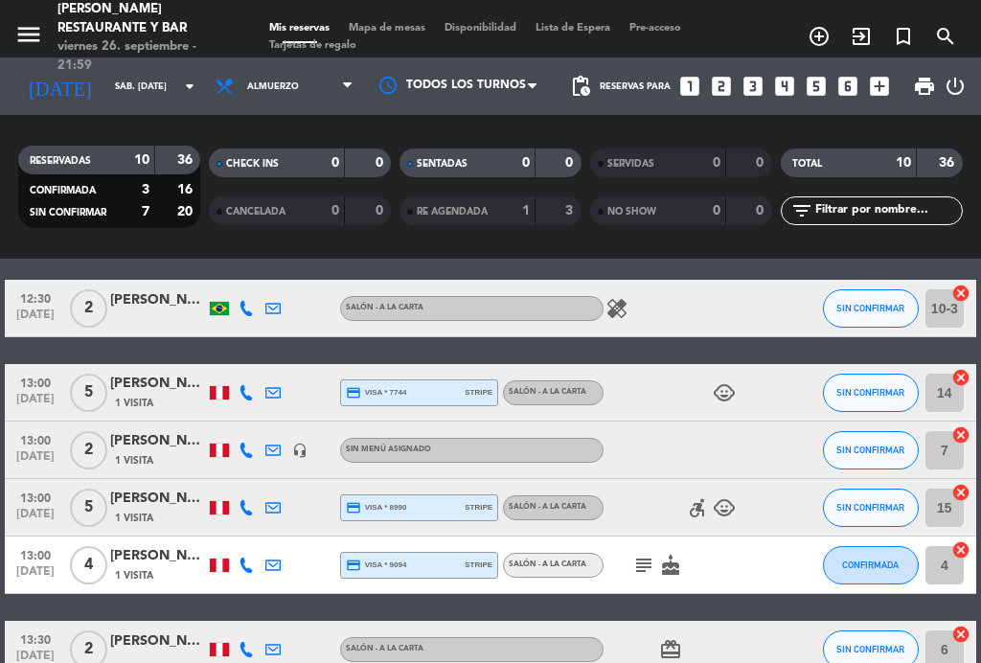
click at [419, 34] on span "Mapa de mesas" at bounding box center [387, 28] width 96 height 11
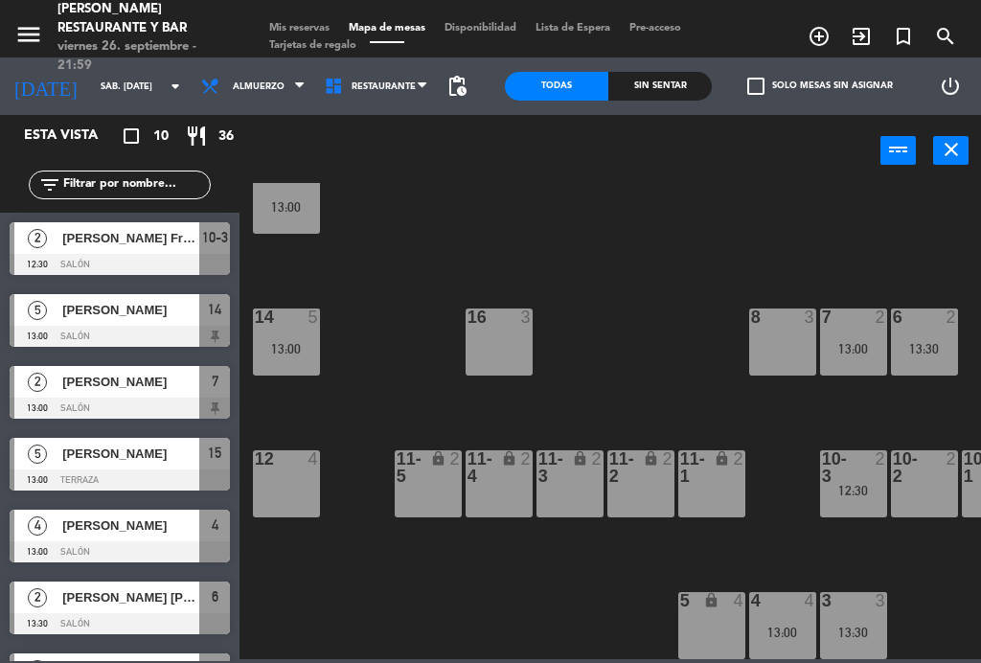
scroll to position [122, 0]
click at [328, 23] on span "Mis reservas" at bounding box center [300, 28] width 80 height 11
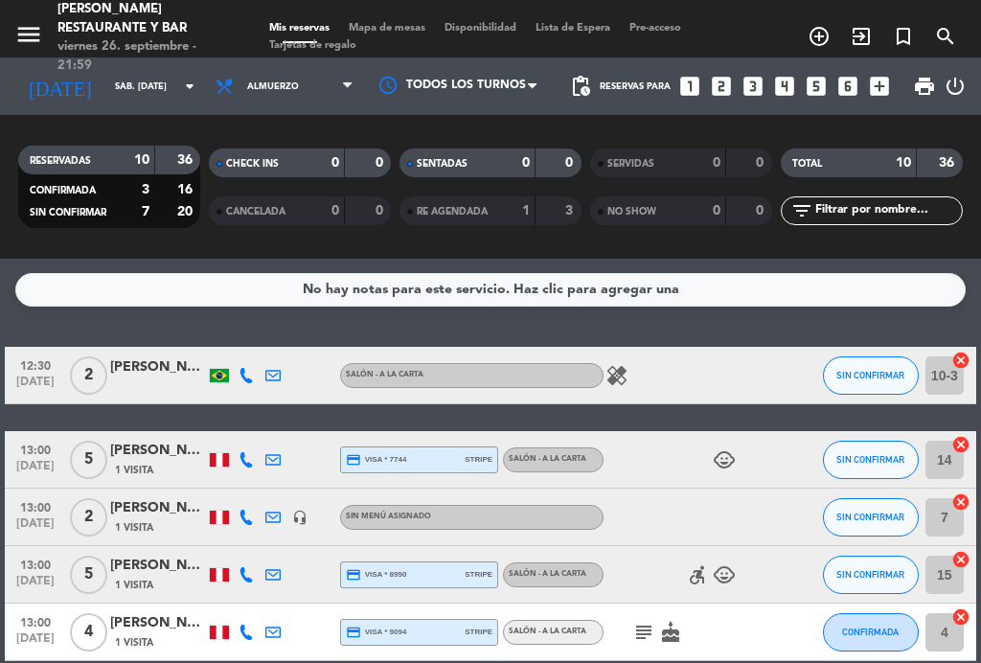
click at [26, 449] on span "13:00" at bounding box center [36, 449] width 48 height 22
click at [26, 453] on span "13:00" at bounding box center [36, 449] width 48 height 22
click at [18, 570] on span "13:00" at bounding box center [36, 564] width 48 height 22
click at [24, 565] on span "13:00" at bounding box center [36, 564] width 48 height 22
click at [426, 24] on span "Mapa de mesas" at bounding box center [387, 28] width 96 height 11
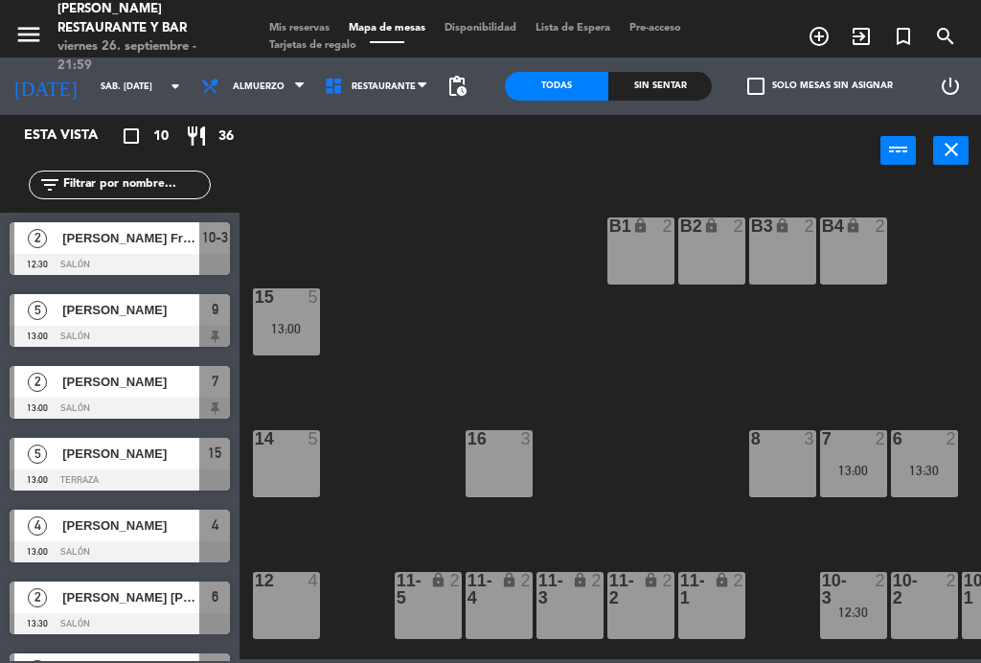
click at [292, 322] on div "13:00" at bounding box center [286, 328] width 67 height 13
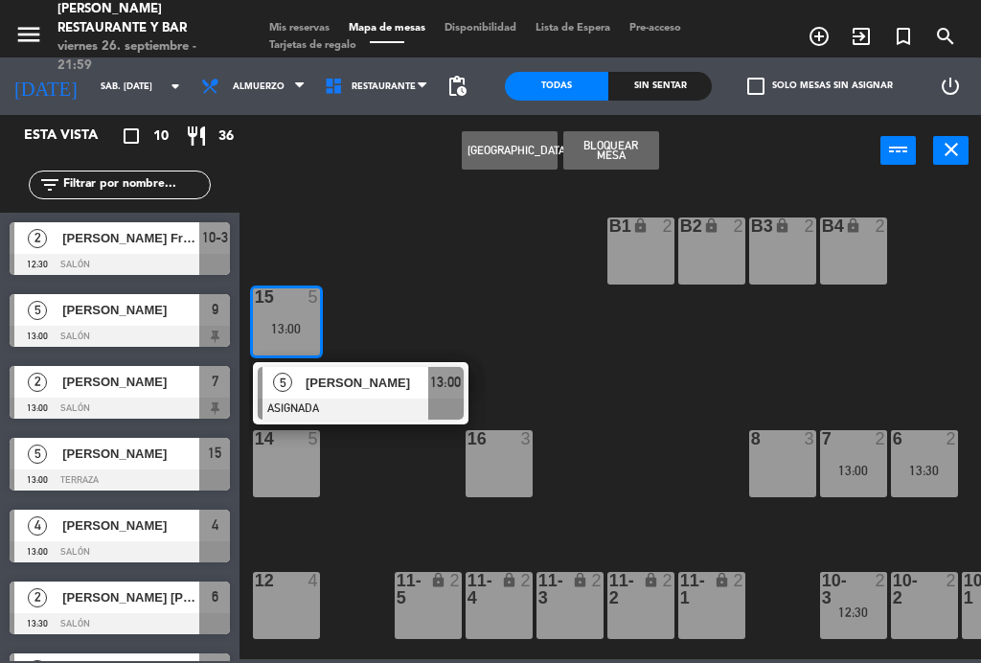
click at [305, 486] on div "14 5" at bounding box center [286, 463] width 67 height 67
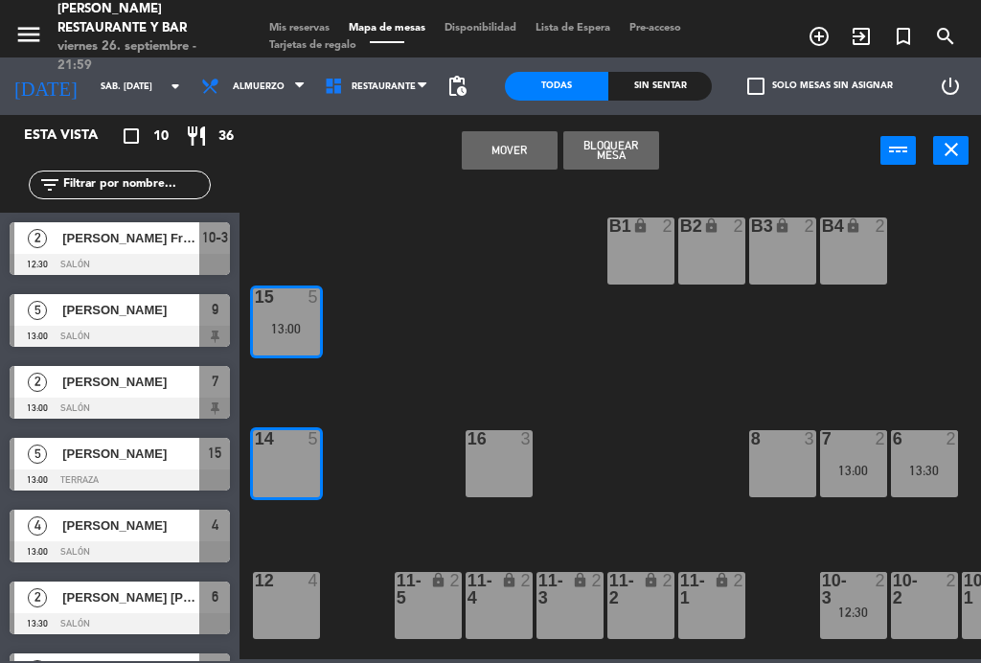
click at [519, 155] on button "Mover" at bounding box center [510, 150] width 96 height 38
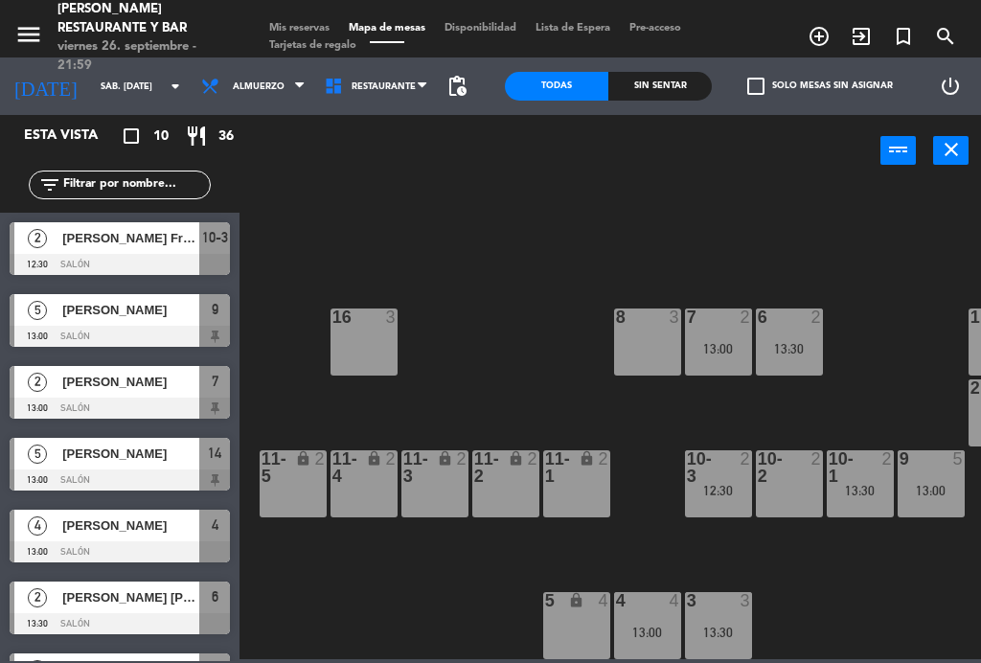
scroll to position [122, 135]
click at [732, 477] on div at bounding box center [719, 467] width 32 height 35
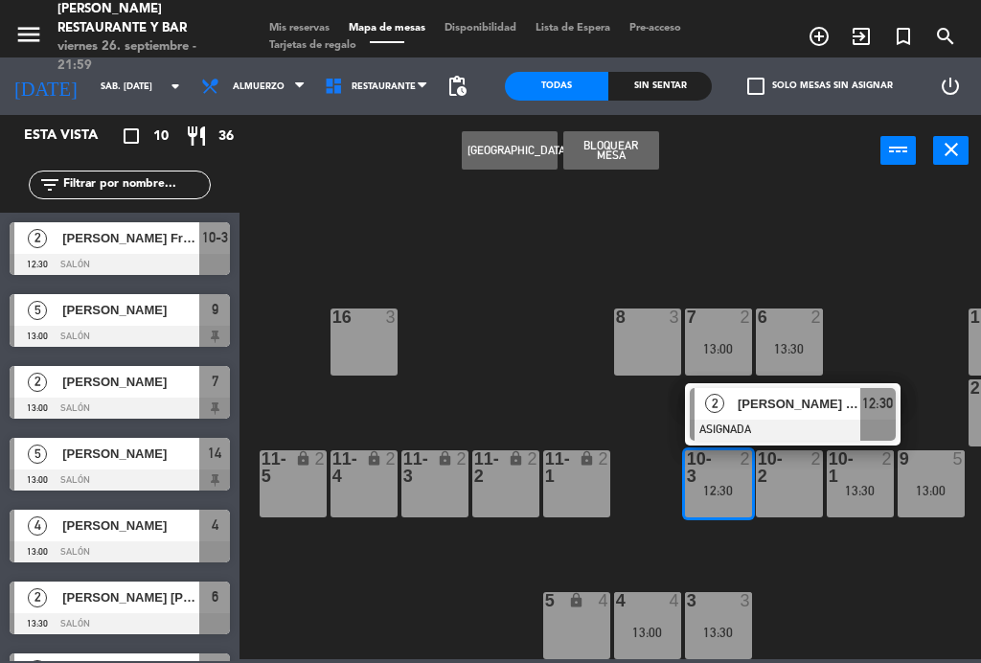
click at [655, 337] on div "8 3" at bounding box center [647, 342] width 67 height 67
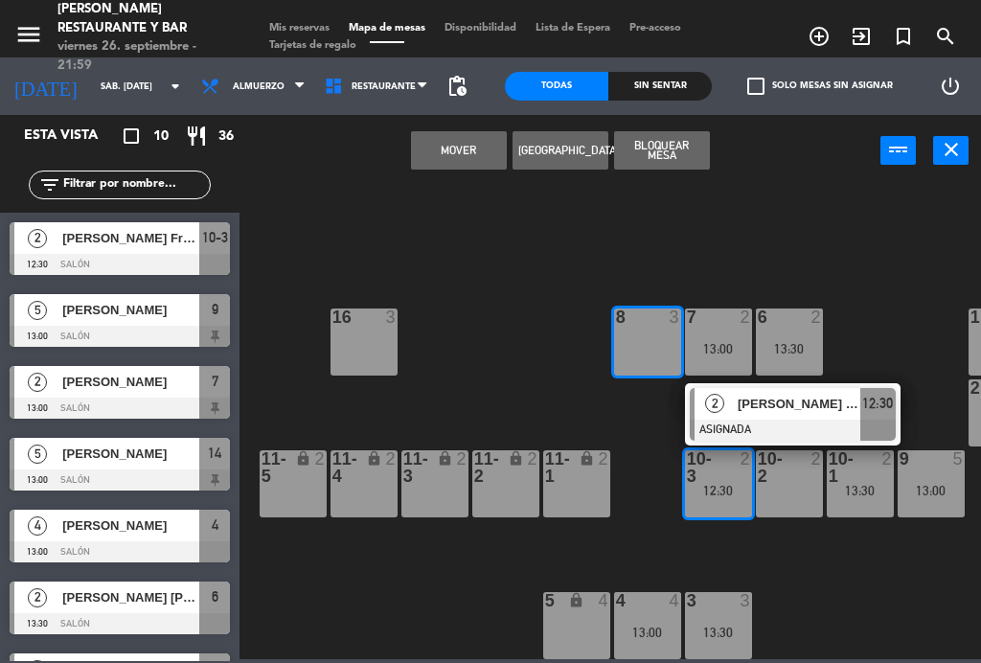
click at [458, 157] on button "Mover" at bounding box center [459, 150] width 96 height 38
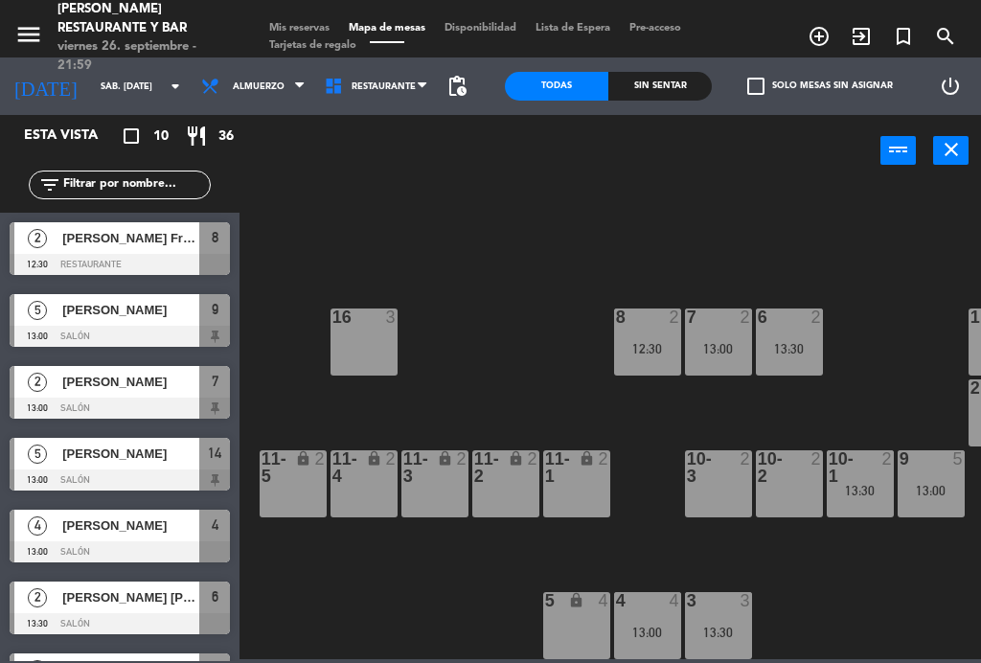
click at [870, 507] on div "10-1 2 13:30" at bounding box center [860, 483] width 67 height 67
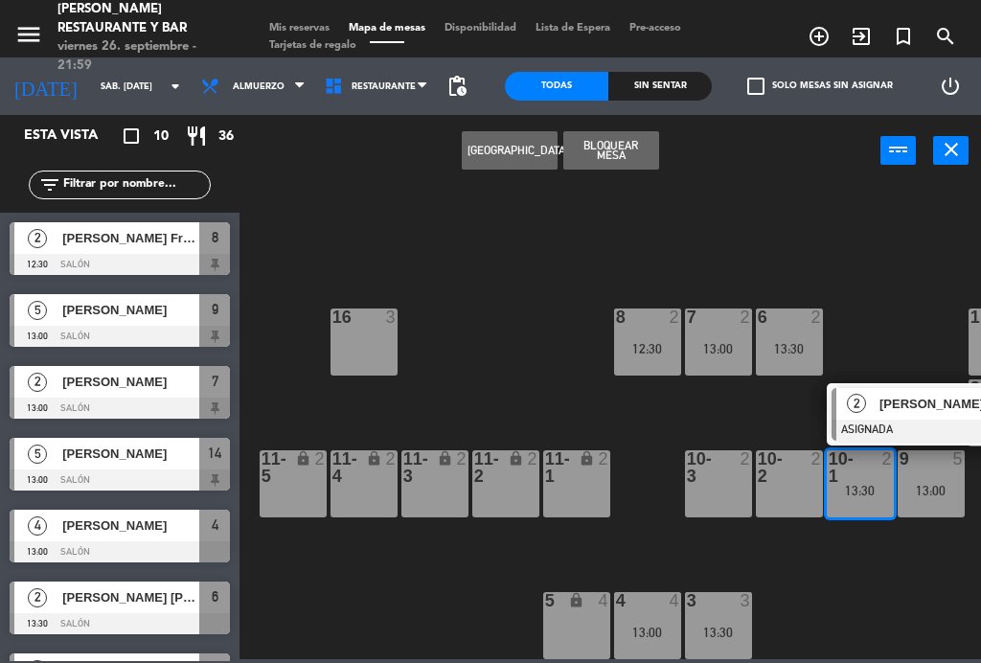
click at [372, 342] on div "16 3" at bounding box center [364, 342] width 67 height 67
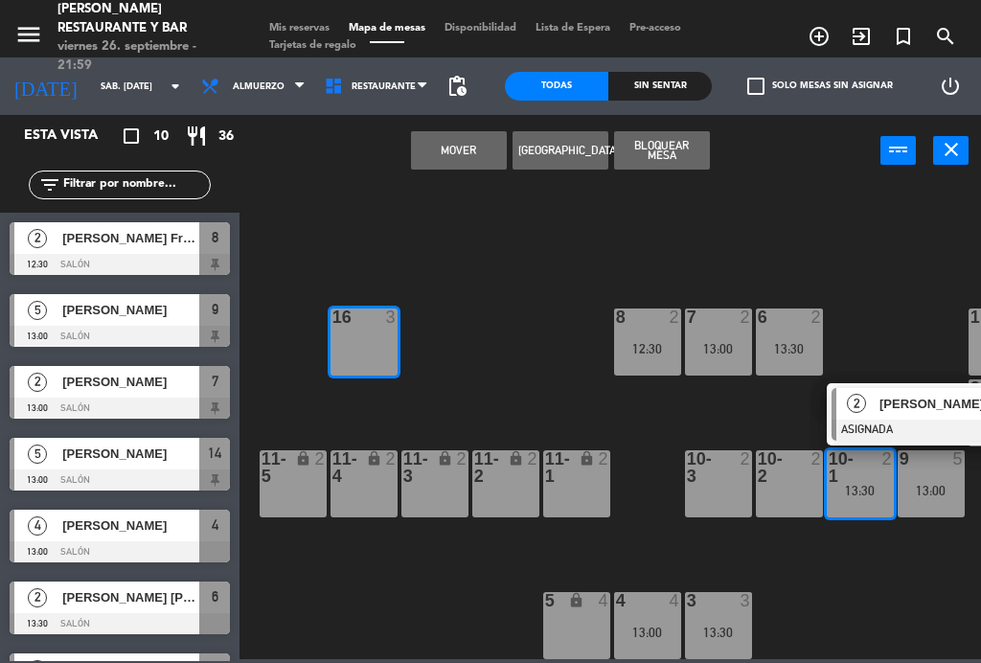
click at [473, 158] on button "Mover" at bounding box center [459, 150] width 96 height 38
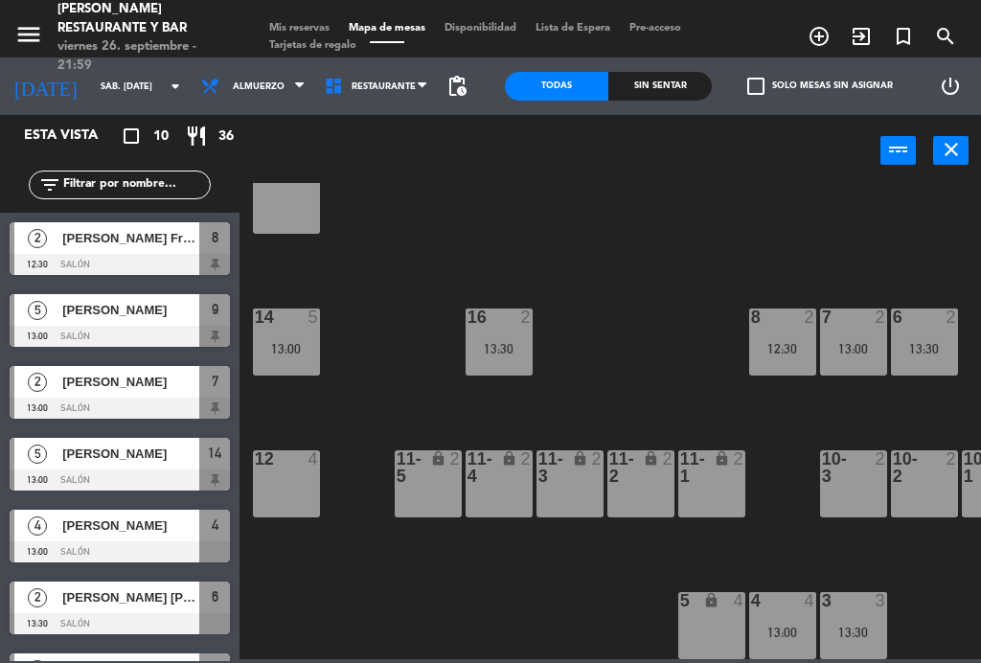
scroll to position [122, 0]
click at [796, 607] on div at bounding box center [783, 600] width 32 height 17
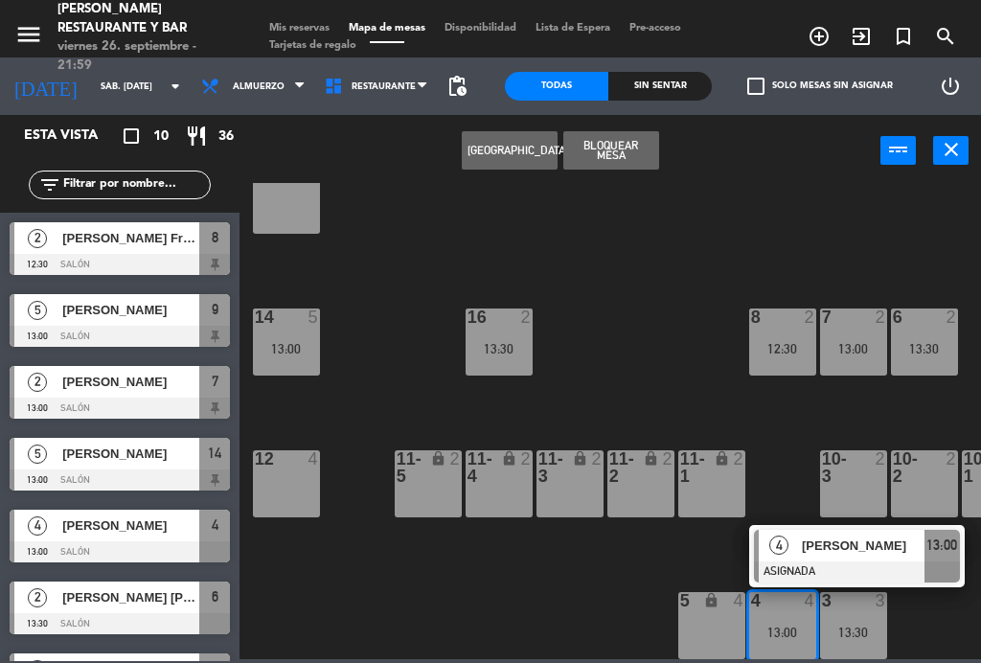
click at [285, 501] on div "12 4" at bounding box center [286, 483] width 67 height 67
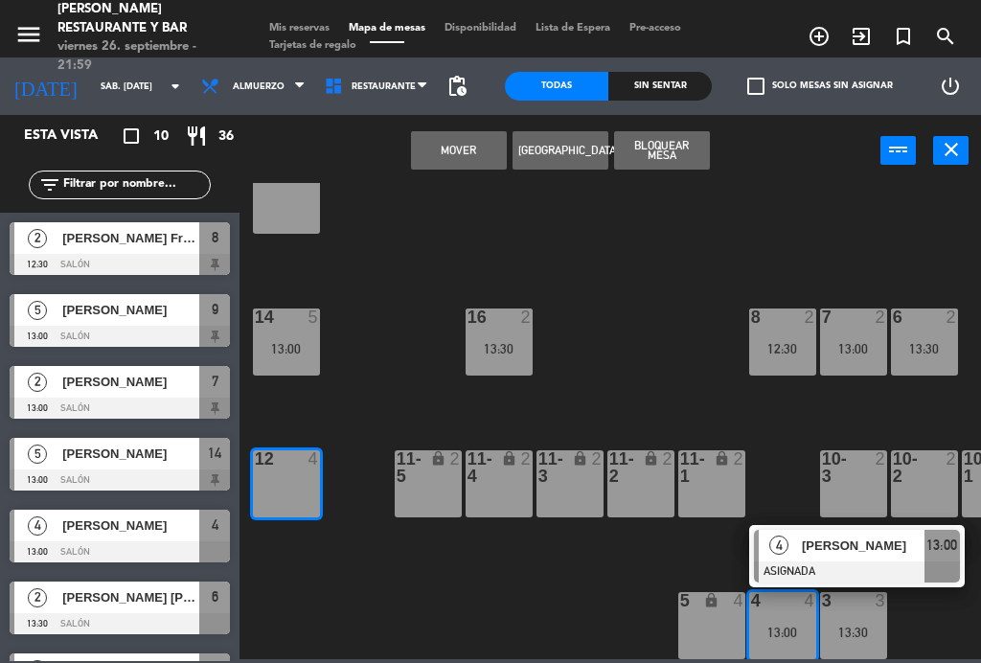
click at [468, 158] on button "Mover" at bounding box center [459, 150] width 96 height 38
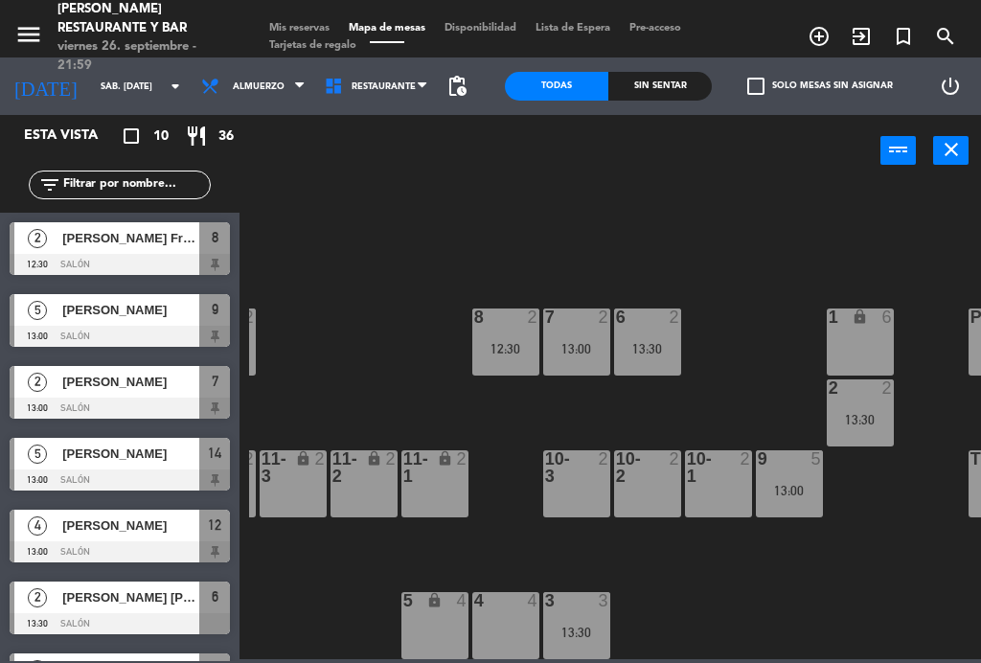
scroll to position [122, 277]
click at [590, 609] on div at bounding box center [577, 600] width 32 height 17
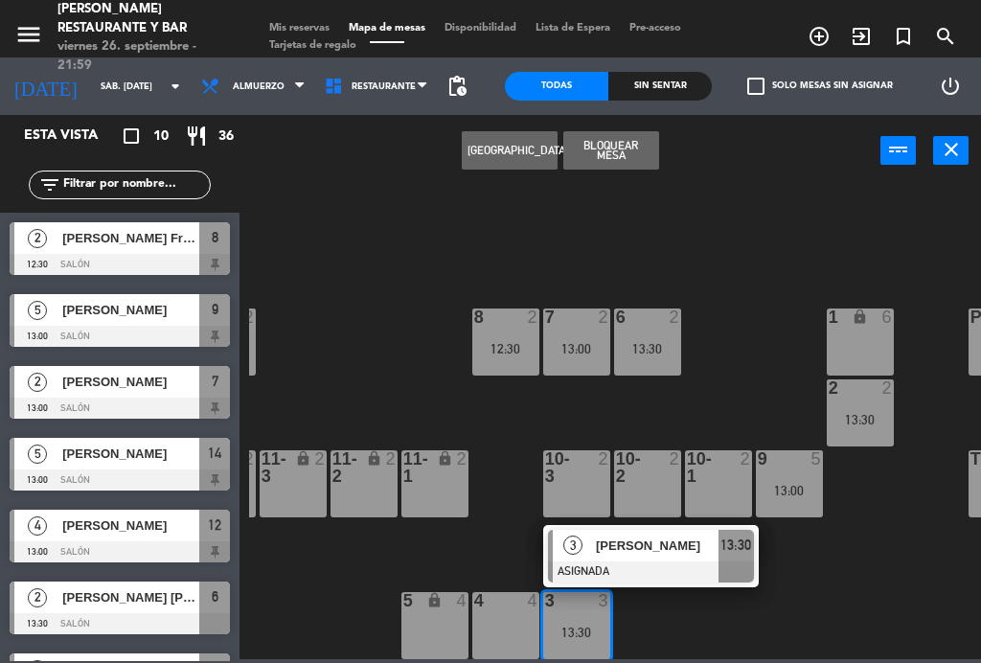
click at [497, 617] on div "4 4" at bounding box center [506, 625] width 67 height 67
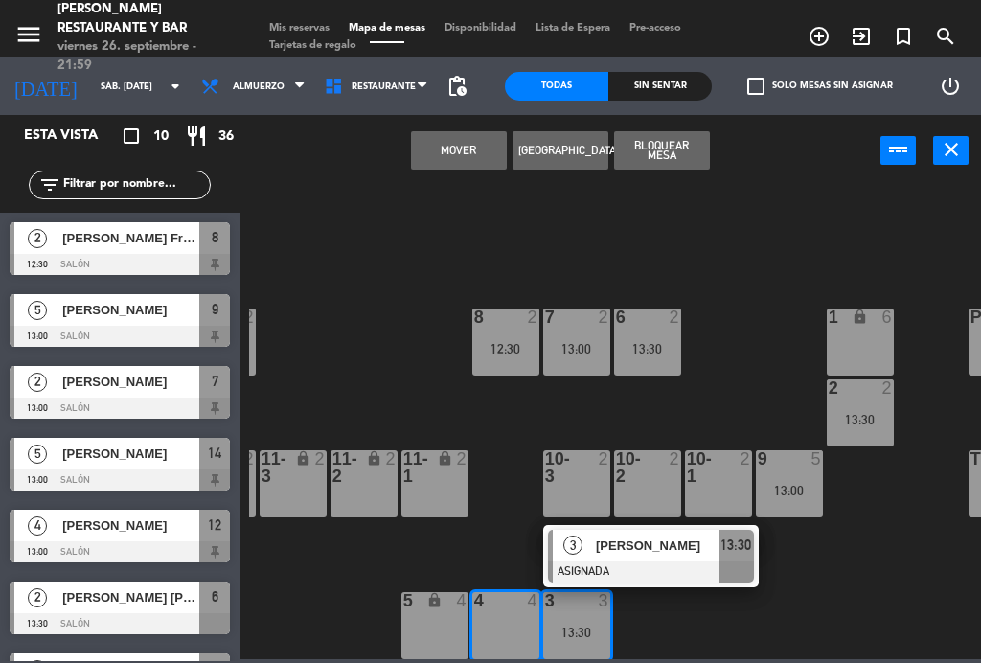
click at [457, 148] on button "Mover" at bounding box center [459, 150] width 96 height 38
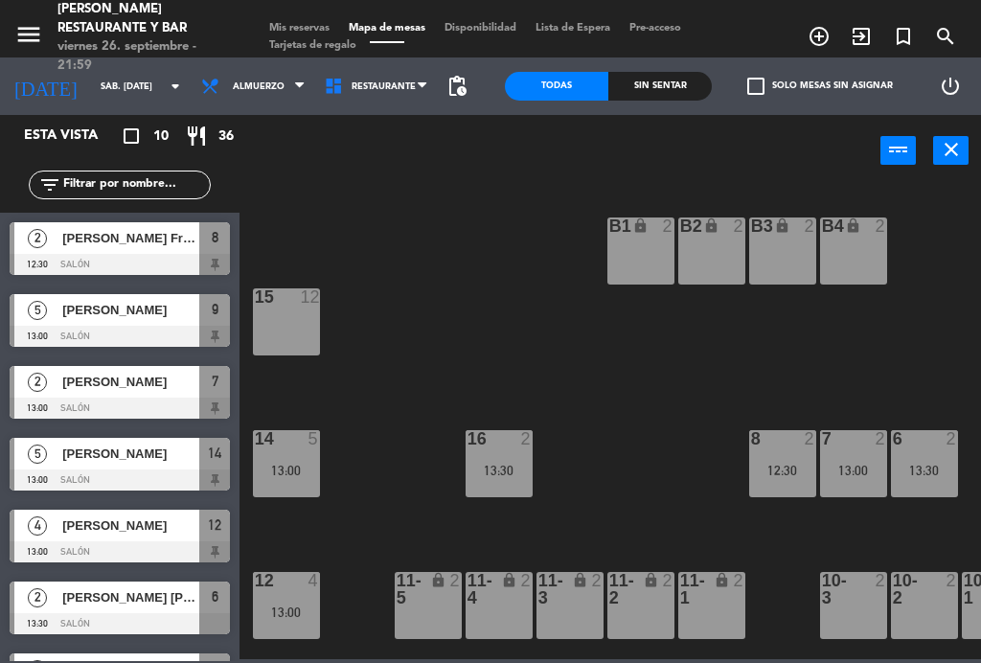
scroll to position [0, 0]
click at [308, 23] on span "Mis reservas" at bounding box center [300, 28] width 80 height 11
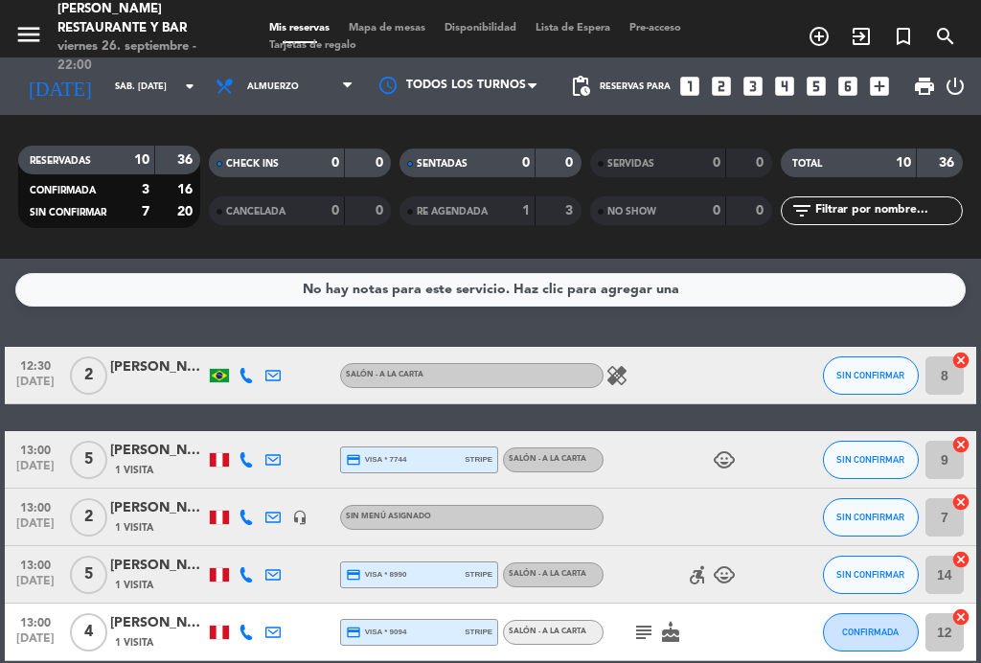
click at [624, 365] on icon "healing" at bounding box center [617, 375] width 23 height 23
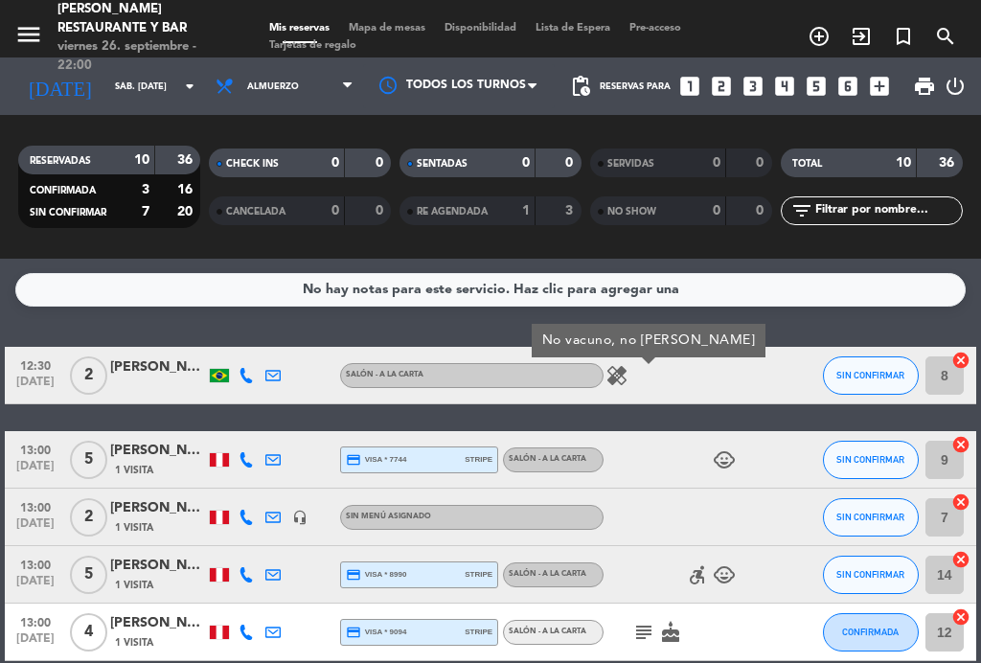
click at [621, 368] on icon "healing" at bounding box center [617, 375] width 23 height 23
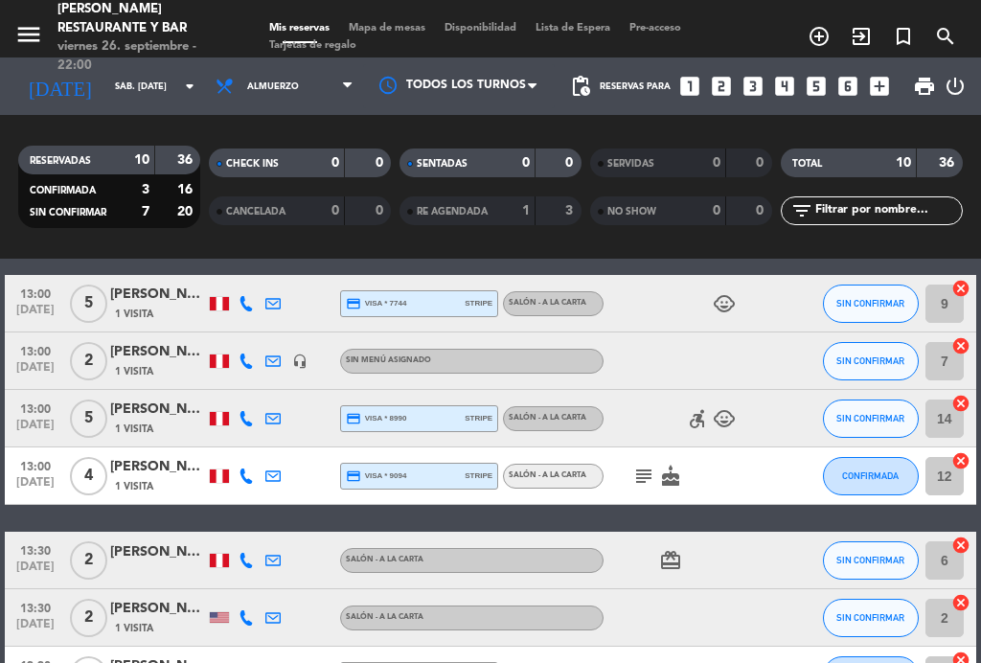
scroll to position [158, 0]
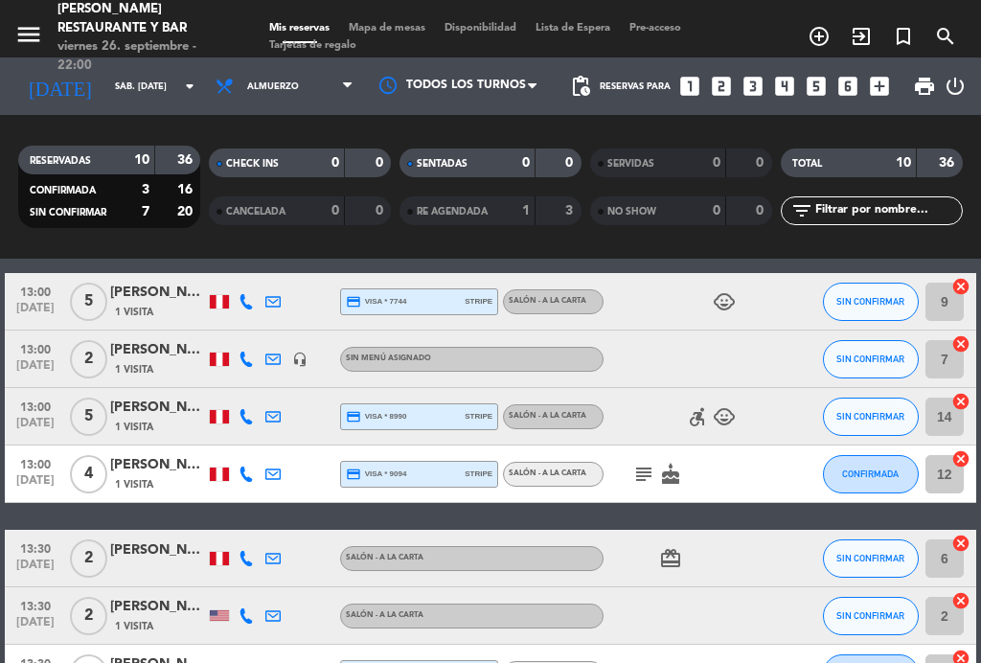
click at [647, 471] on icon "subject" at bounding box center [644, 474] width 23 height 23
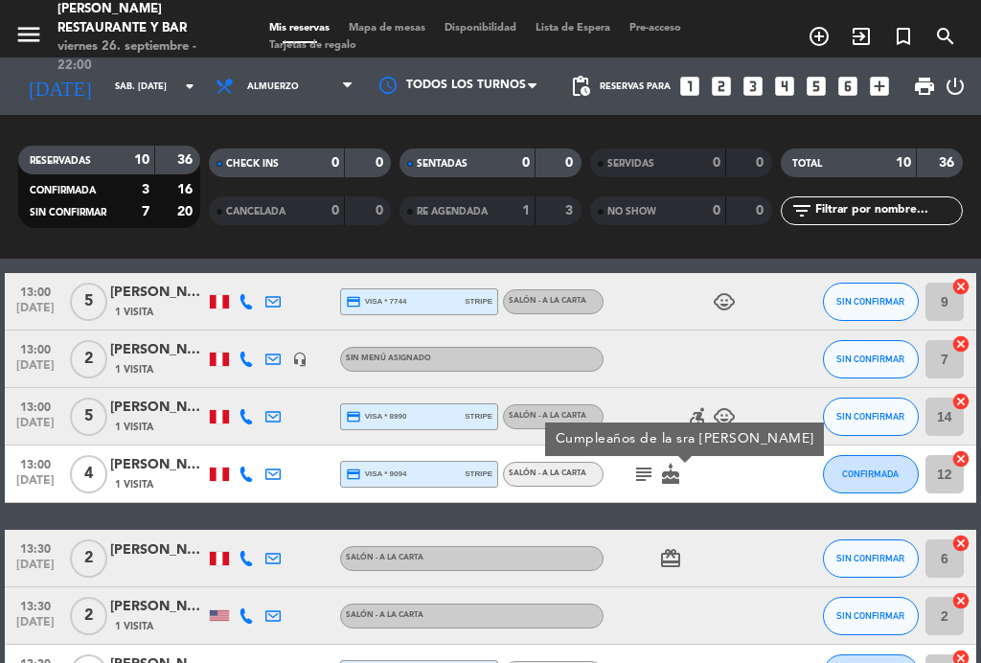
click at [644, 482] on icon "subject" at bounding box center [644, 474] width 23 height 23
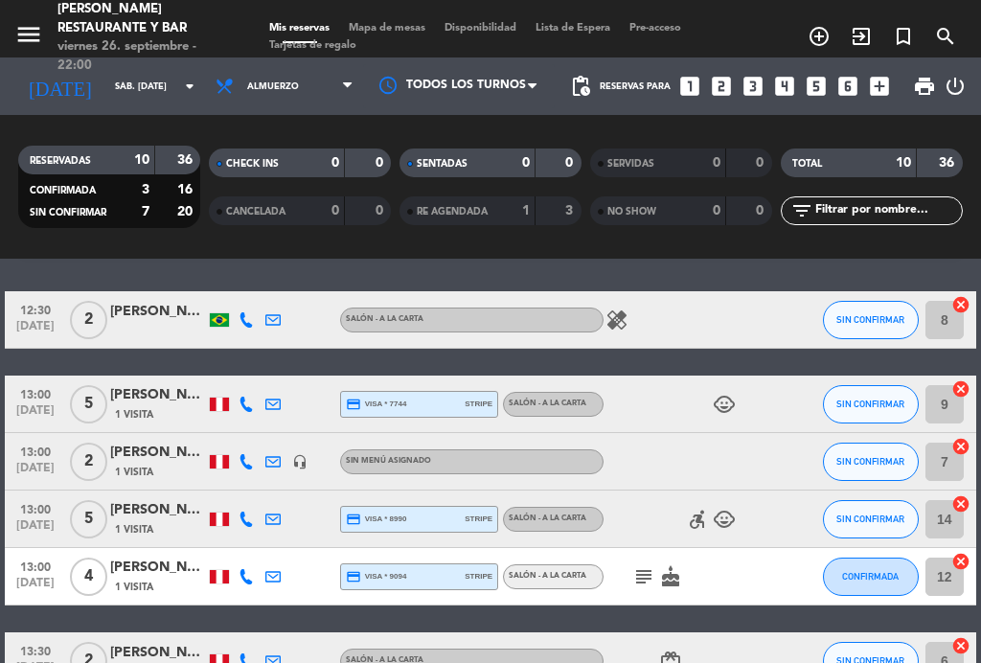
scroll to position [55, 0]
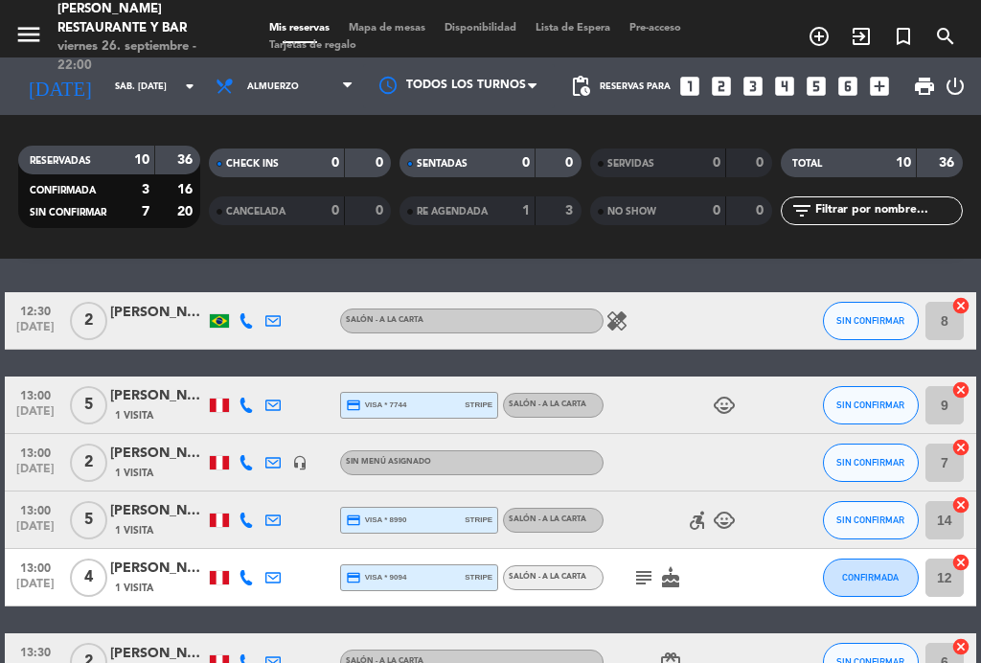
click at [406, 16] on div "menu [PERSON_NAME] Restaurante y Bar viernes 26. septiembre - 22:00 Mis reserva…" at bounding box center [490, 29] width 981 height 58
click at [392, 23] on span "Mapa de mesas" at bounding box center [387, 28] width 96 height 11
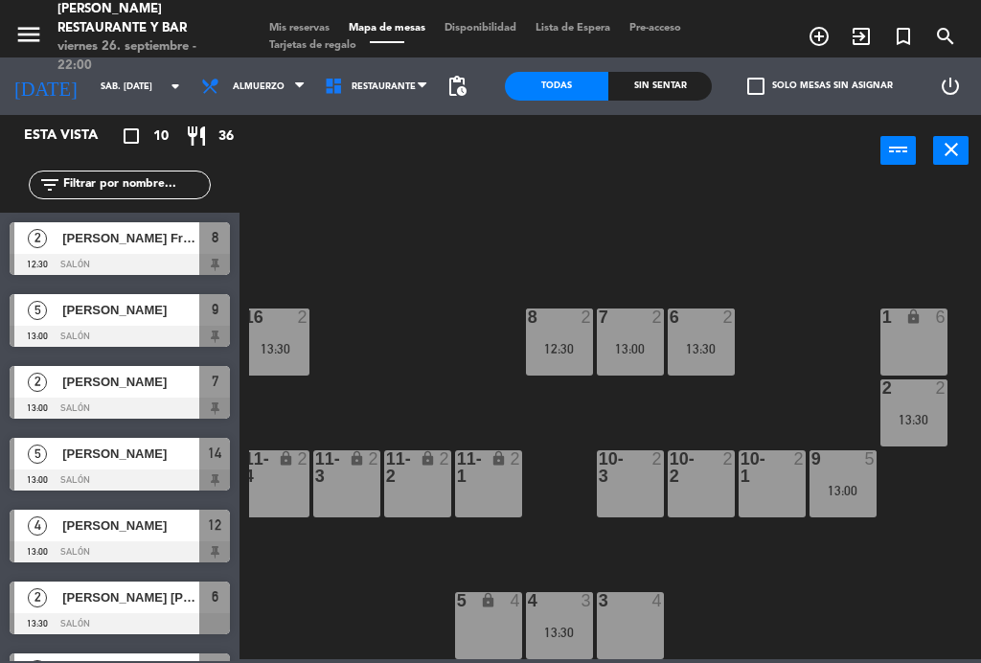
scroll to position [122, 219]
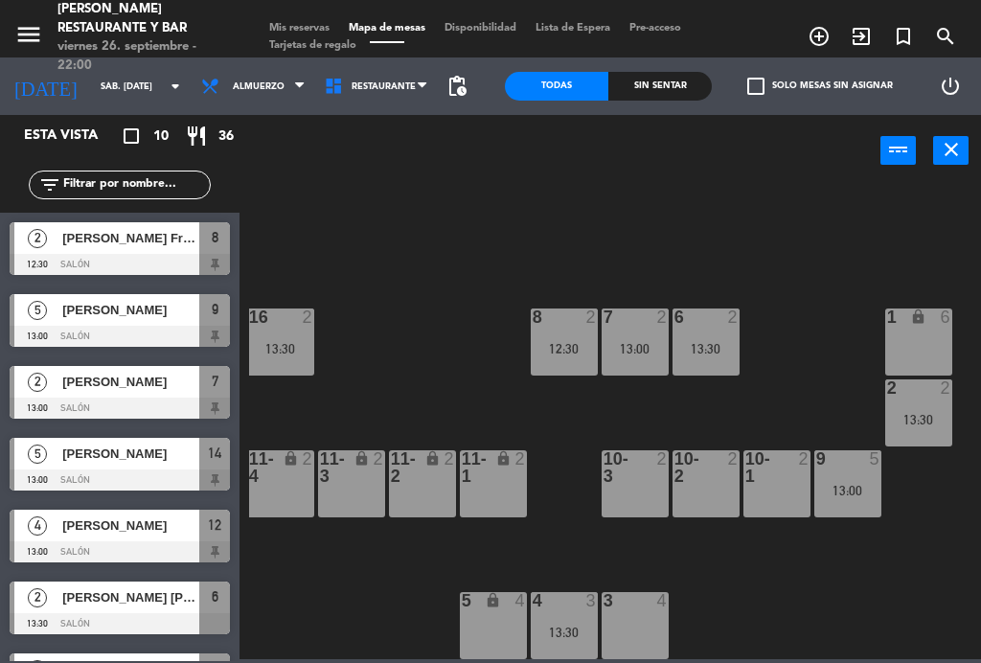
click at [284, 327] on div "16 2" at bounding box center [280, 318] width 67 height 19
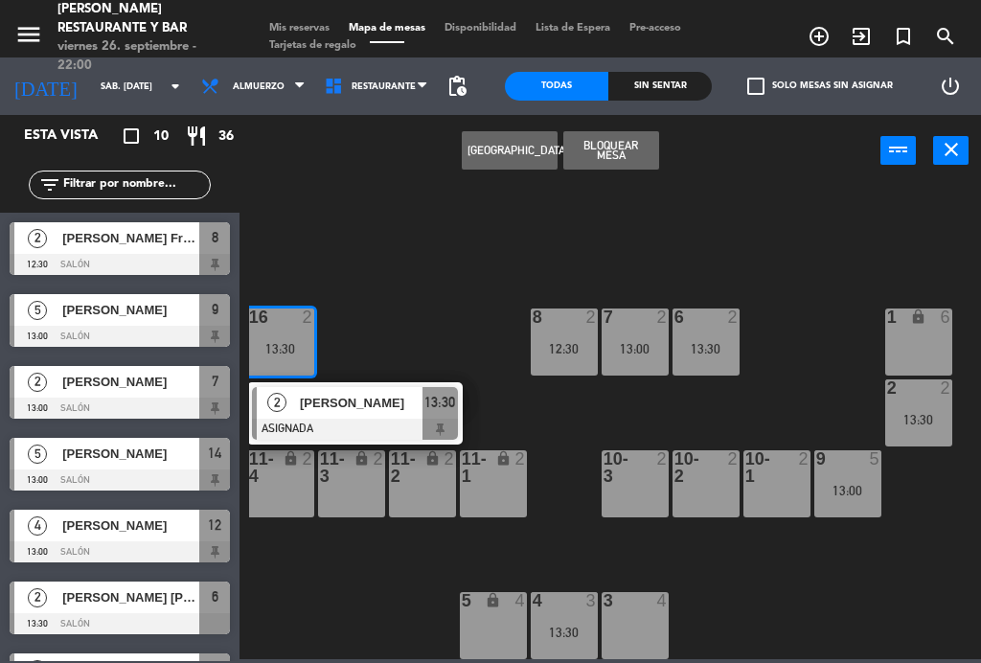
click at [639, 349] on div "13:00" at bounding box center [635, 348] width 67 height 13
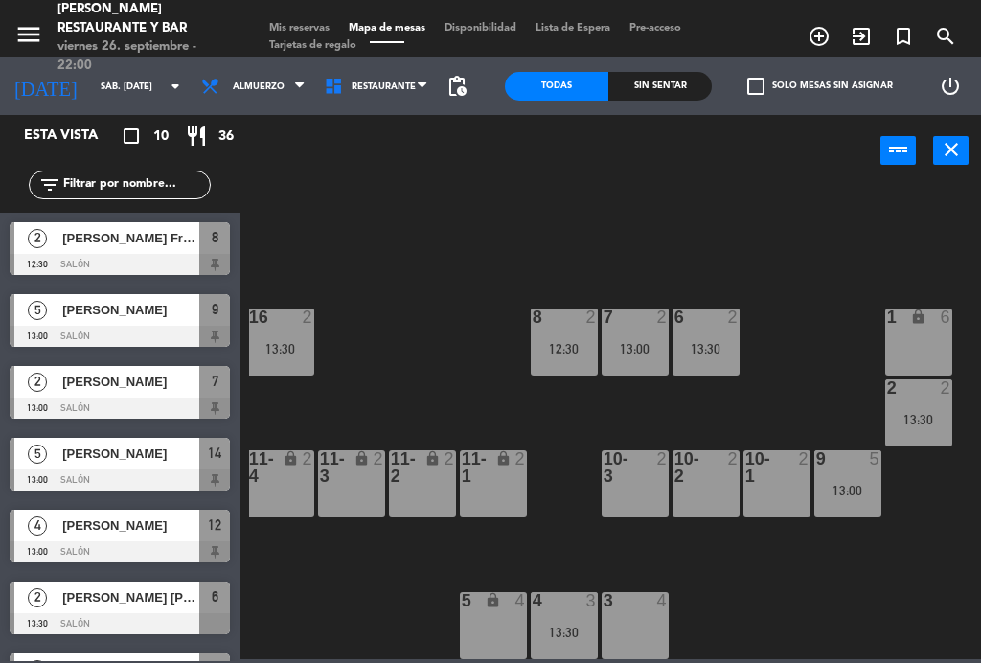
click at [551, 426] on div "B1 lock 2 B2 lock 2 B3 lock 2 B4 lock 2 15 12 14 5 13:00 8 2 12:30 7 2 13:00 6 …" at bounding box center [615, 421] width 732 height 476
click at [923, 416] on div "13:30" at bounding box center [919, 419] width 67 height 13
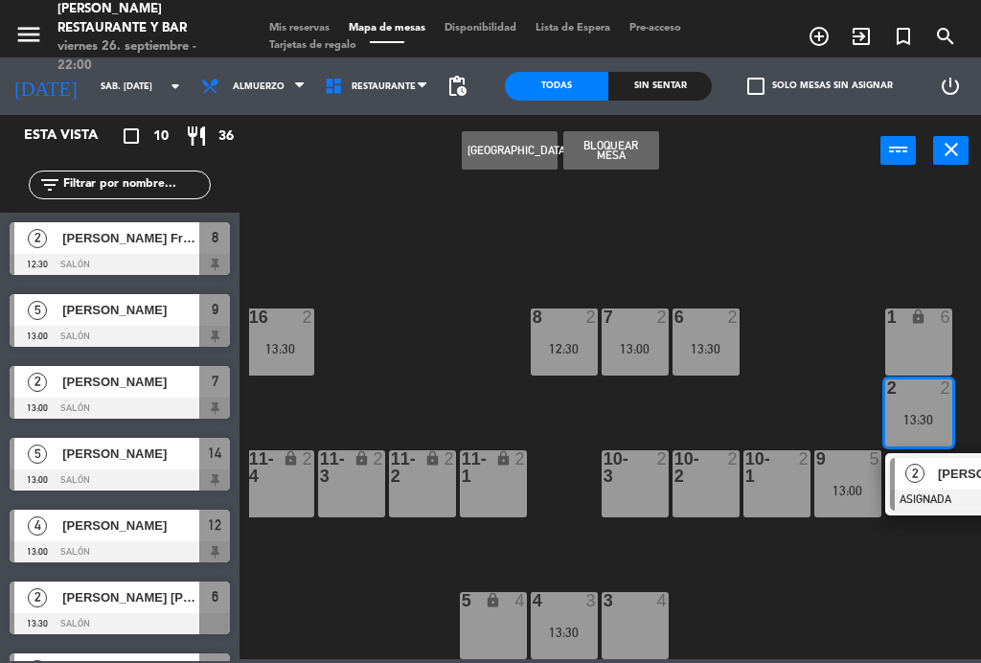
click at [654, 342] on div "13:00" at bounding box center [635, 348] width 67 height 13
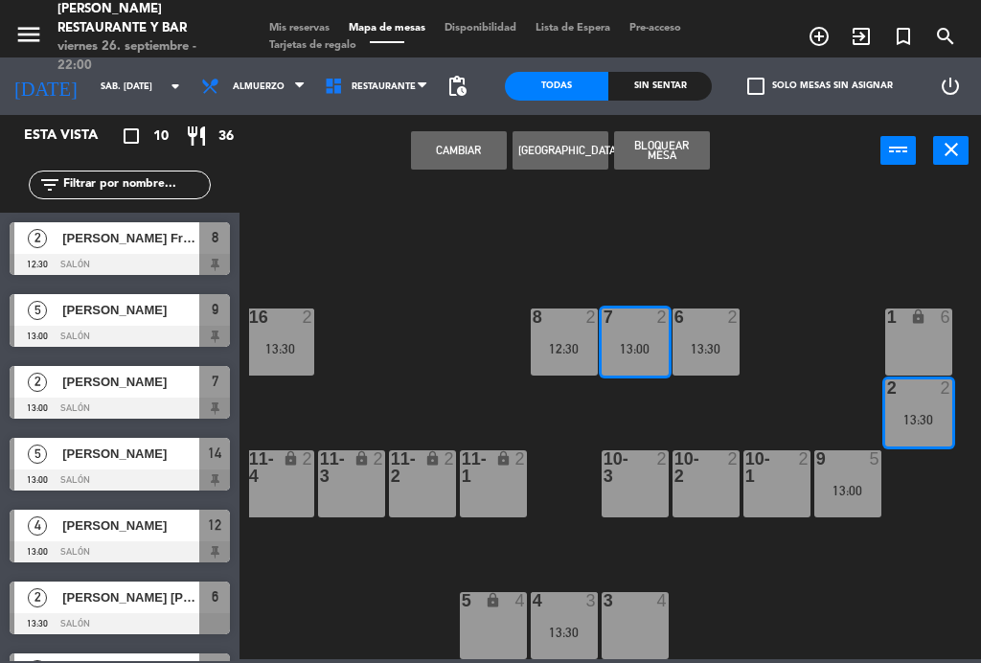
click at [442, 158] on button "Cambiar" at bounding box center [459, 150] width 96 height 38
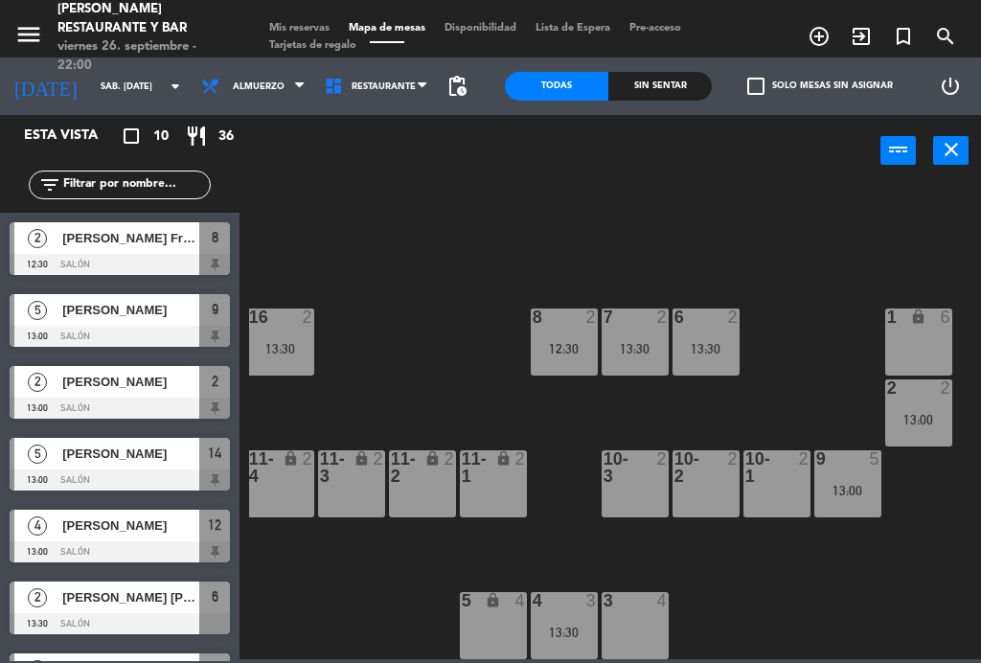
click at [283, 355] on div "13:30" at bounding box center [280, 348] width 67 height 13
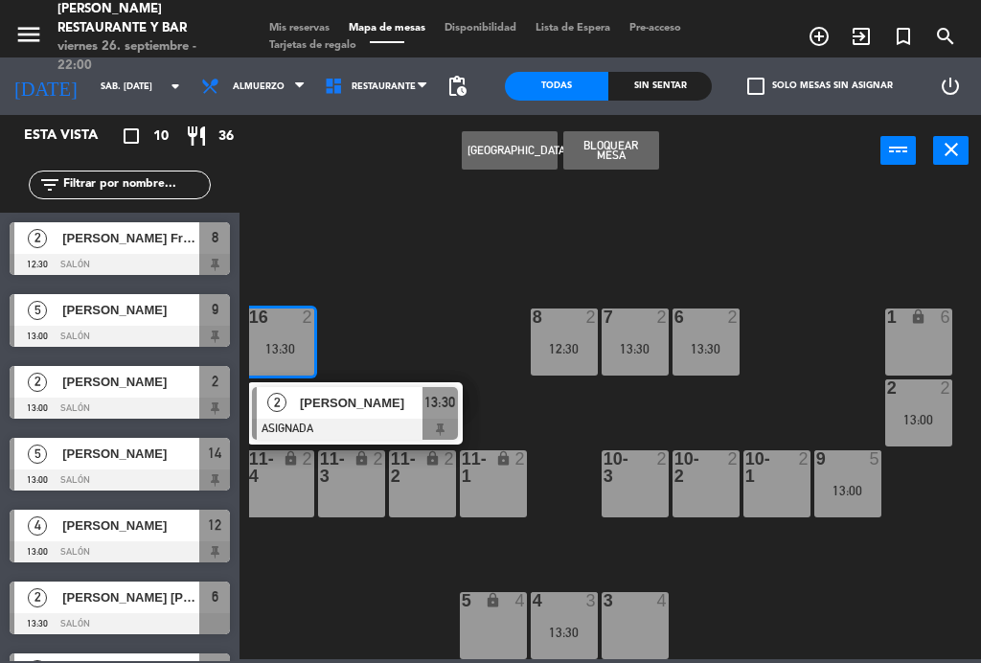
click at [565, 350] on div "12:30" at bounding box center [564, 348] width 67 height 13
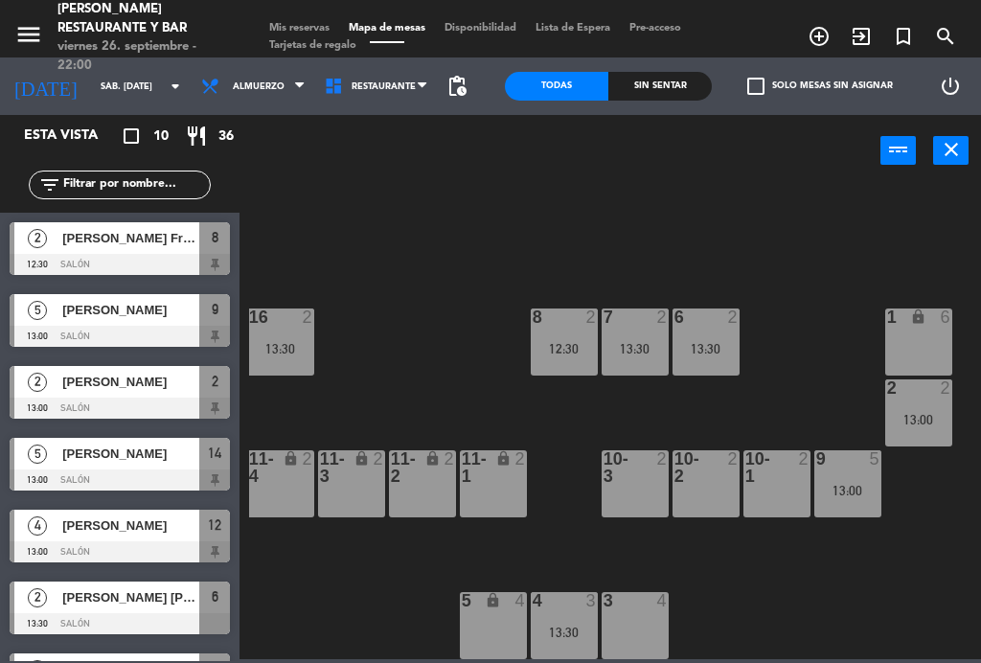
click at [422, 308] on div "B1 lock 2 B2 lock 2 B3 lock 2 B4 lock 2 15 12 14 5 13:00 8 2 12:30 7 2 13:30 6 …" at bounding box center [615, 421] width 732 height 476
click at [319, 25] on span "Mis reservas" at bounding box center [300, 28] width 80 height 11
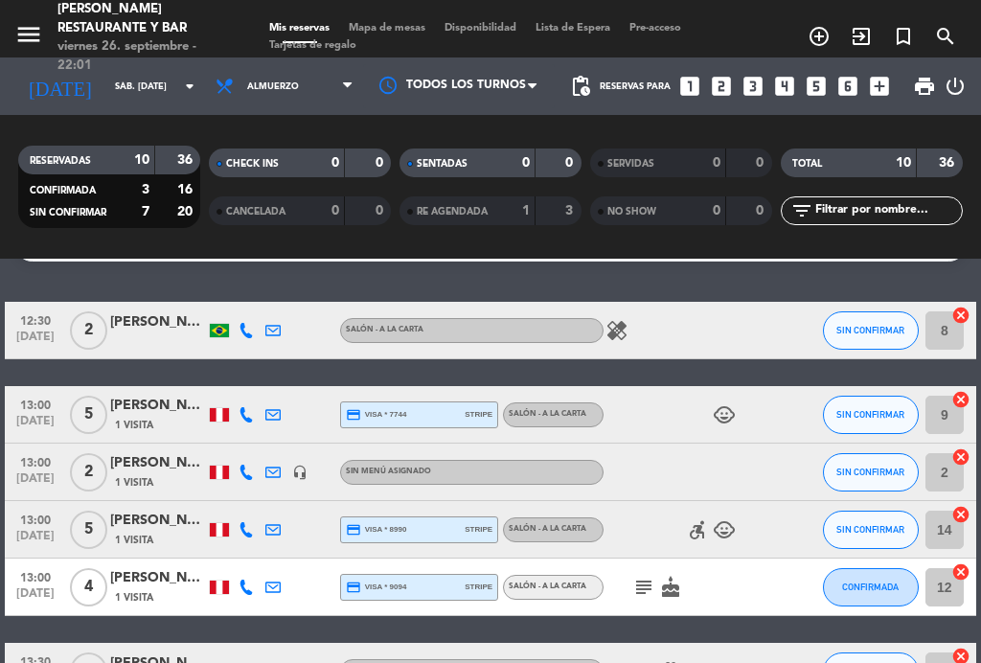
scroll to position [50, 0]
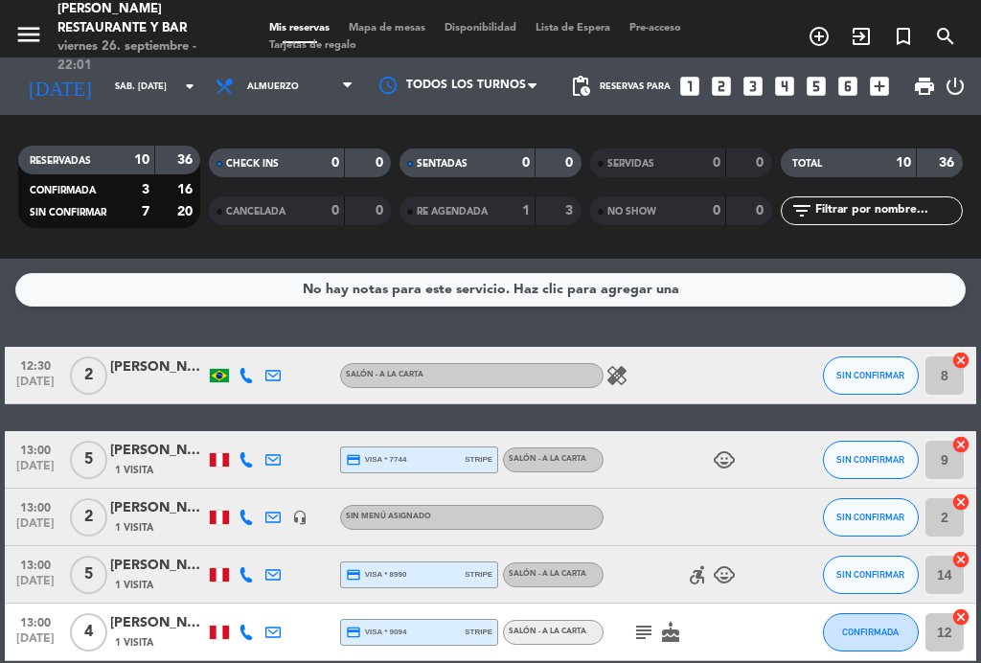
click at [284, 91] on span "Almuerzo" at bounding box center [284, 86] width 157 height 42
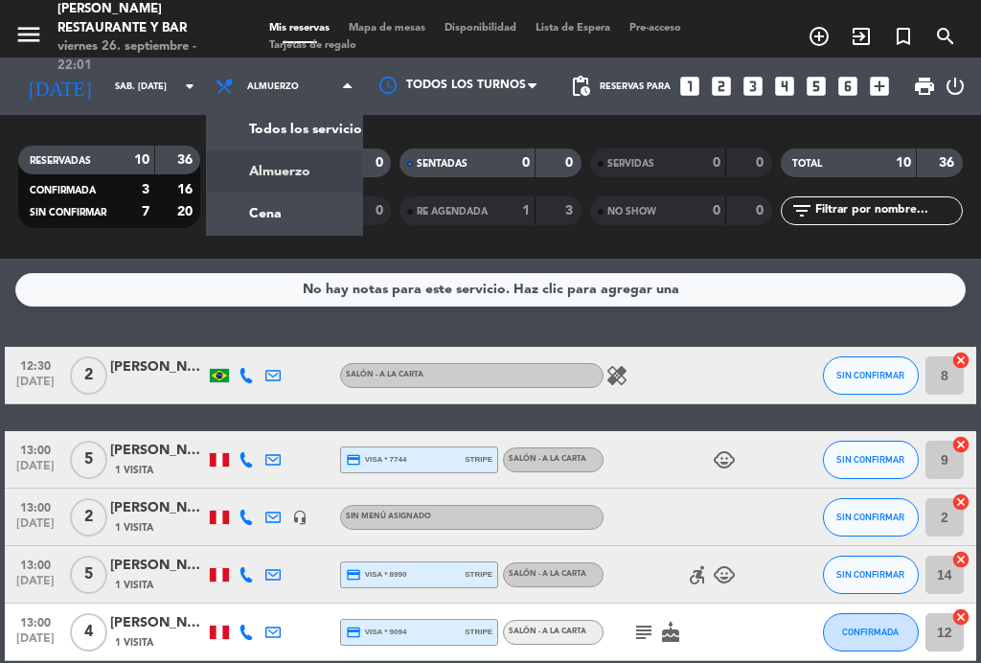
scroll to position [0, 0]
click at [304, 220] on div "menu [PERSON_NAME] Restaurante y Bar viernes 26. septiembre - 22:01 Mis reserva…" at bounding box center [490, 129] width 981 height 259
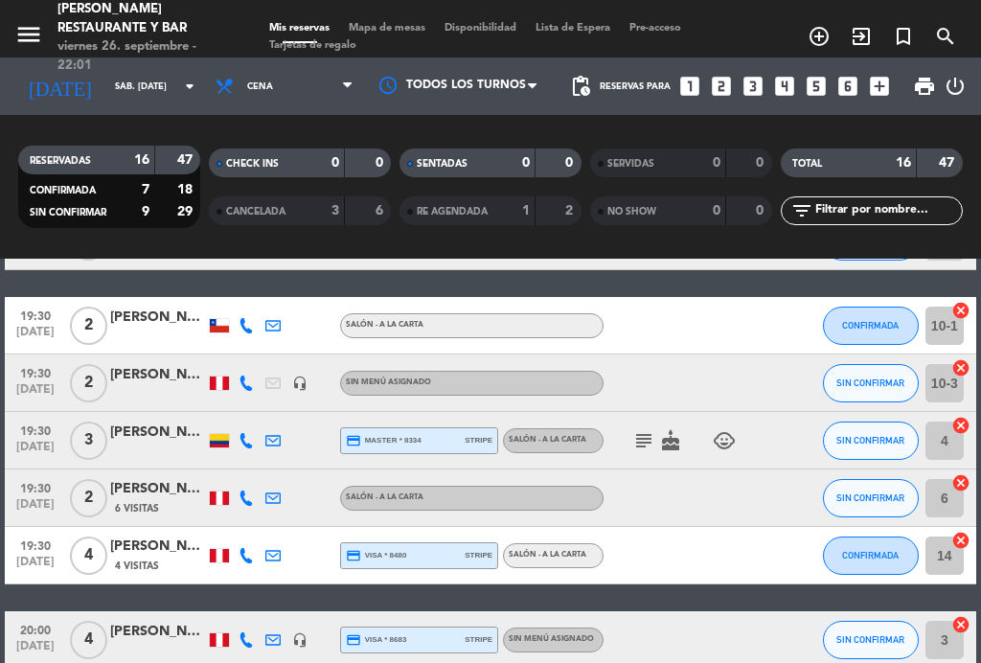
scroll to position [173, 0]
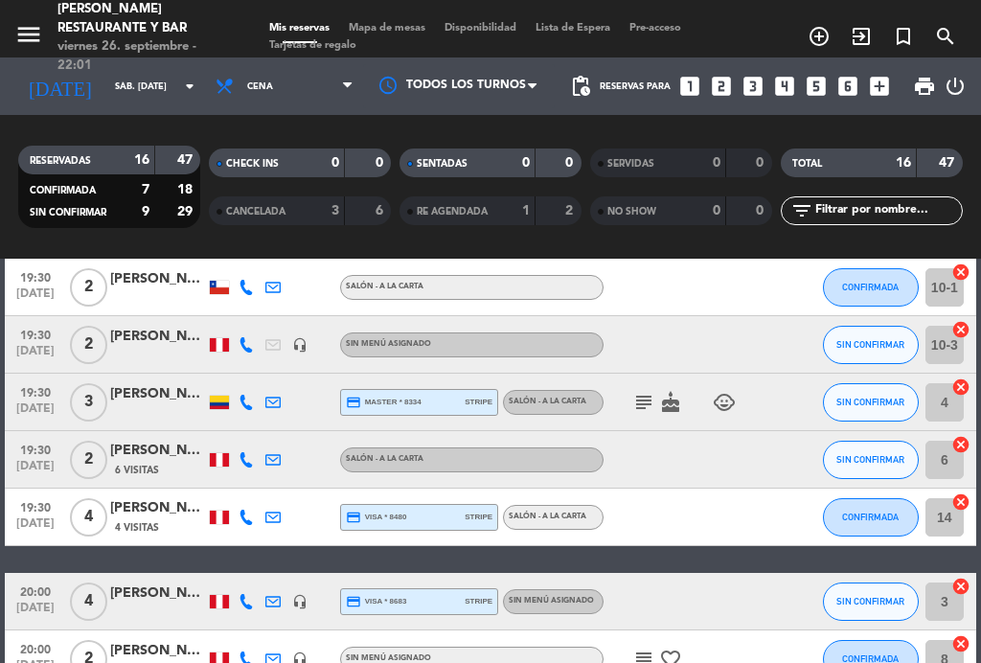
click at [640, 398] on icon "subject" at bounding box center [644, 402] width 23 height 23
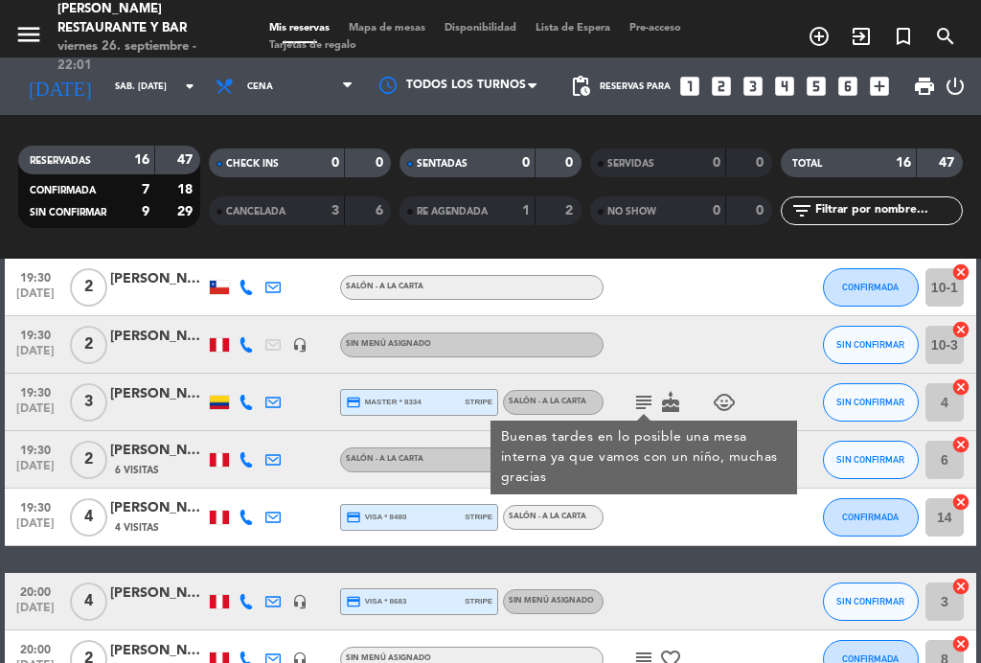
click at [642, 401] on icon "subject" at bounding box center [644, 402] width 23 height 23
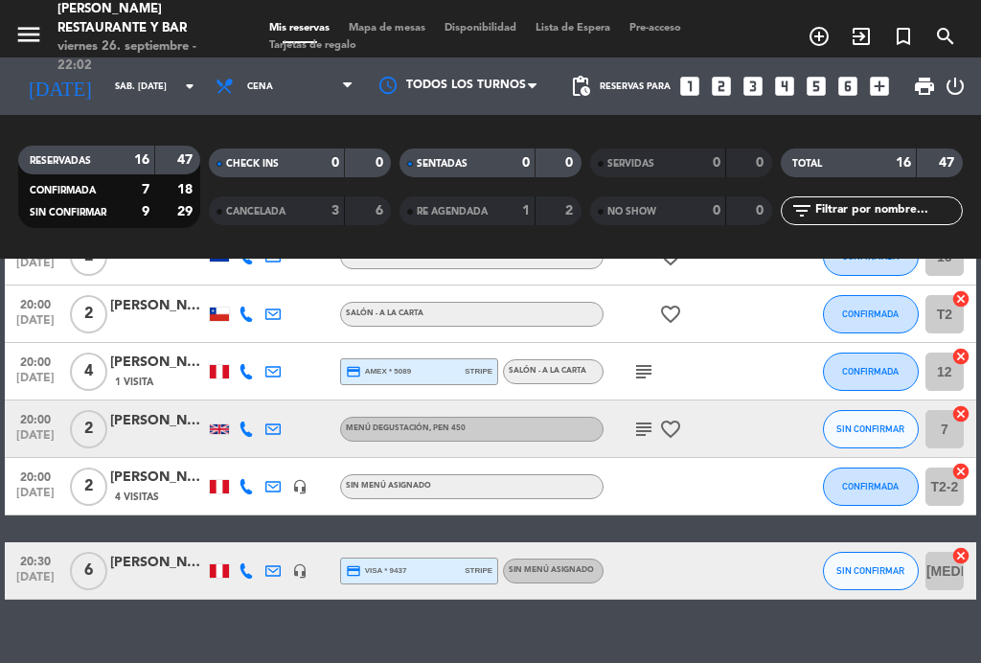
scroll to position [18, 0]
click at [734, 479] on div at bounding box center [684, 486] width 161 height 57
click at [684, 401] on div "subject favorite_border" at bounding box center [684, 429] width 161 height 57
click at [105, 72] on input "sáb. [DATE]" at bounding box center [168, 87] width 126 height 30
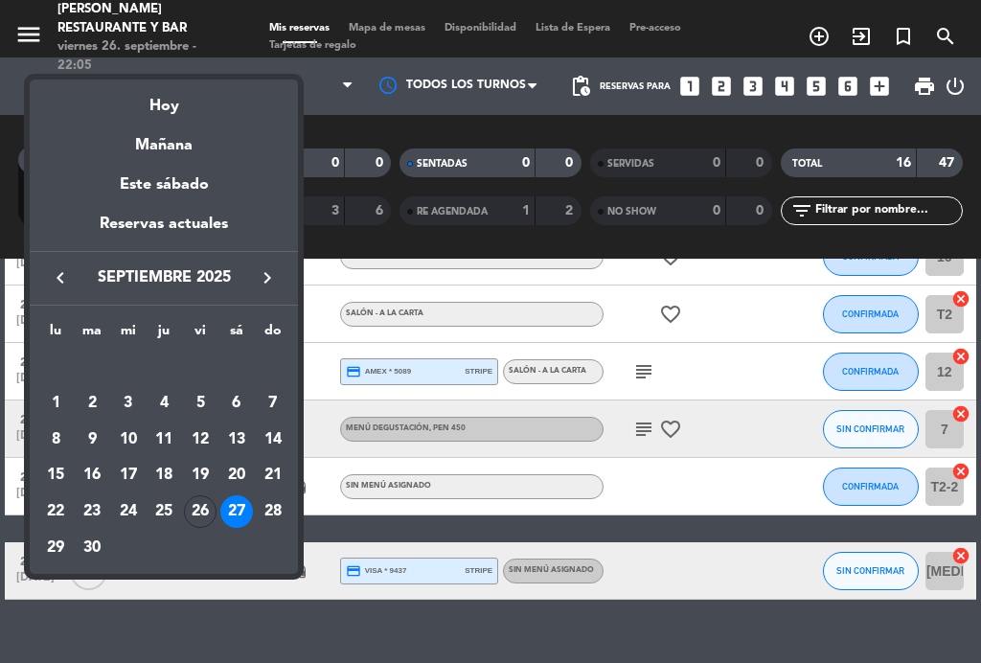
click at [148, 104] on div "Hoy" at bounding box center [164, 99] width 268 height 39
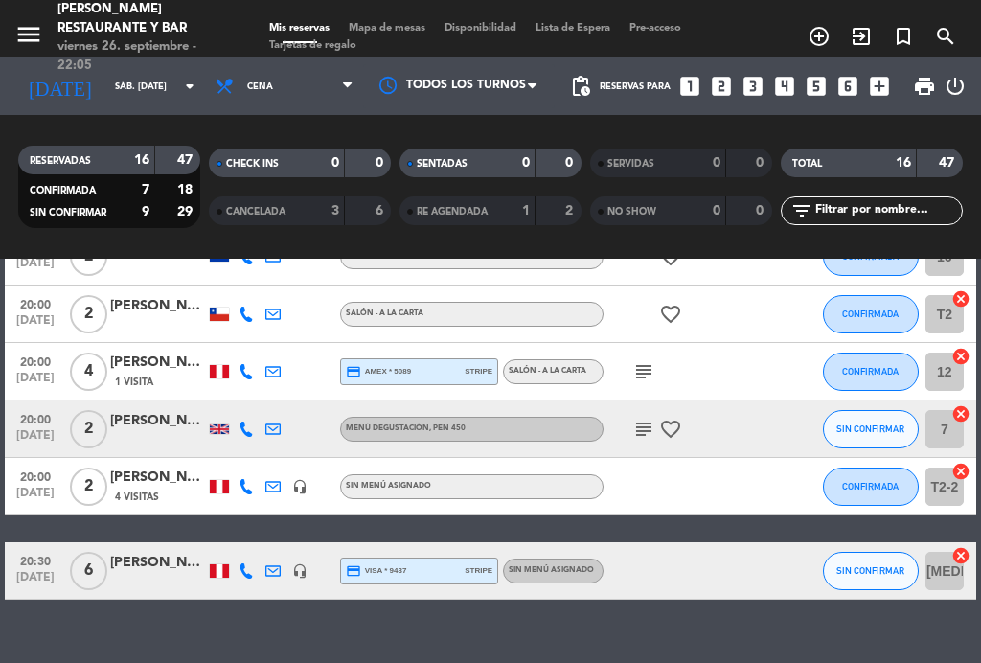
type input "vie. [DATE]"
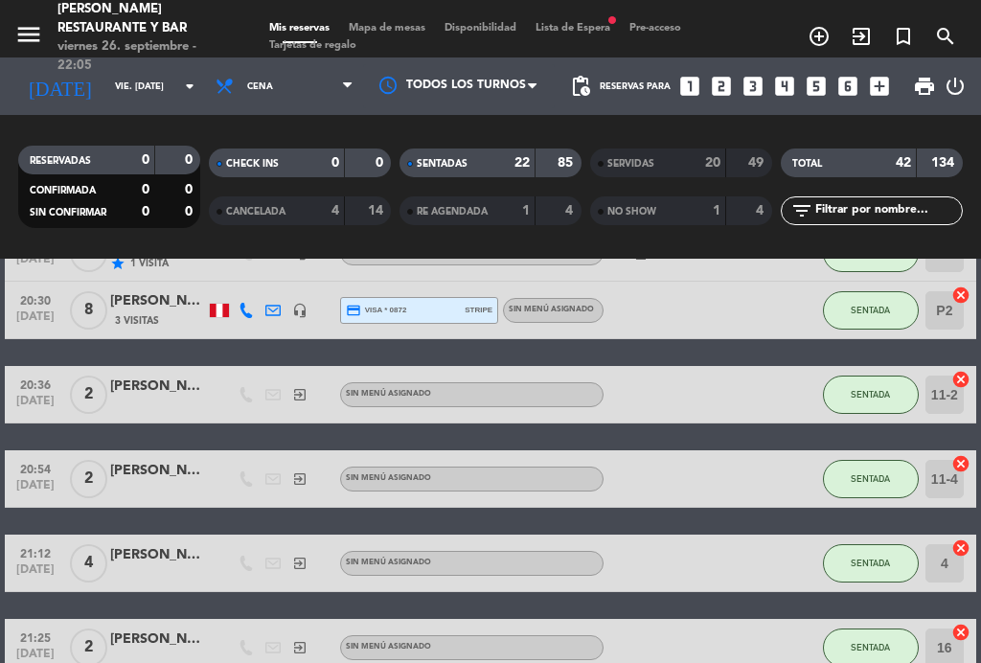
scroll to position [0, 0]
click at [402, 26] on span "Mapa de mesas" at bounding box center [387, 28] width 96 height 11
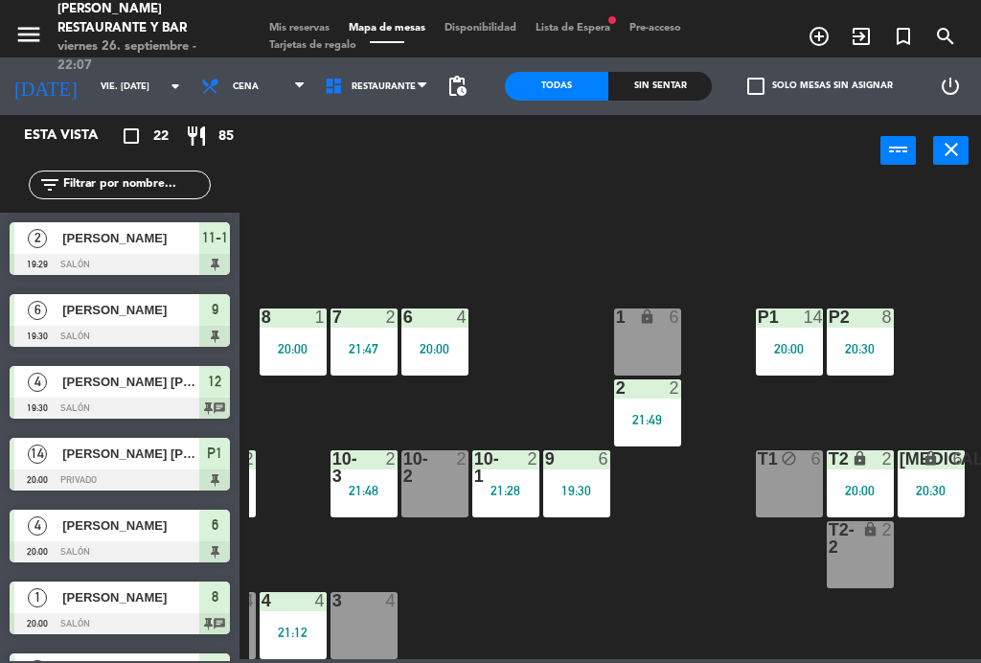
scroll to position [122, 488]
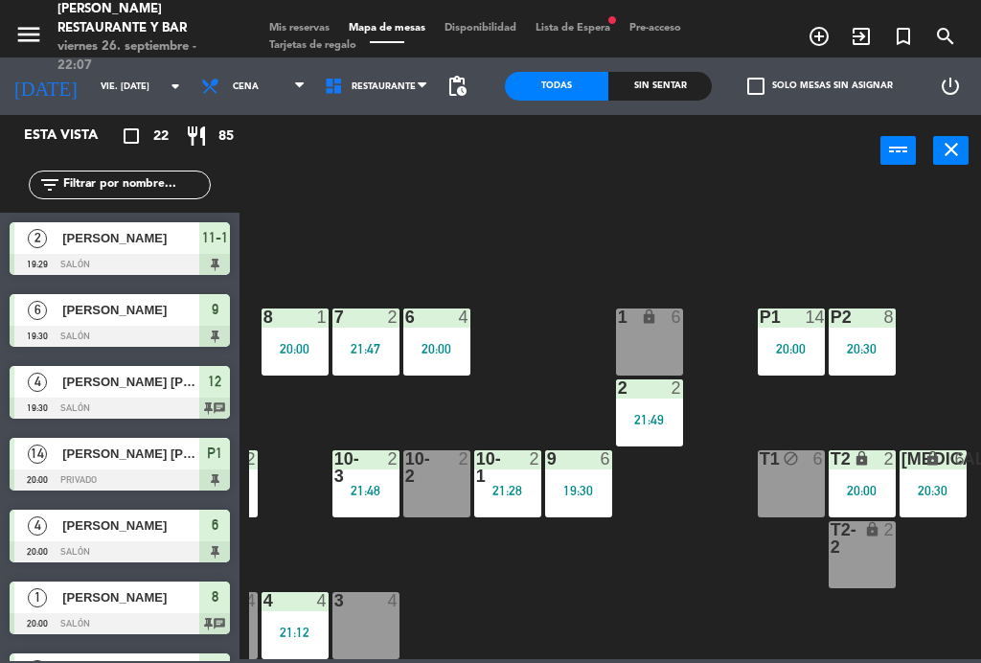
click at [872, 476] on div "T2 lock 2 20:00" at bounding box center [862, 483] width 67 height 67
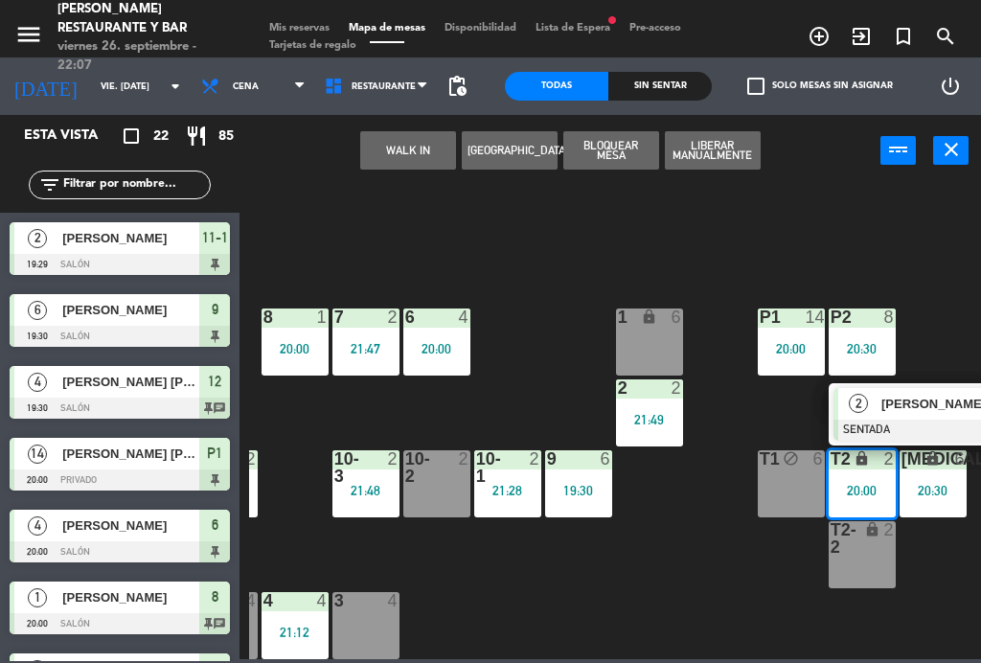
click at [929, 415] on div "[PERSON_NAME]" at bounding box center [942, 404] width 125 height 32
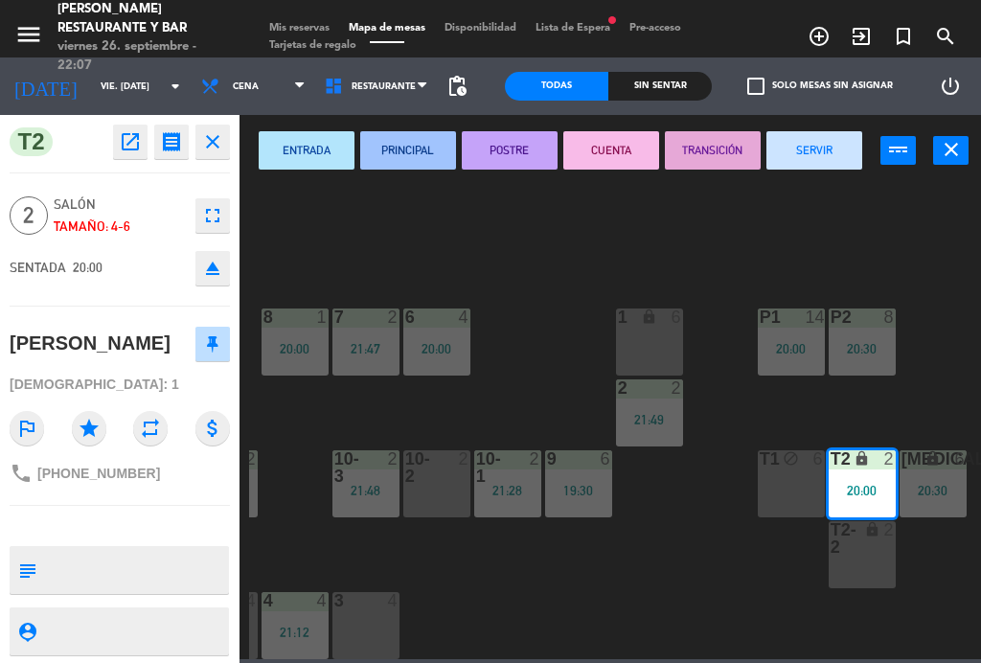
click at [856, 158] on button "SERVIR" at bounding box center [815, 150] width 96 height 38
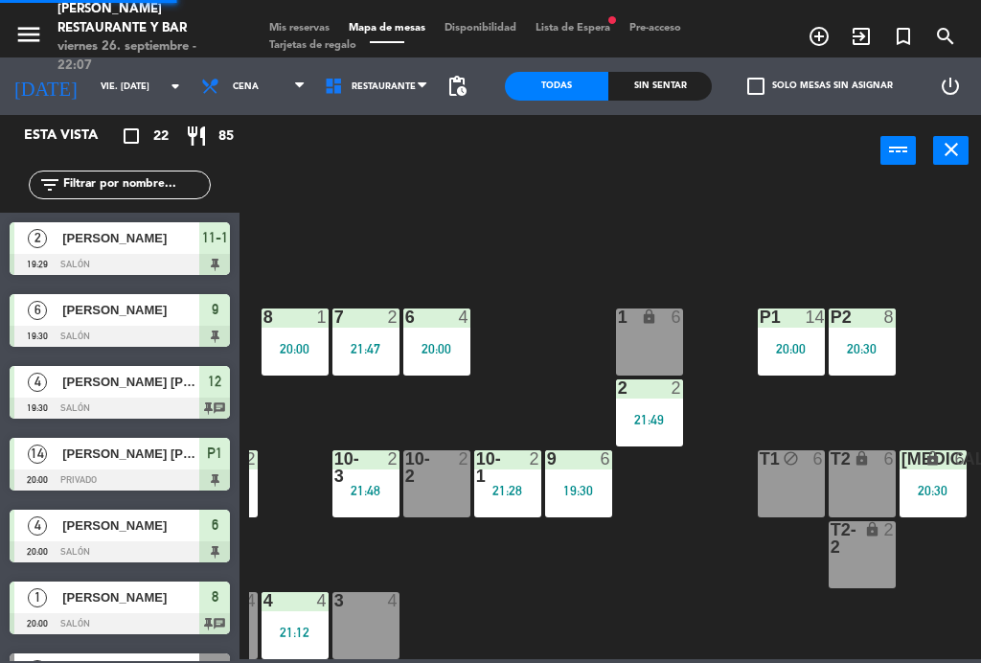
scroll to position [0, 0]
click at [670, 435] on div "2 2 21:49" at bounding box center [649, 413] width 67 height 67
click at [565, 271] on div "B1 lock 2 21:57 B2 lock 2 B3 lock 4 21:50 B4 lock 4 21:50 15 10 20:30 14 5 8 1 …" at bounding box center [615, 421] width 732 height 476
click at [661, 438] on div "2 2 21:49" at bounding box center [649, 413] width 67 height 67
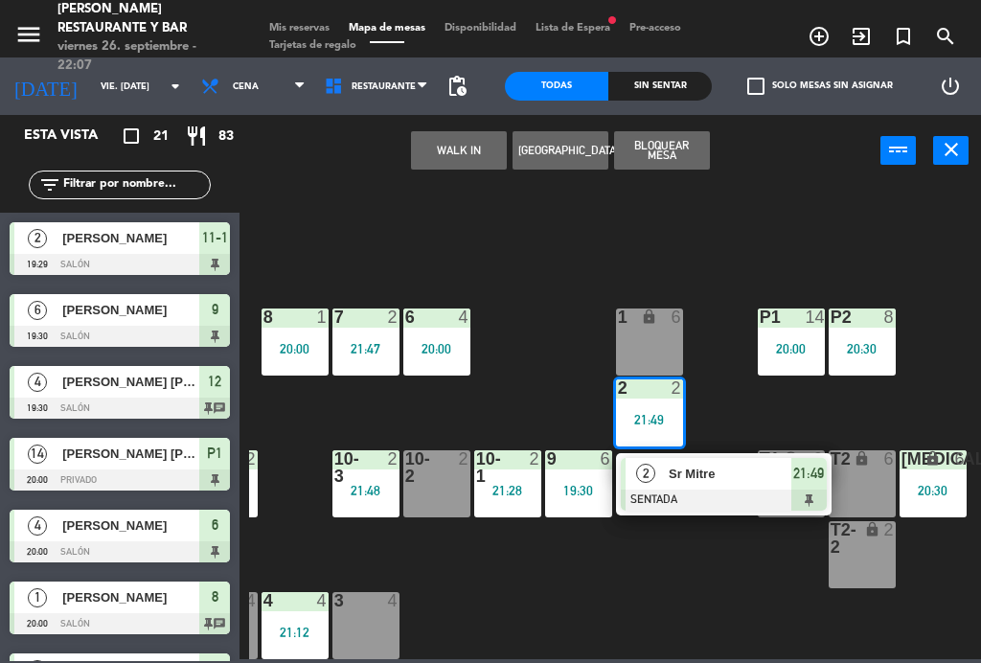
click at [719, 480] on span "Sr Mitre" at bounding box center [730, 474] width 123 height 20
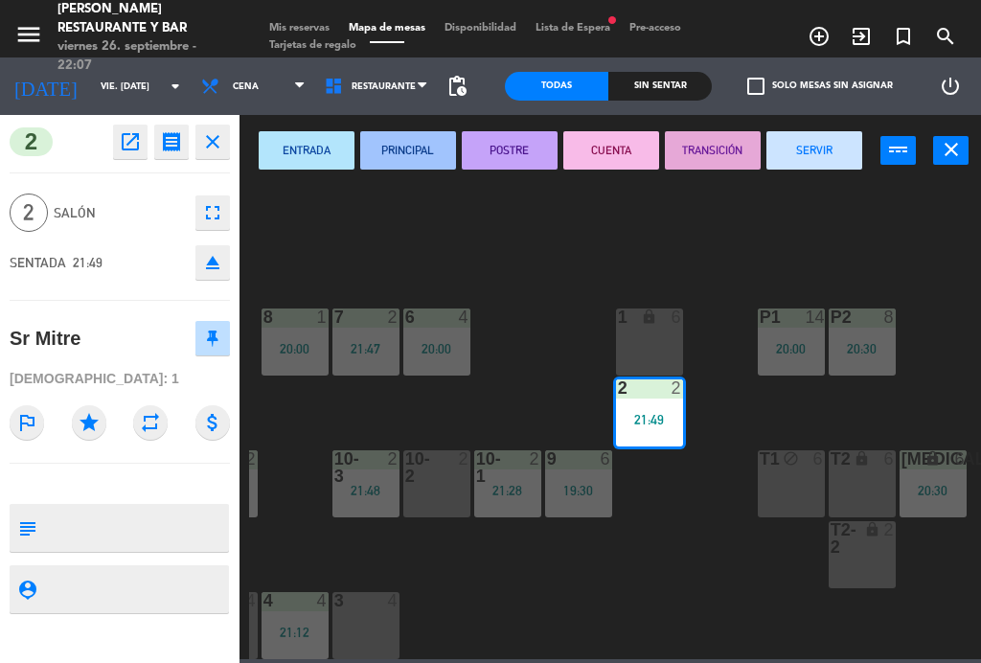
click at [220, 203] on icon "fullscreen" at bounding box center [212, 212] width 23 height 23
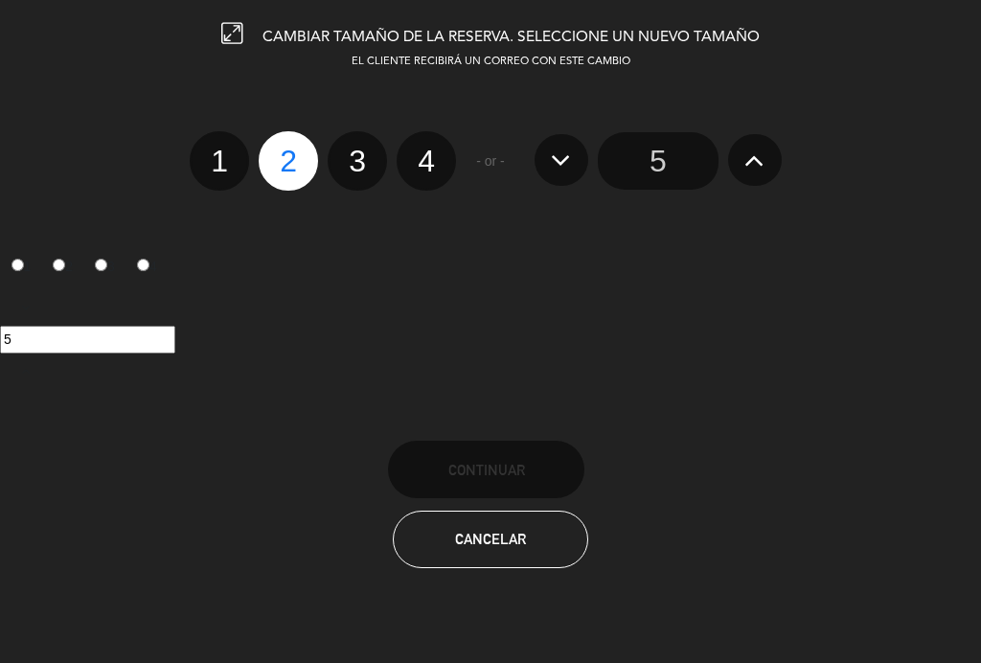
click at [216, 158] on label "1" at bounding box center [219, 160] width 59 height 59
click at [216, 150] on input "1" at bounding box center [217, 144] width 12 height 12
radio input "true"
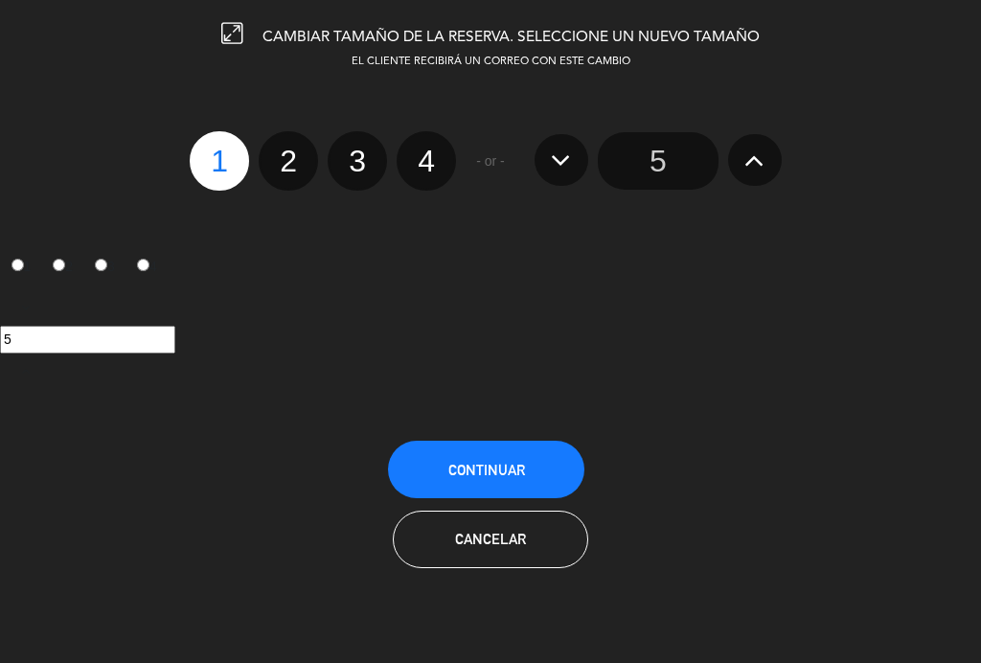
radio input "false"
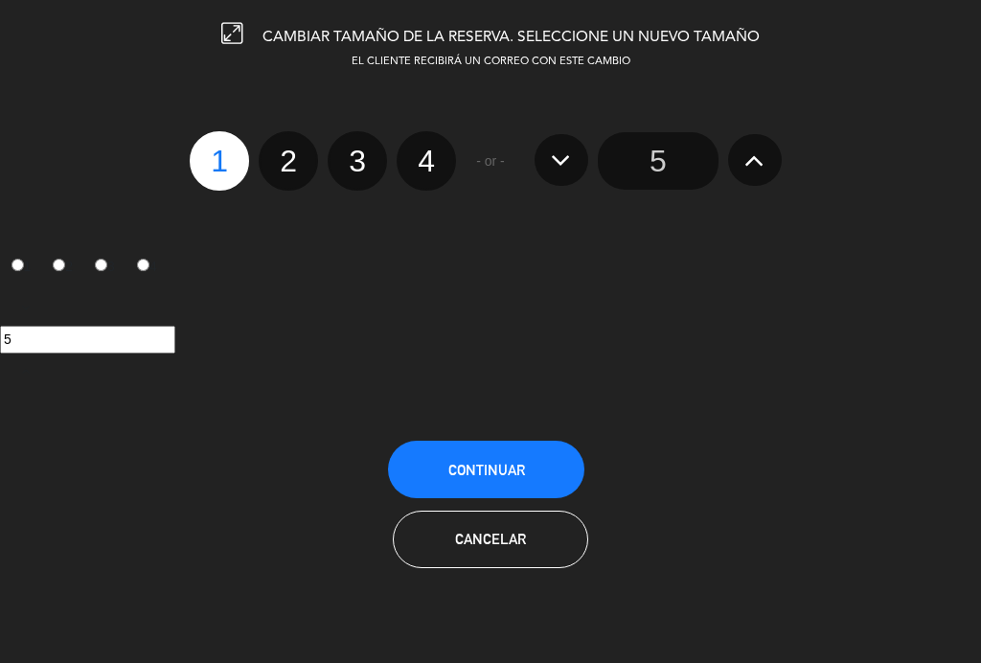
radio input "false"
radio input "true"
click at [538, 468] on button "Continuar" at bounding box center [486, 470] width 196 height 58
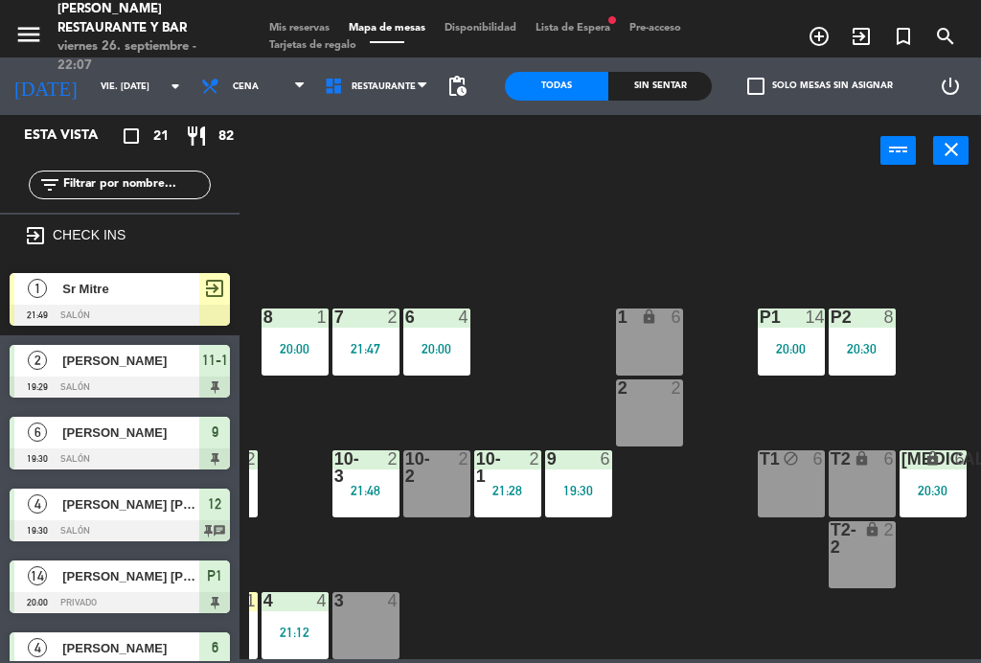
click at [146, 292] on span "Sr Mitre" at bounding box center [130, 289] width 137 height 20
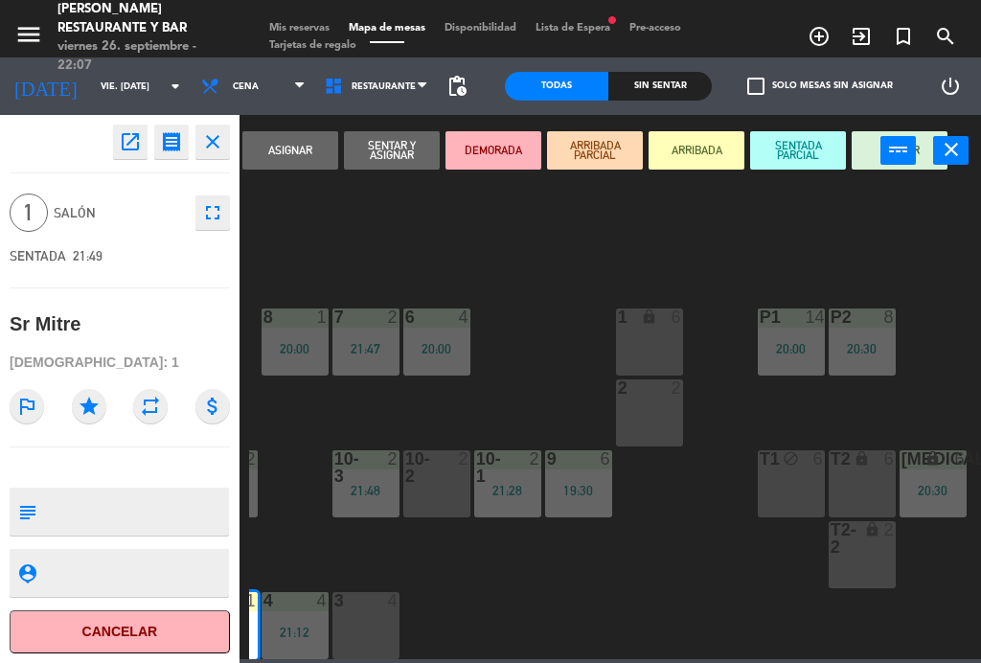
click at [667, 414] on div "2 2" at bounding box center [649, 413] width 67 height 67
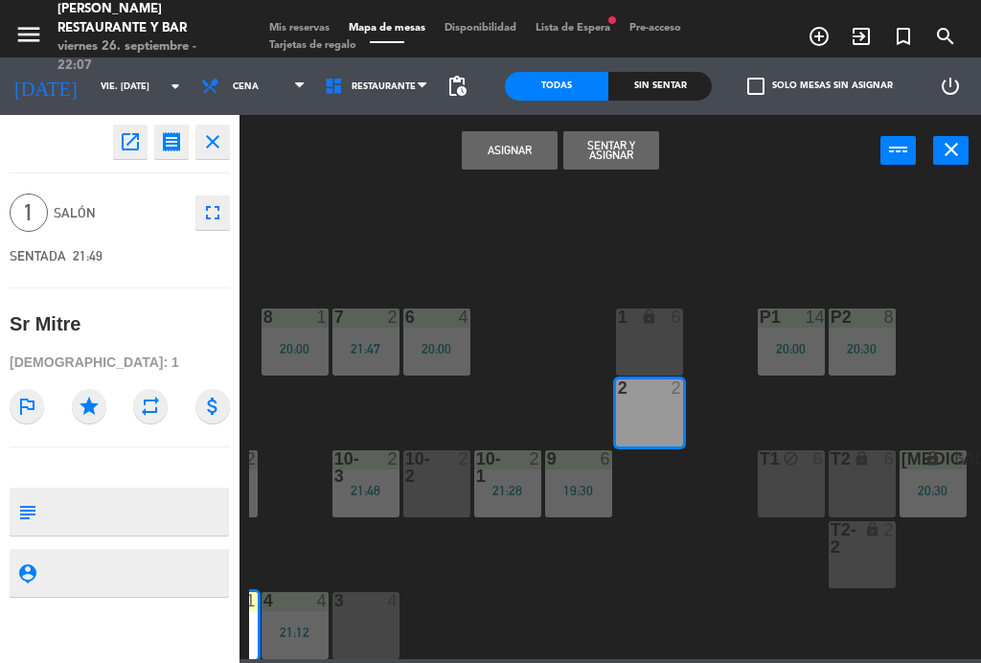
click at [626, 158] on button "Sentar y Asignar" at bounding box center [612, 150] width 96 height 38
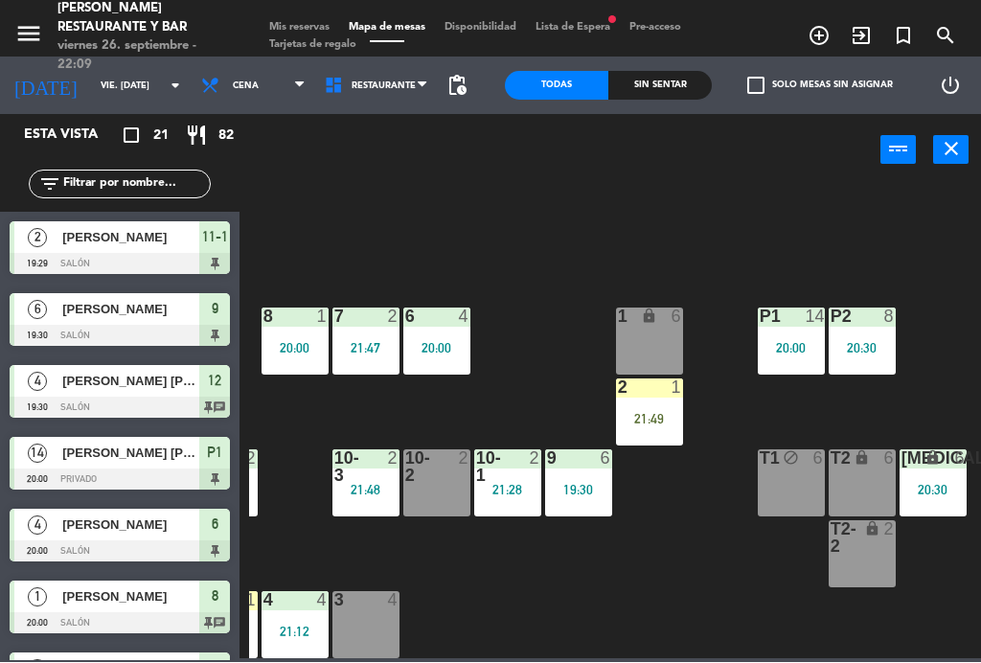
click at [657, 401] on div "2 1 21:49" at bounding box center [649, 413] width 67 height 67
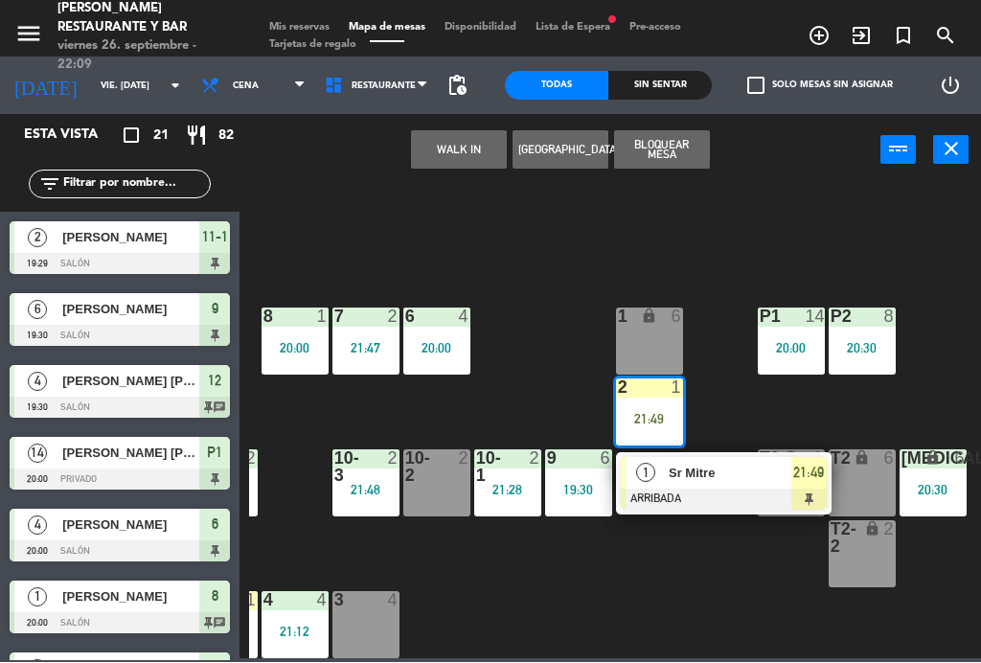
click at [722, 460] on div "Sr Mitre" at bounding box center [729, 474] width 125 height 32
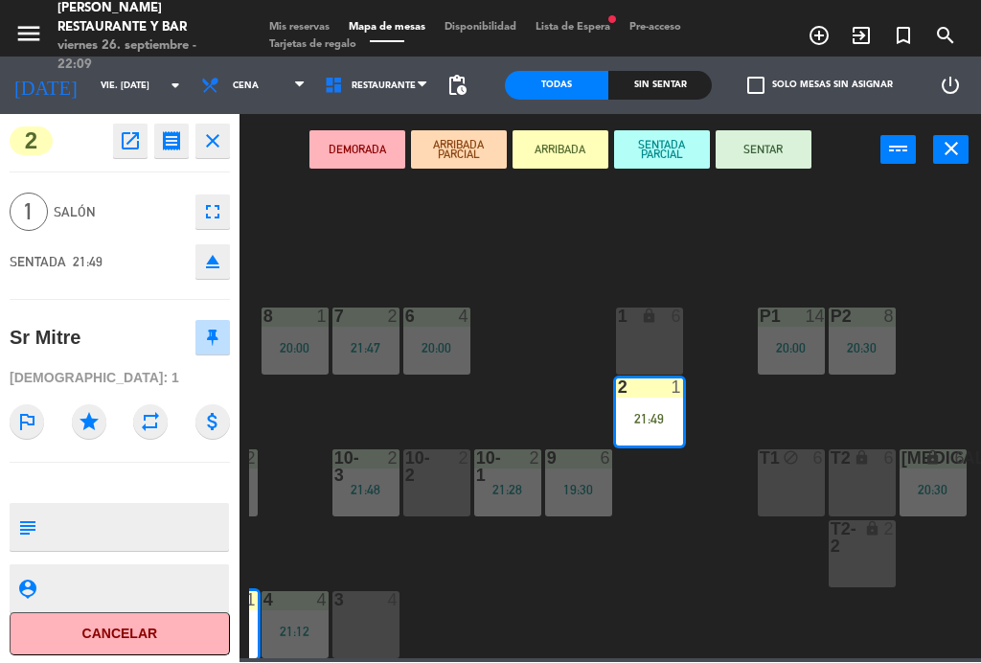
click at [774, 135] on button "SENTAR" at bounding box center [764, 150] width 96 height 38
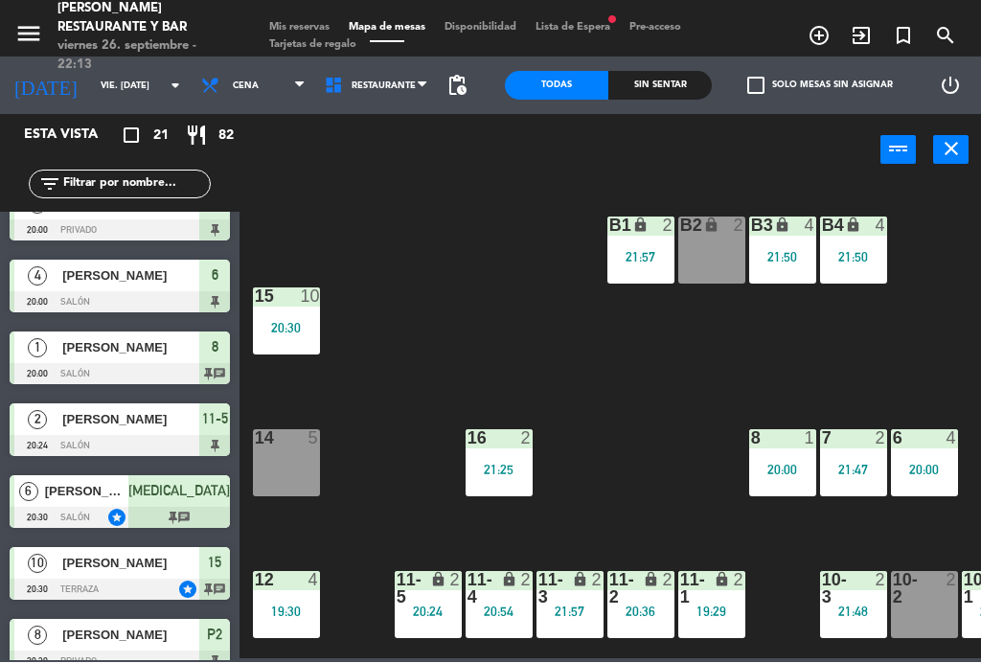
scroll to position [-1, 0]
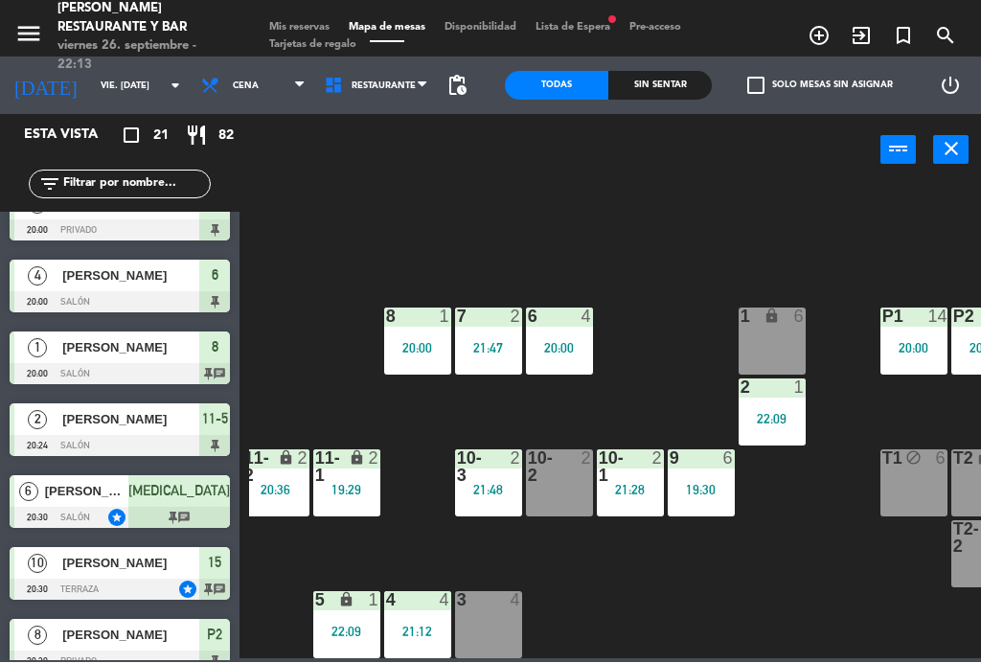
click at [591, 162] on div "power_input close" at bounding box center [560, 151] width 641 height 73
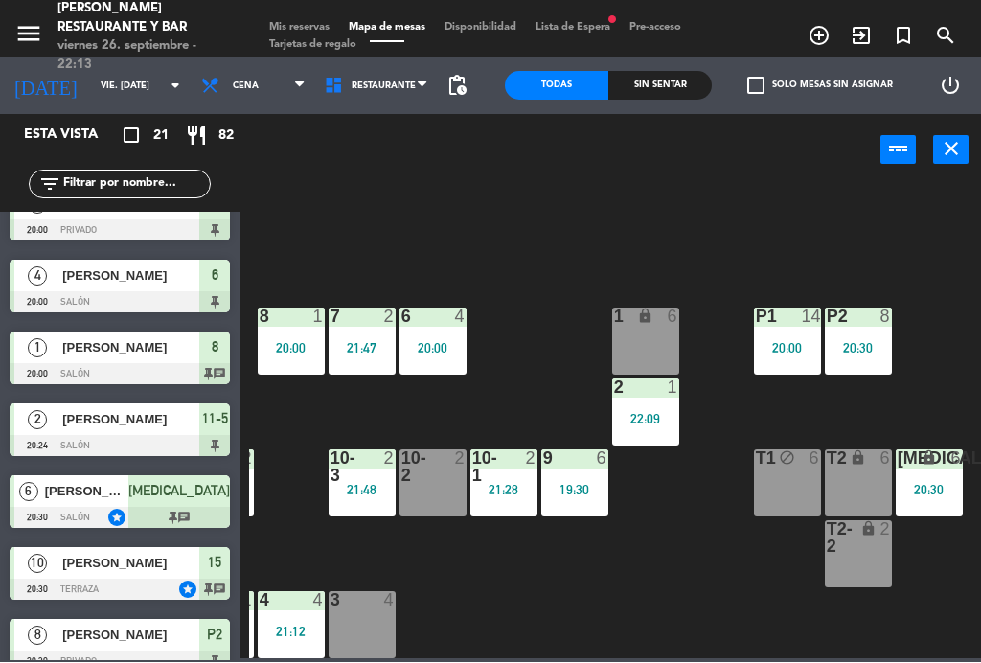
scroll to position [122, 488]
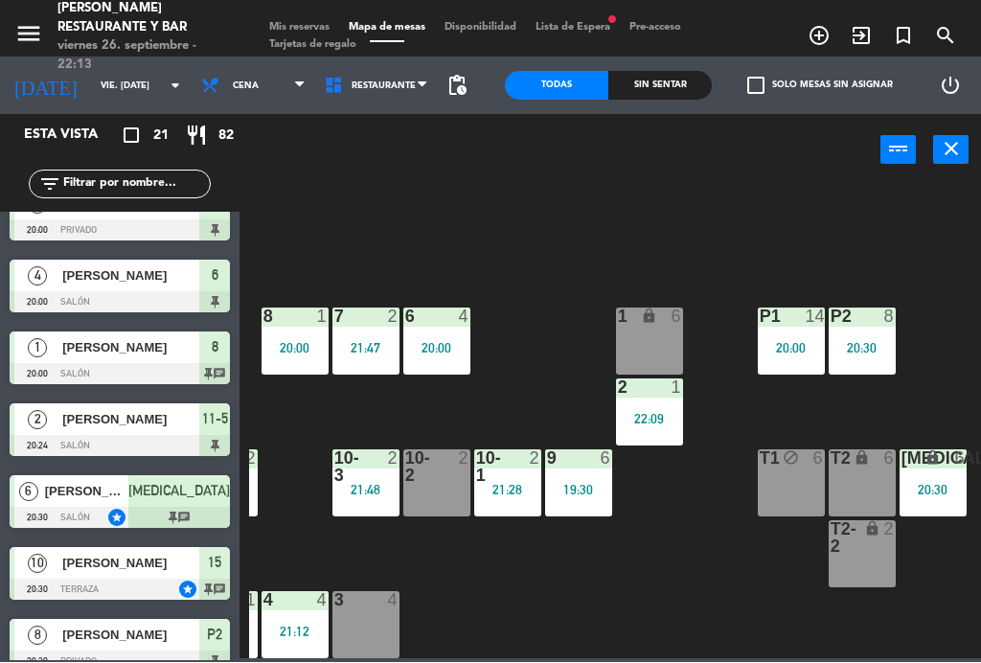
click at [438, 483] on div at bounding box center [437, 467] width 32 height 35
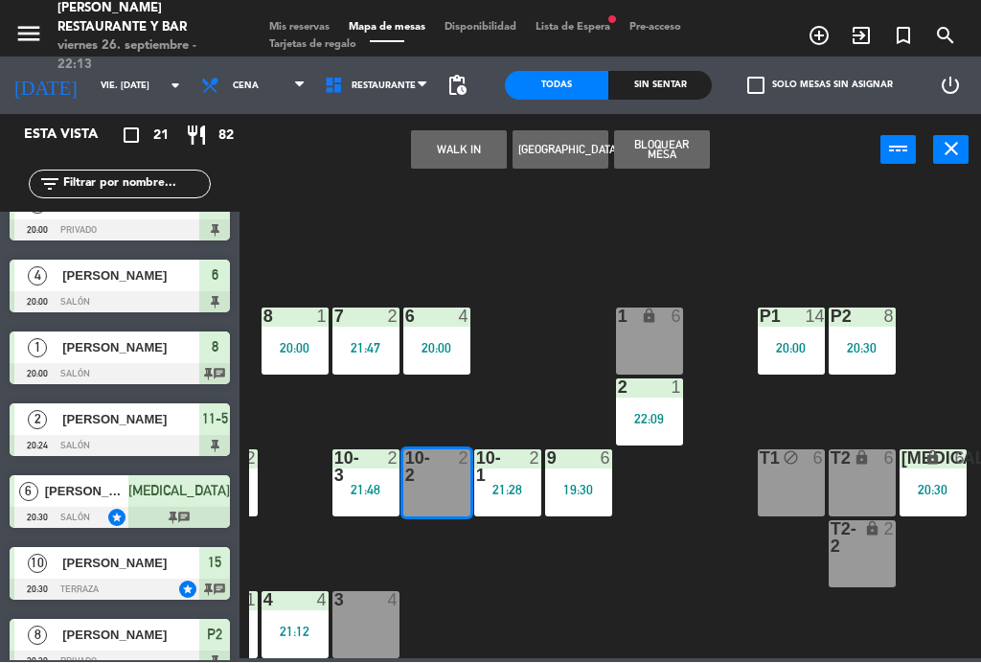
click at [448, 140] on button "WALK IN" at bounding box center [459, 150] width 96 height 38
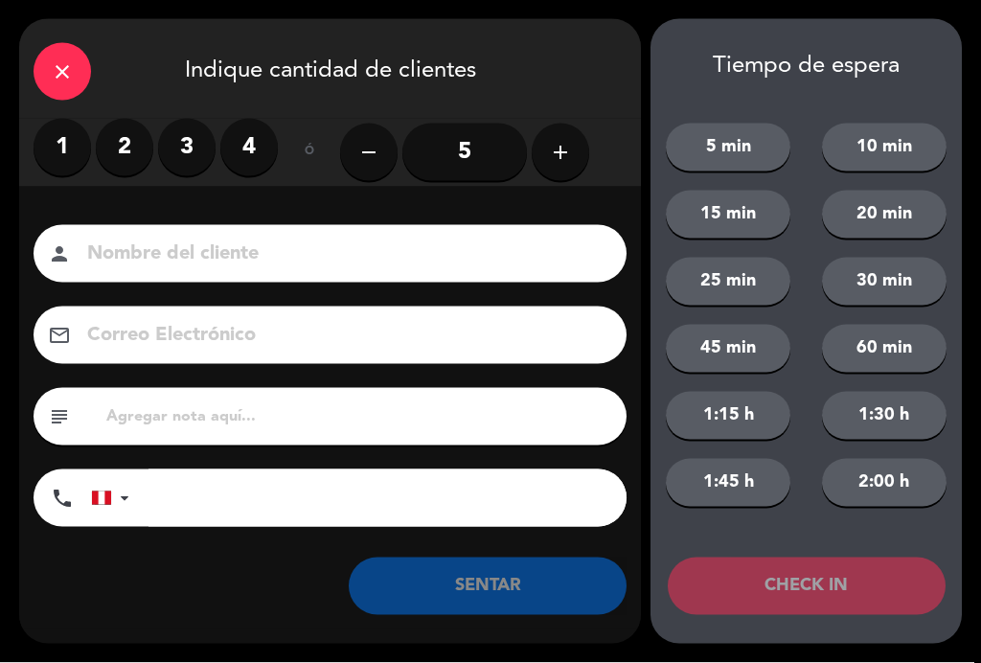
click at [127, 148] on label "2" at bounding box center [125, 148] width 58 height 58
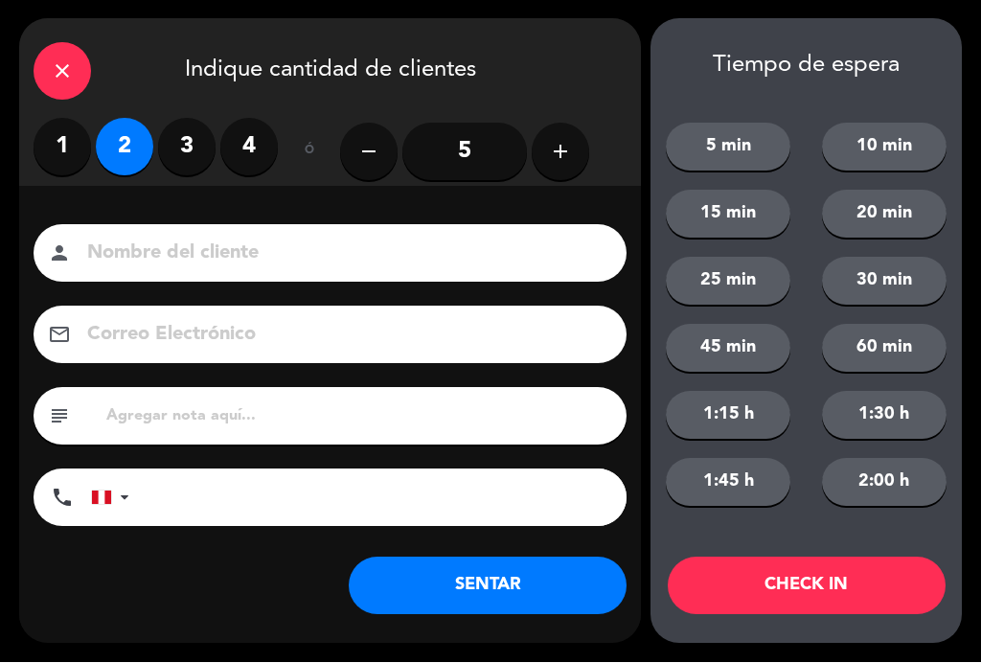
click at [225, 248] on input at bounding box center [343, 255] width 517 height 34
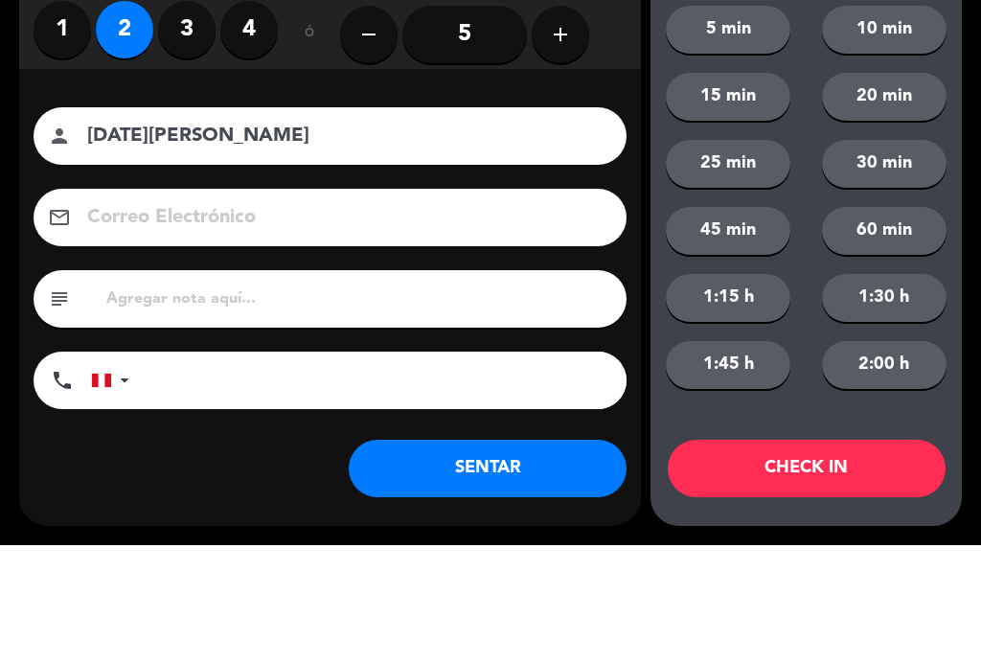
type input "[DATE][PERSON_NAME]"
click at [27, 225] on div "Nombre del cliente person [DATE][PERSON_NAME] Correo Electrónico email subject …" at bounding box center [330, 379] width 622 height 308
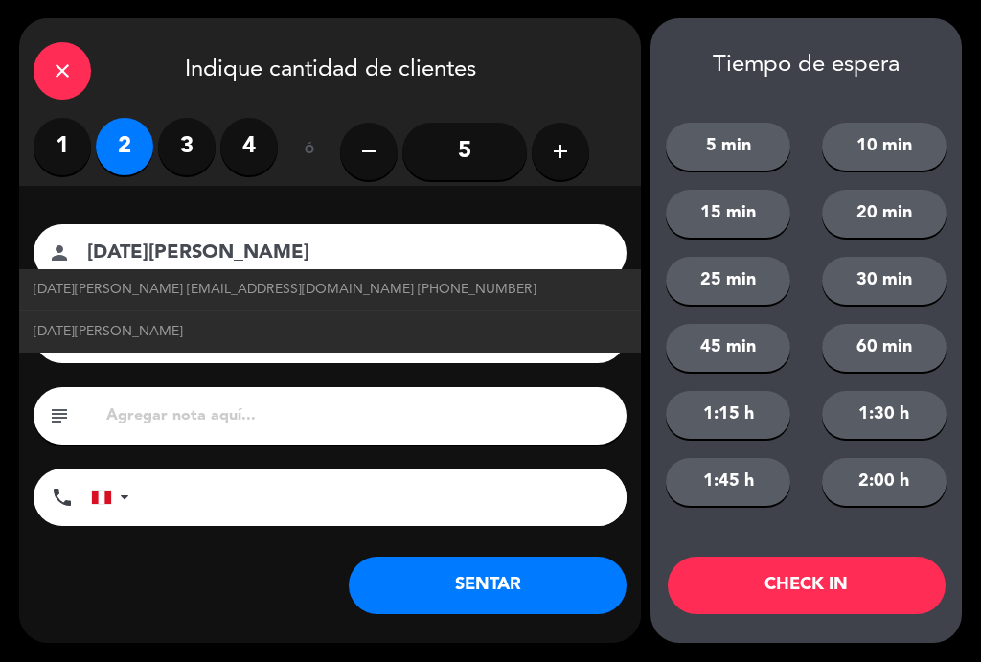
click at [509, 591] on button "SENTAR" at bounding box center [488, 587] width 278 height 58
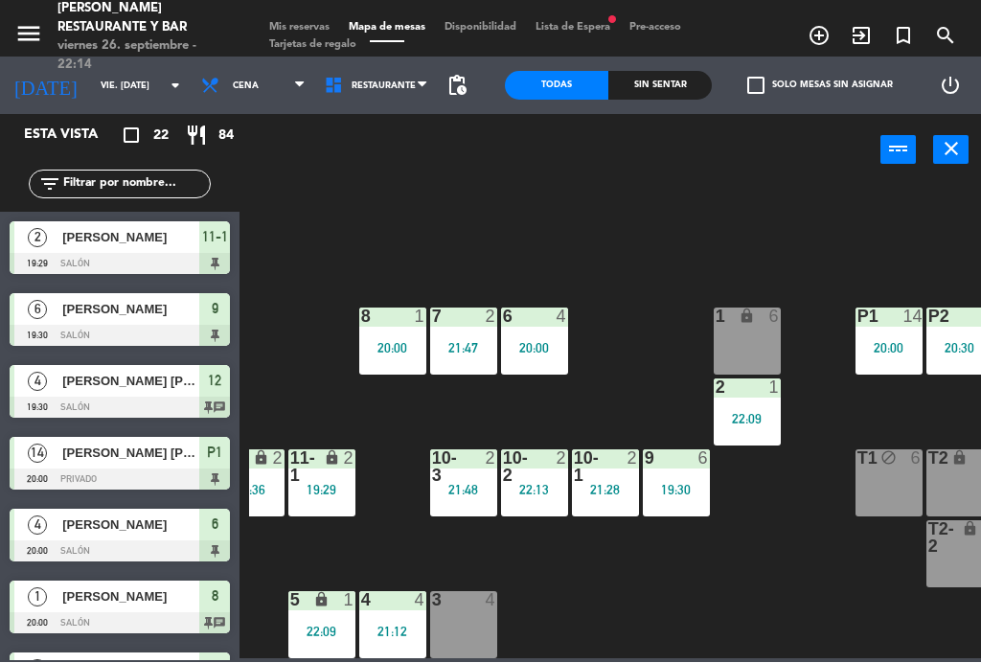
scroll to position [122, 390]
click at [542, 488] on div "22:13" at bounding box center [534, 490] width 67 height 13
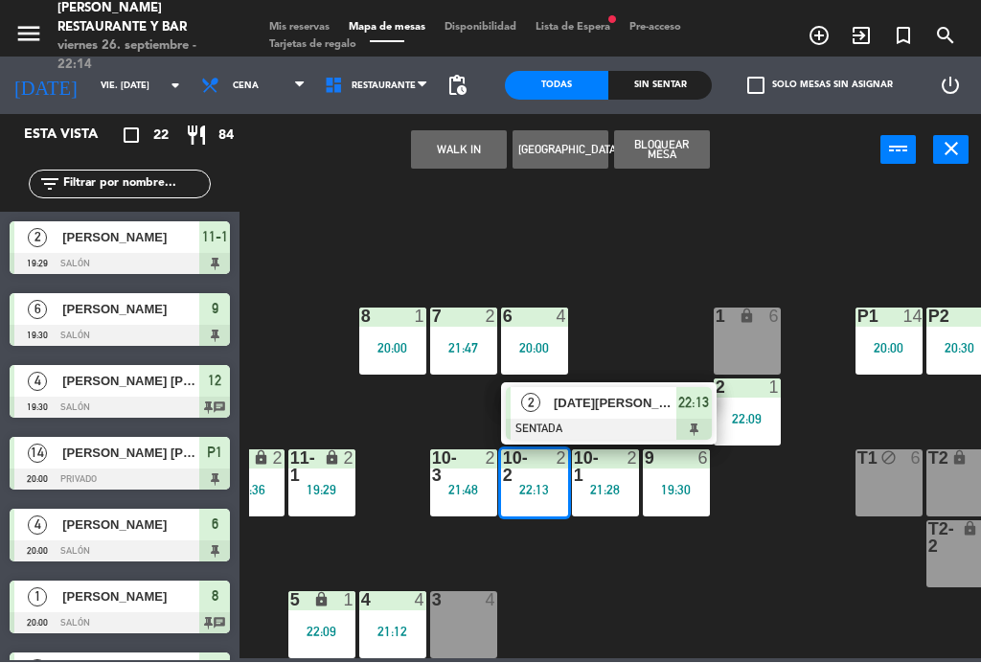
click at [635, 403] on span "[DATE][PERSON_NAME]" at bounding box center [615, 404] width 123 height 20
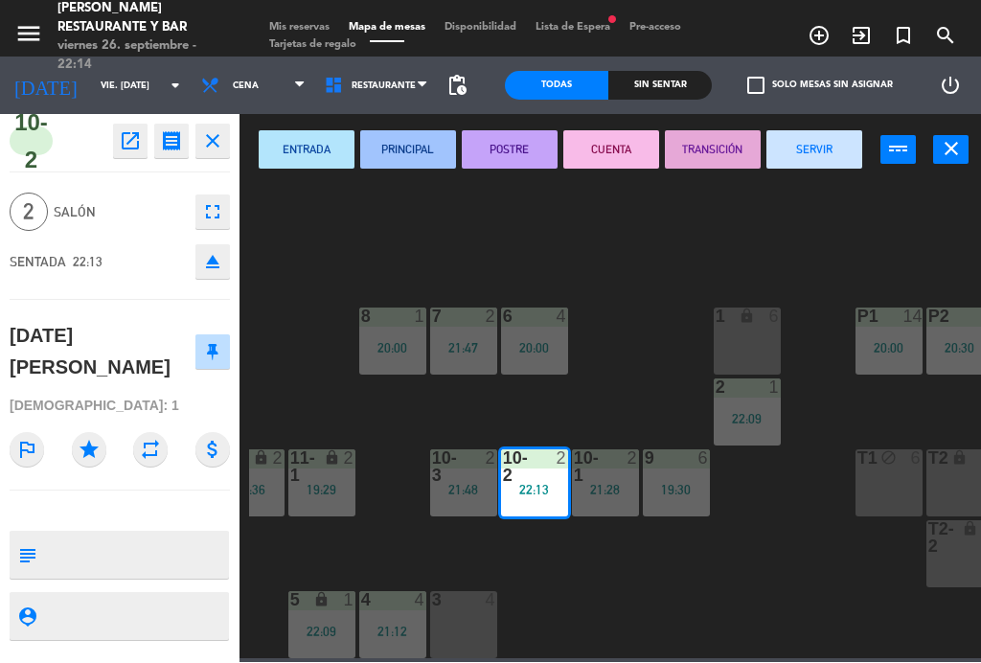
click at [836, 152] on button "SERVIR" at bounding box center [815, 150] width 96 height 38
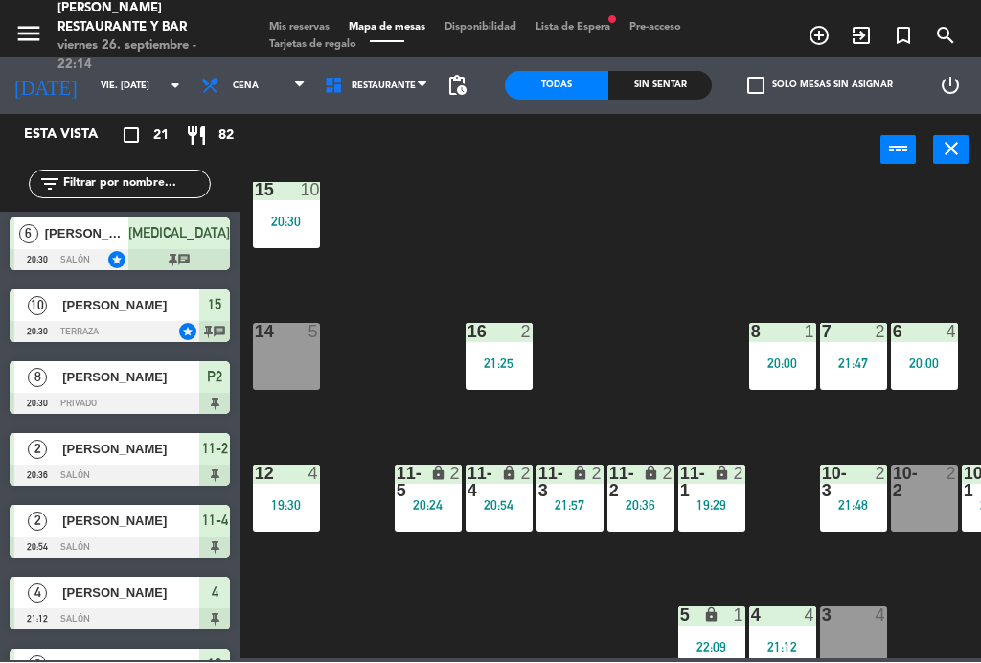
scroll to position [106, 0]
click at [430, 509] on div "20:24" at bounding box center [428, 505] width 67 height 13
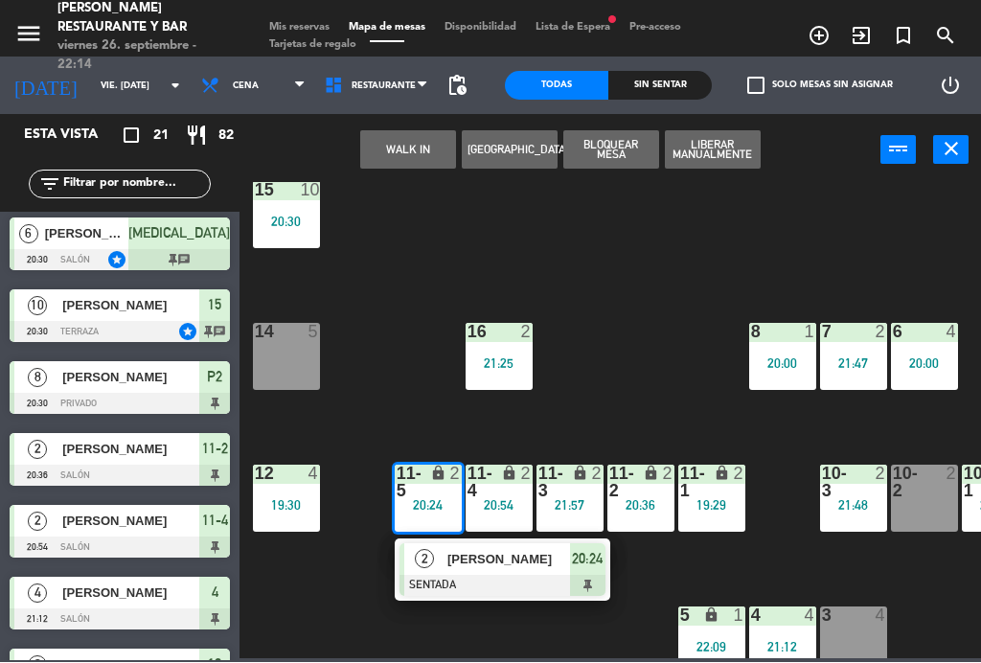
click at [519, 578] on div at bounding box center [503, 586] width 206 height 21
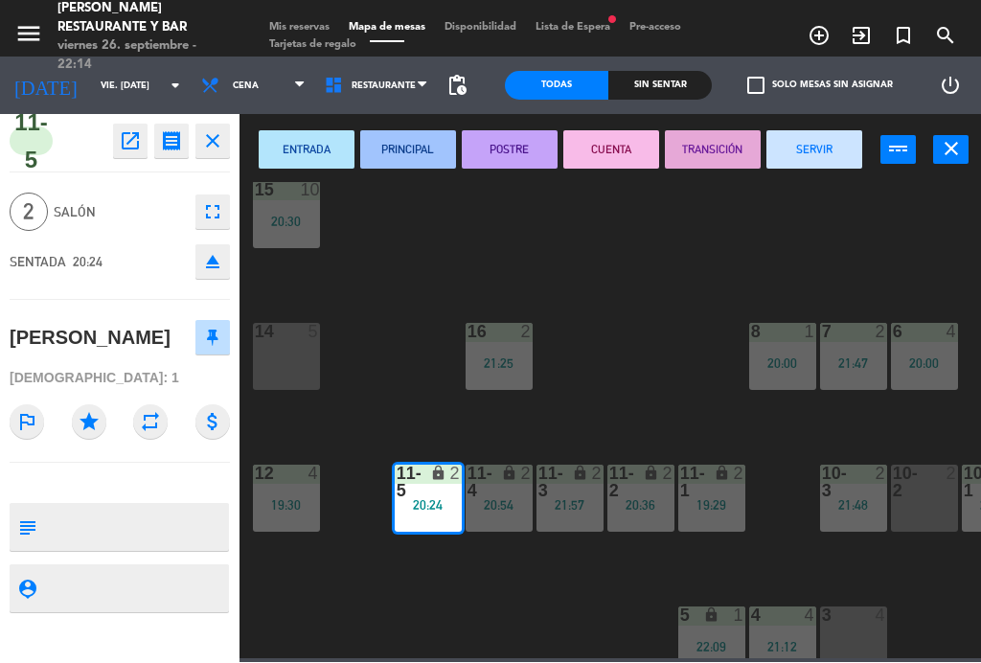
click at [836, 148] on button "SERVIR" at bounding box center [815, 150] width 96 height 38
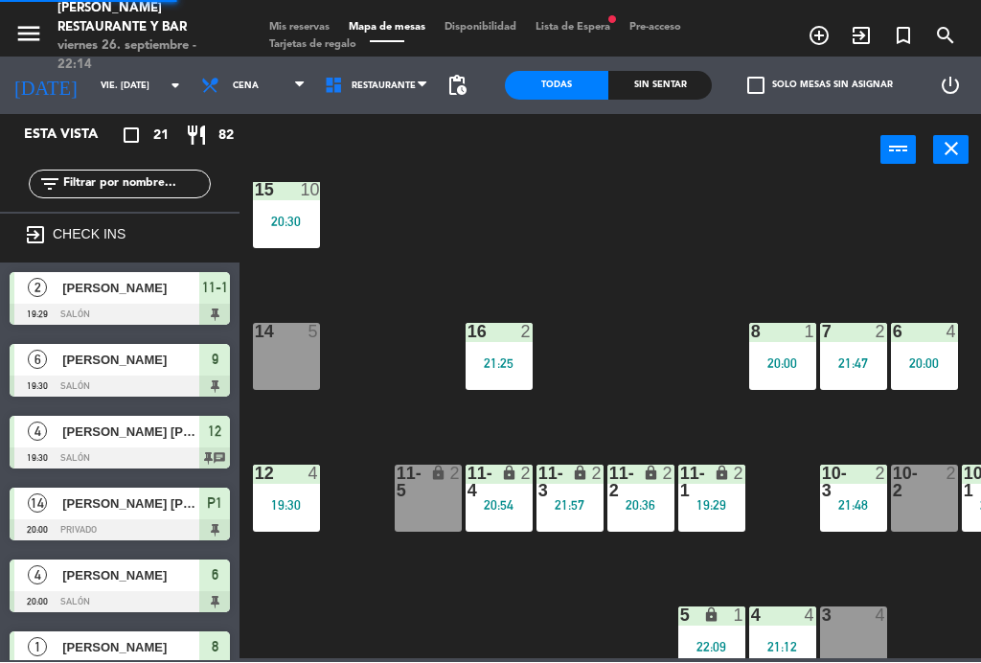
scroll to position [0, 0]
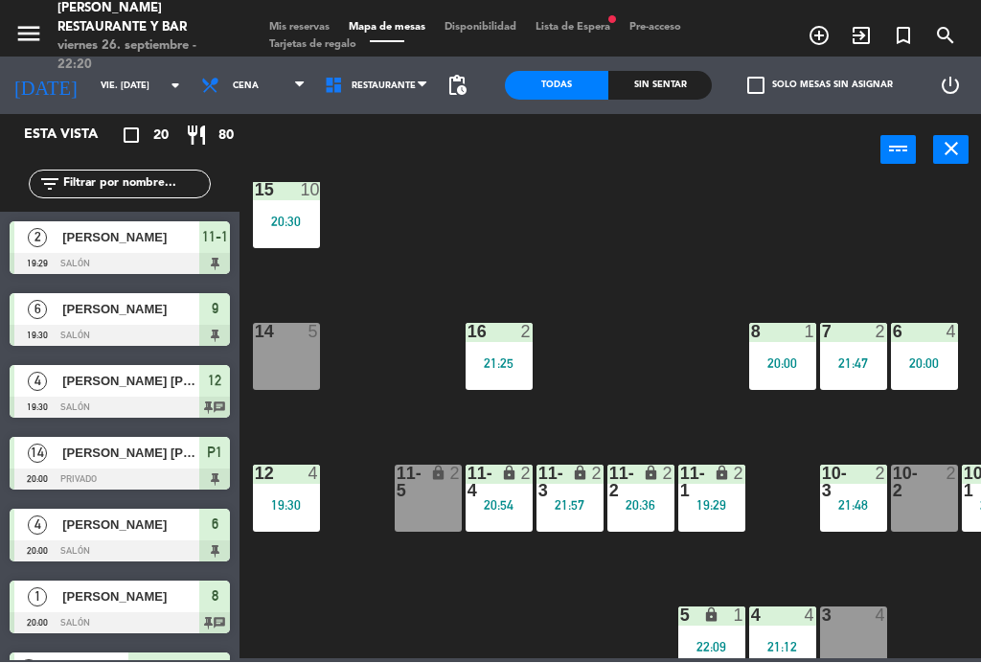
click at [507, 352] on div "16 2 21:25" at bounding box center [499, 357] width 67 height 67
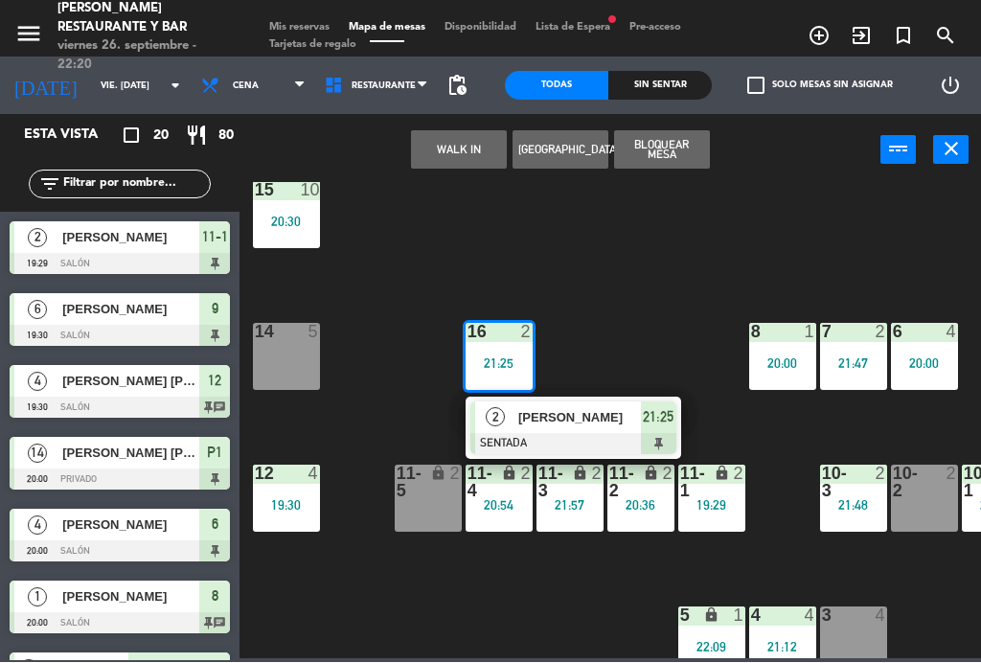
click at [610, 426] on span "[PERSON_NAME]" at bounding box center [580, 418] width 123 height 20
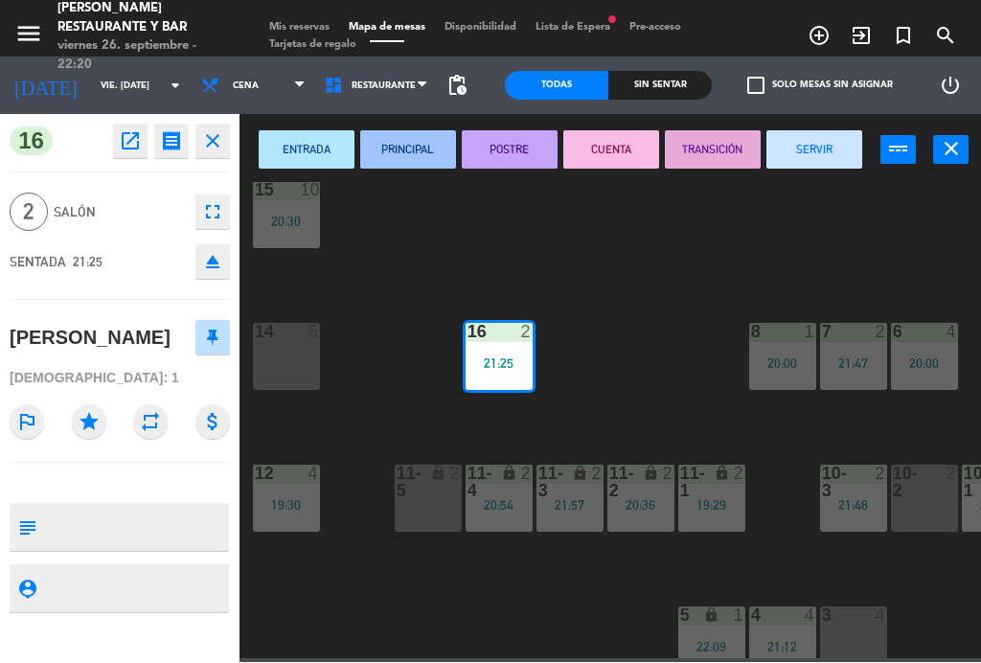
click at [847, 150] on button "SERVIR" at bounding box center [815, 150] width 96 height 38
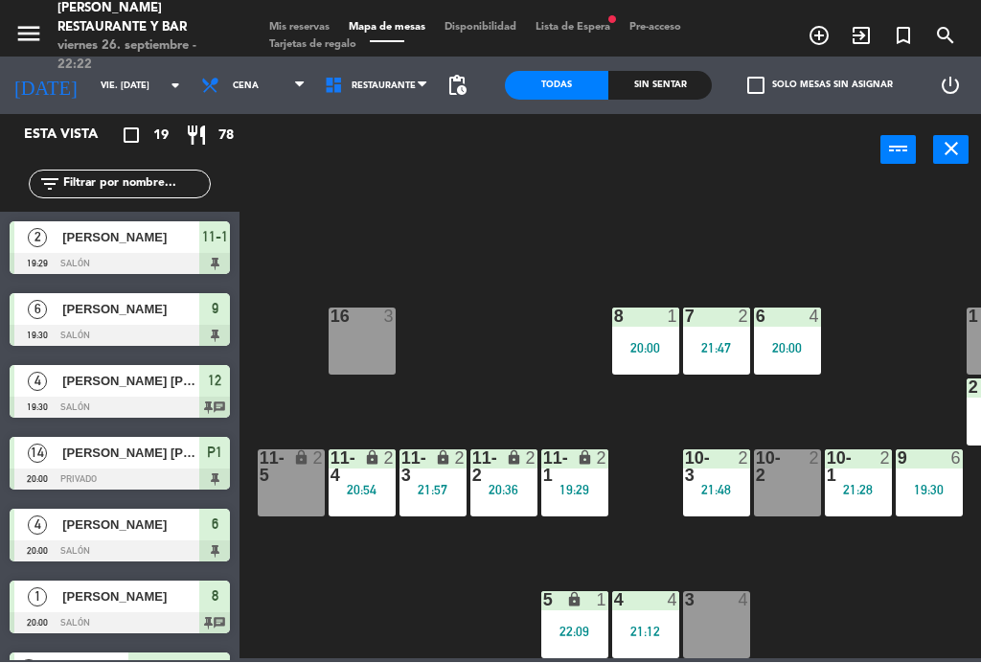
scroll to position [122, 137]
click at [796, 342] on div "20:00" at bounding box center [787, 348] width 67 height 13
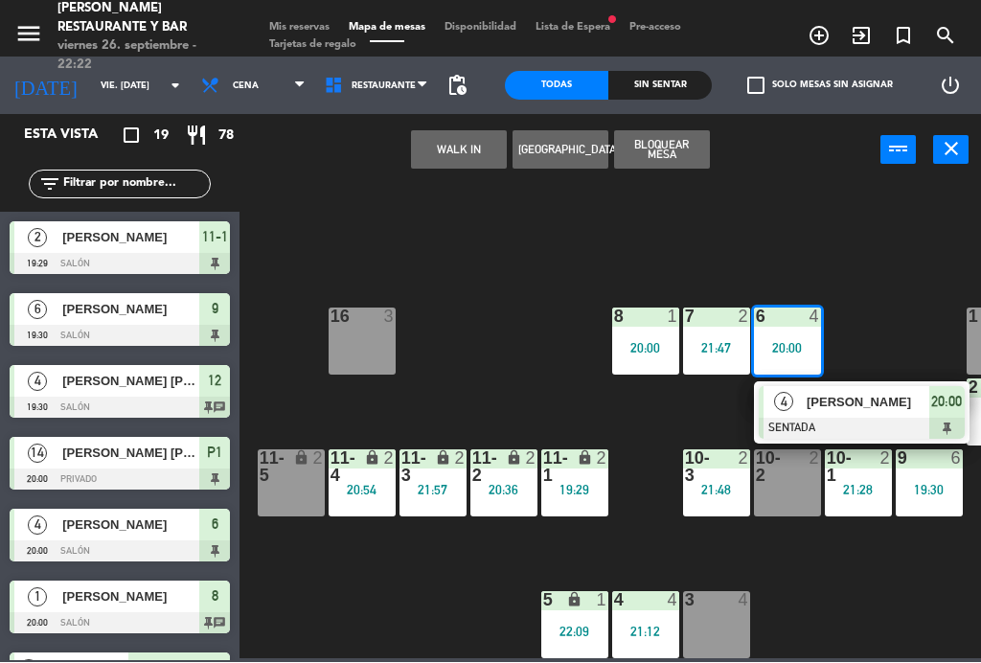
click at [889, 402] on span "[PERSON_NAME]" at bounding box center [868, 403] width 123 height 20
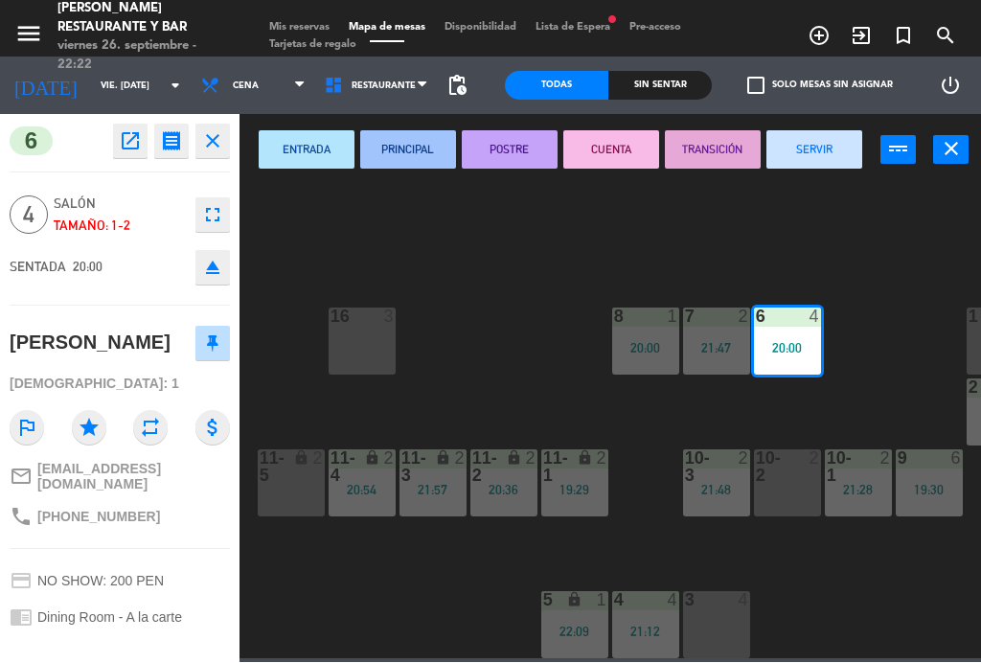
click at [812, 156] on button "SERVIR" at bounding box center [815, 150] width 96 height 38
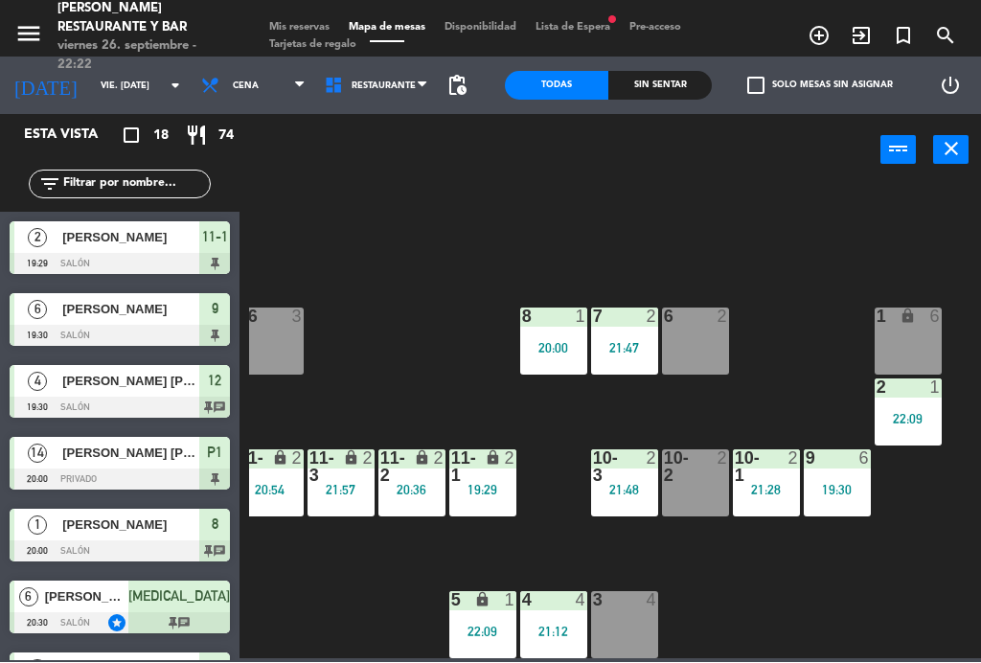
scroll to position [122, 229]
click at [844, 490] on div "19:30" at bounding box center [837, 490] width 67 height 13
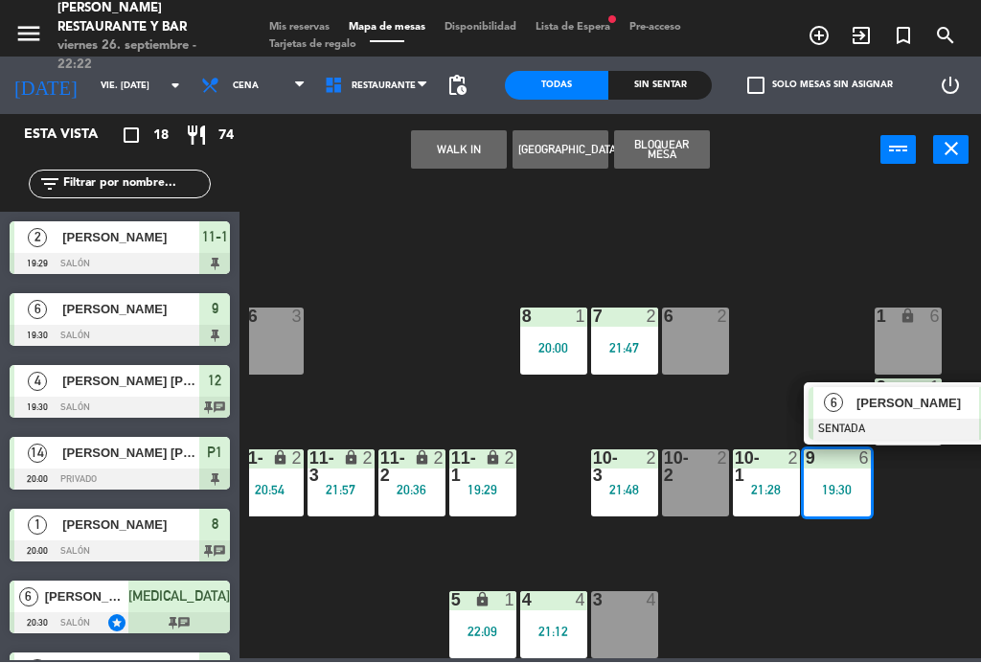
click at [859, 416] on div "[PERSON_NAME]" at bounding box center [917, 404] width 125 height 32
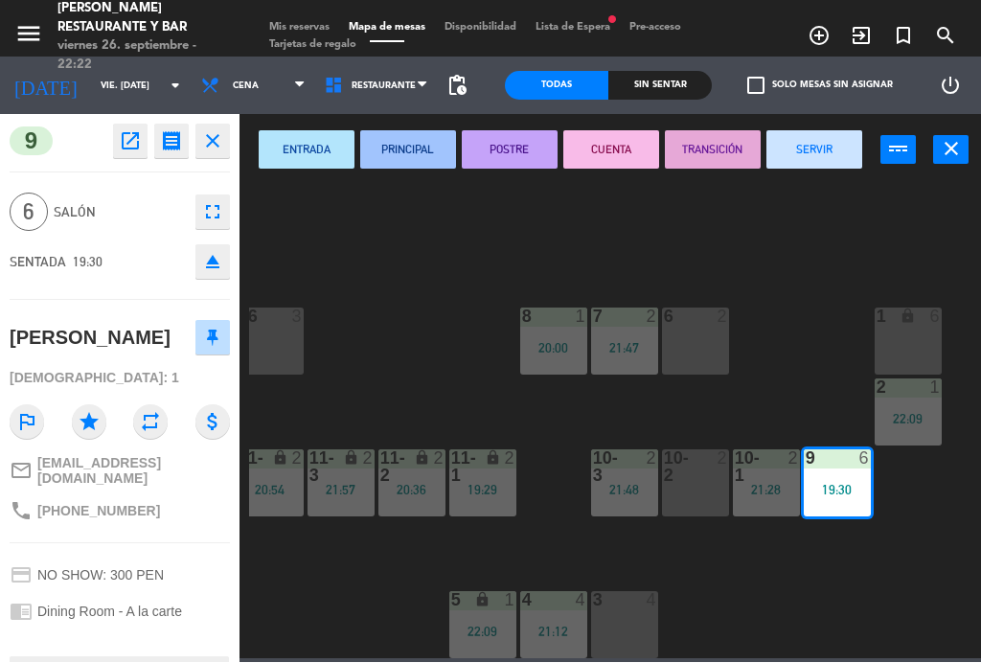
click at [832, 146] on button "SERVIR" at bounding box center [815, 150] width 96 height 38
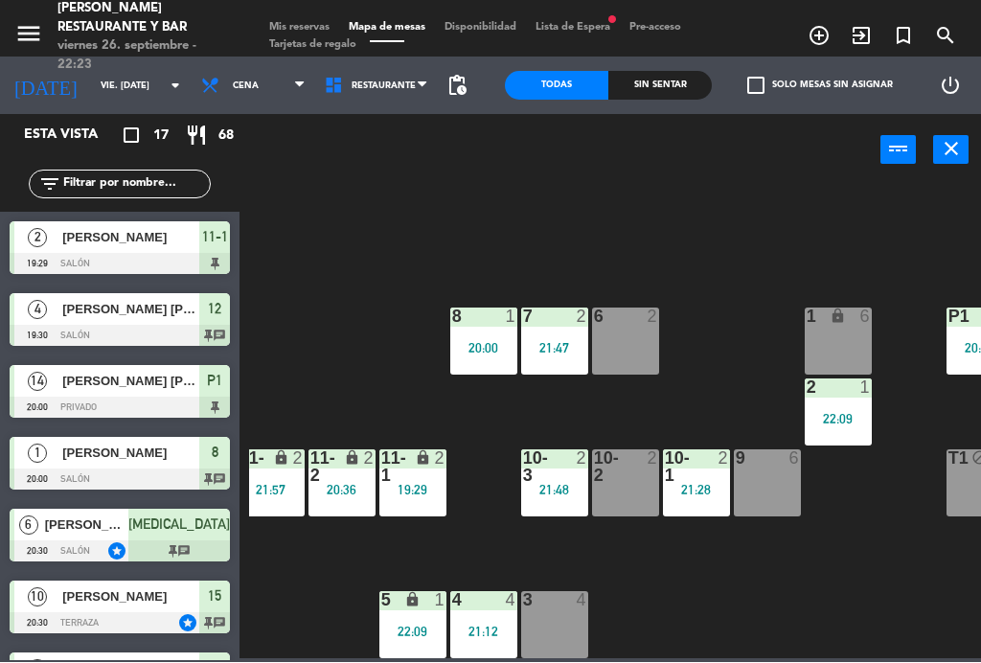
scroll to position [122, 300]
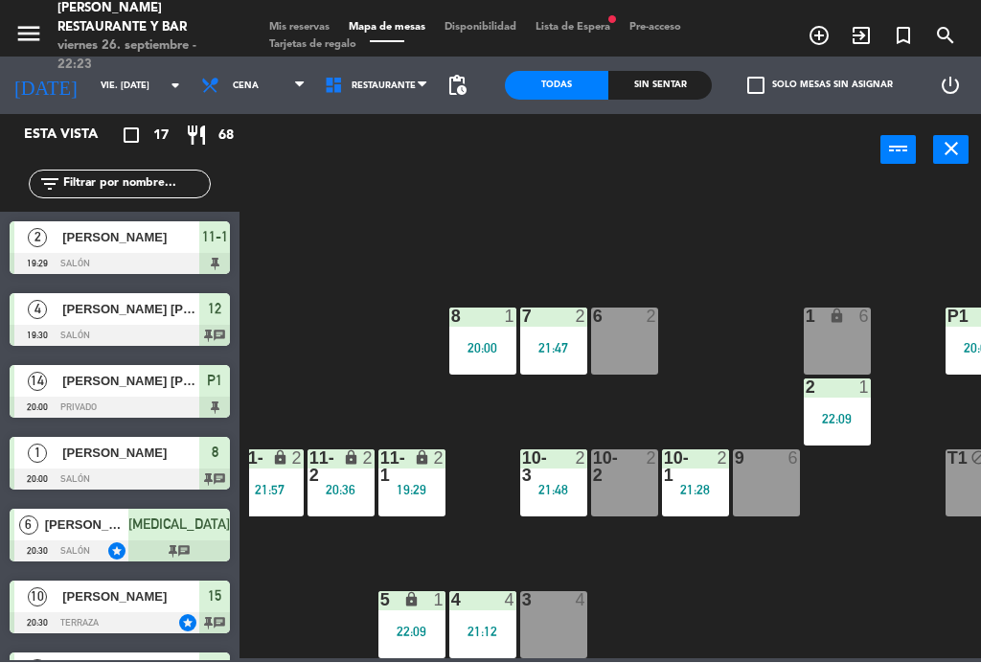
click at [426, 628] on div "22:09" at bounding box center [412, 632] width 67 height 13
click at [821, 611] on div "B1 lock 2 21:57 B2 lock 2 B3 lock 4 21:50 B4 lock 4 21:50 15 10 20:30 14 5 8 1 …" at bounding box center [615, 421] width 732 height 476
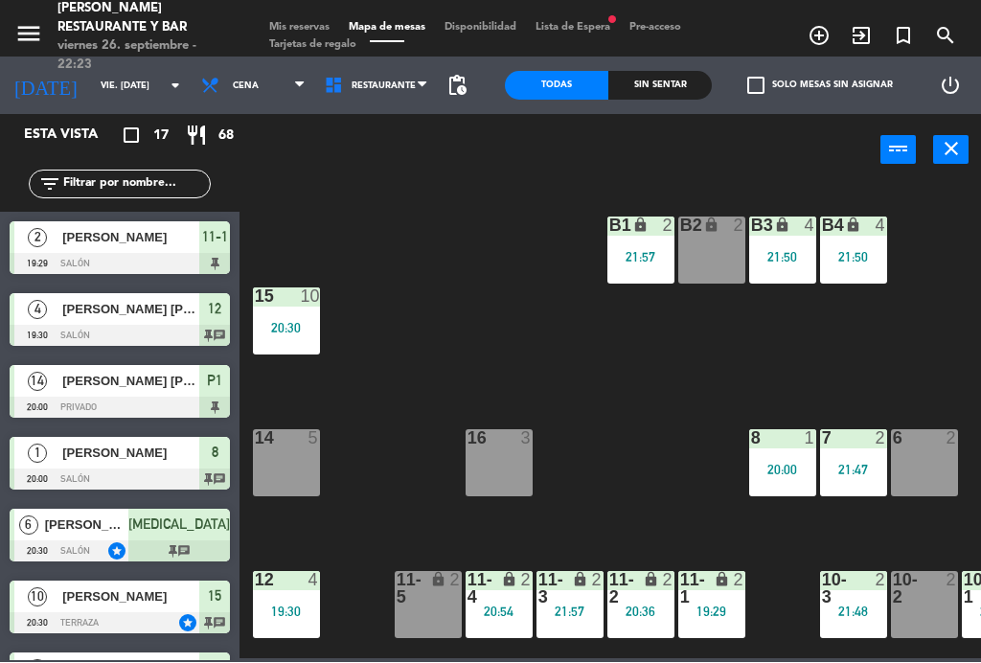
scroll to position [0, 0]
